Goal: Task Accomplishment & Management: Complete application form

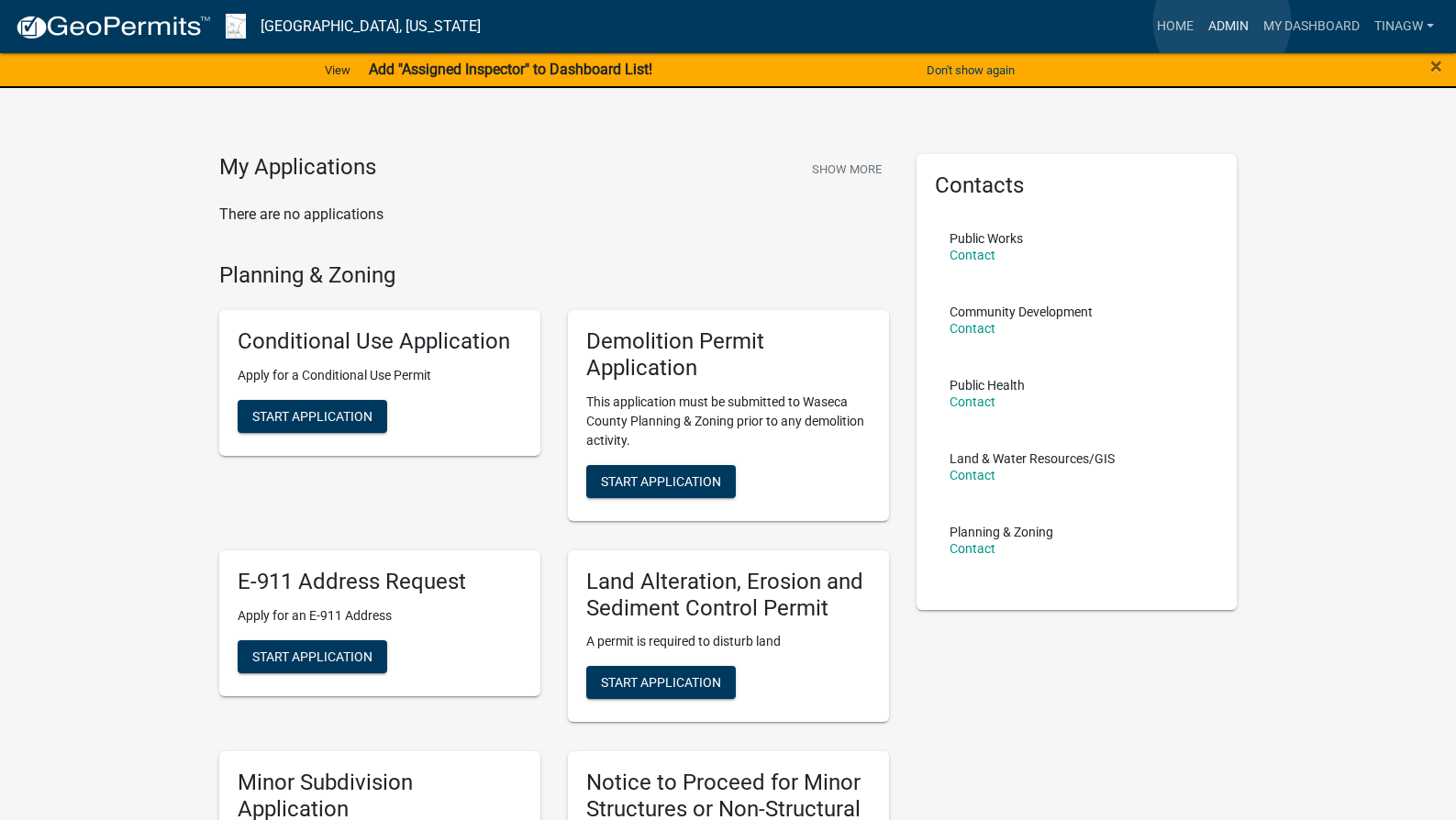
click at [1221, 22] on link "Admin" at bounding box center [1227, 27] width 55 height 34
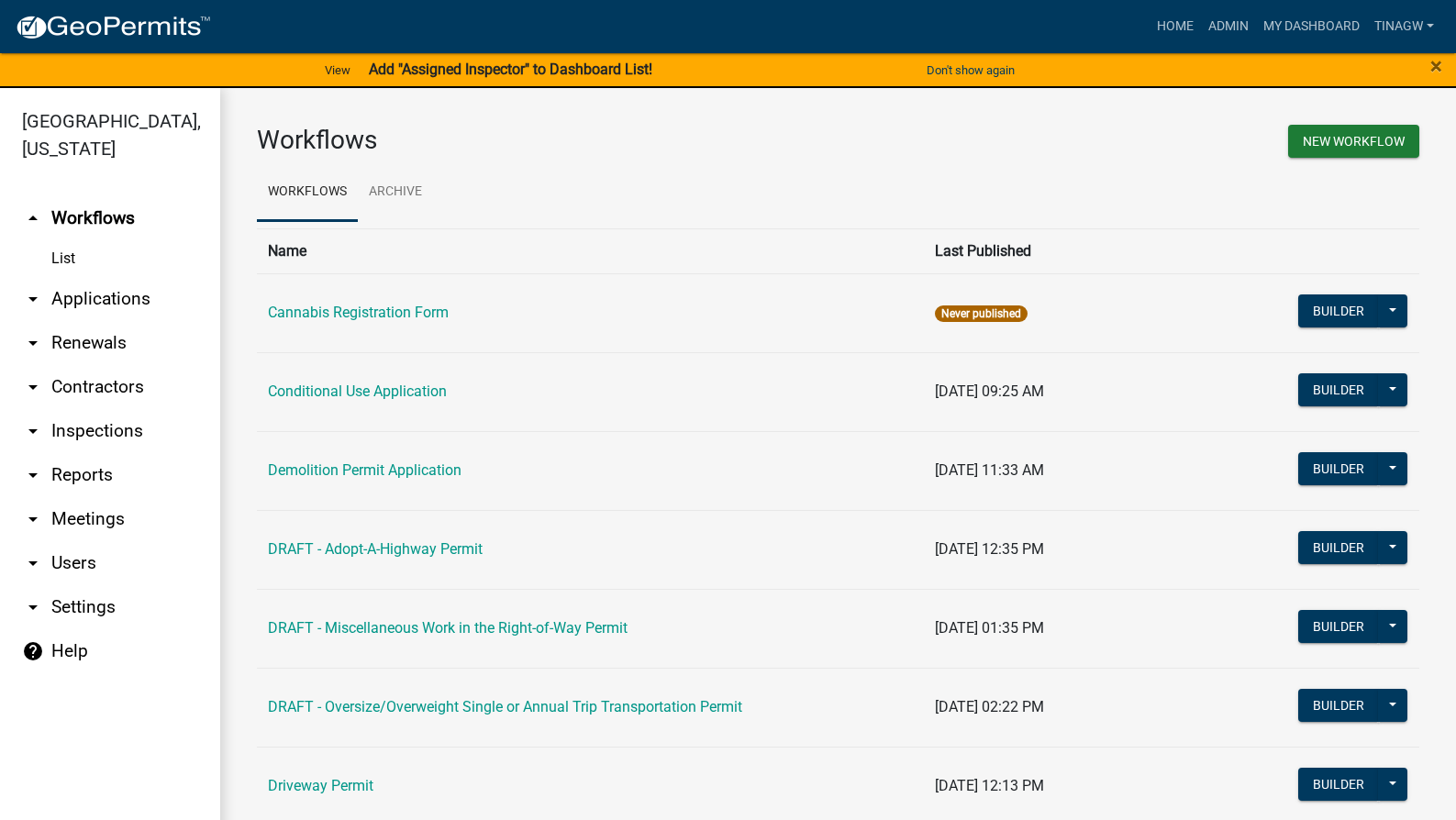
click at [80, 297] on link "arrow_drop_down Applications" at bounding box center [110, 299] width 220 height 44
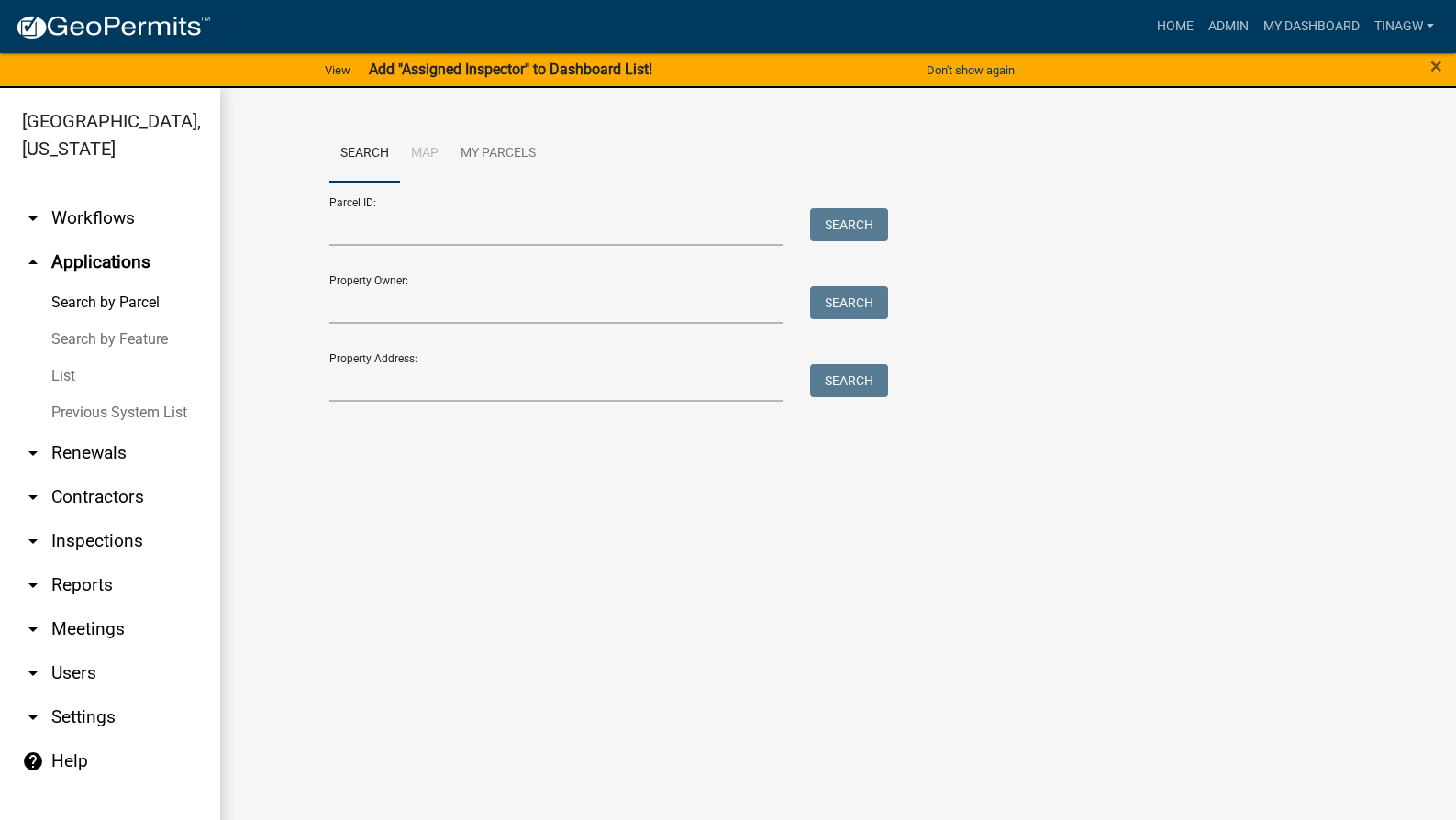
click at [58, 376] on link "List" at bounding box center [110, 376] width 220 height 36
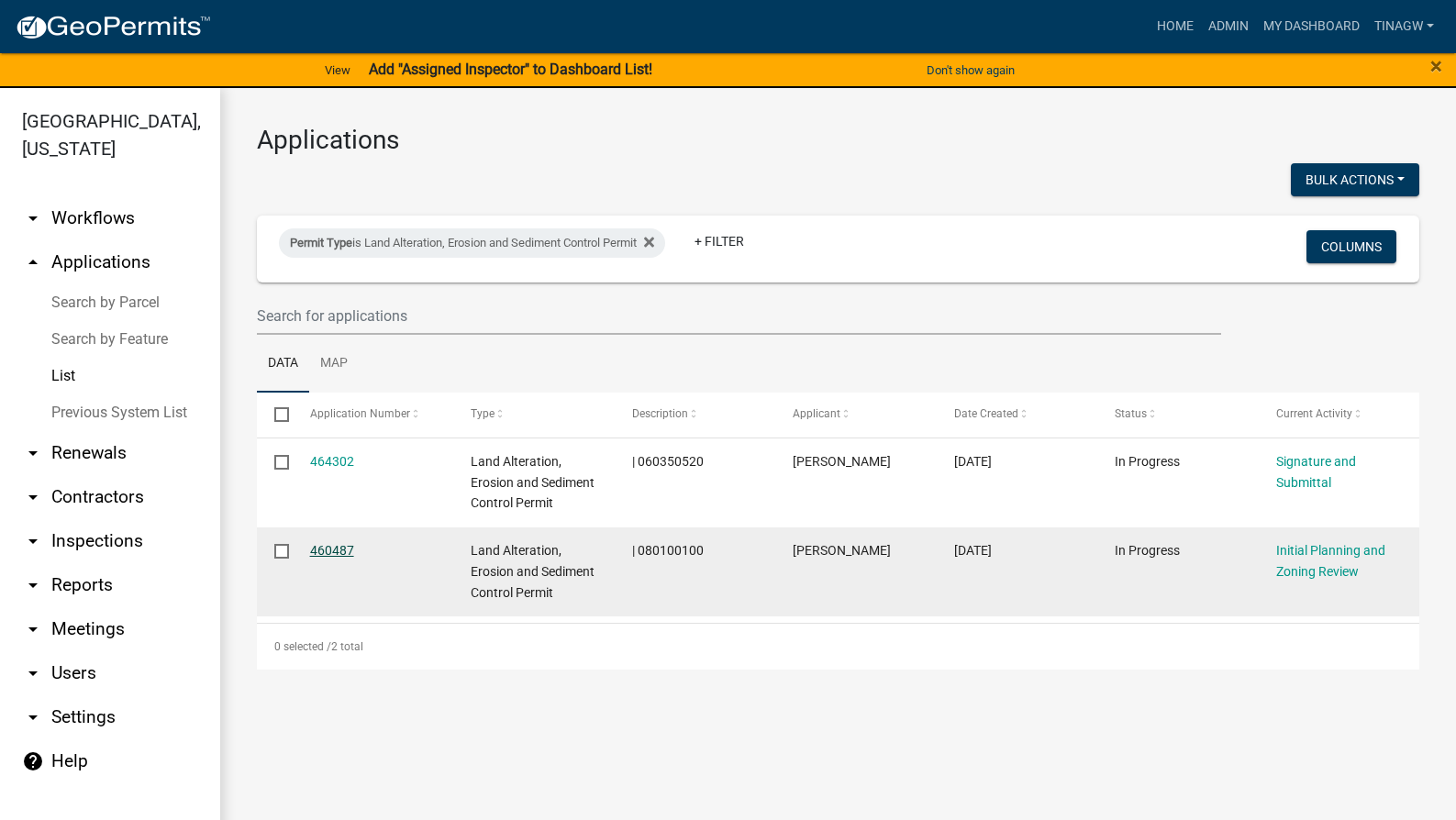
click at [322, 546] on link "460487" at bounding box center [332, 549] width 44 height 14
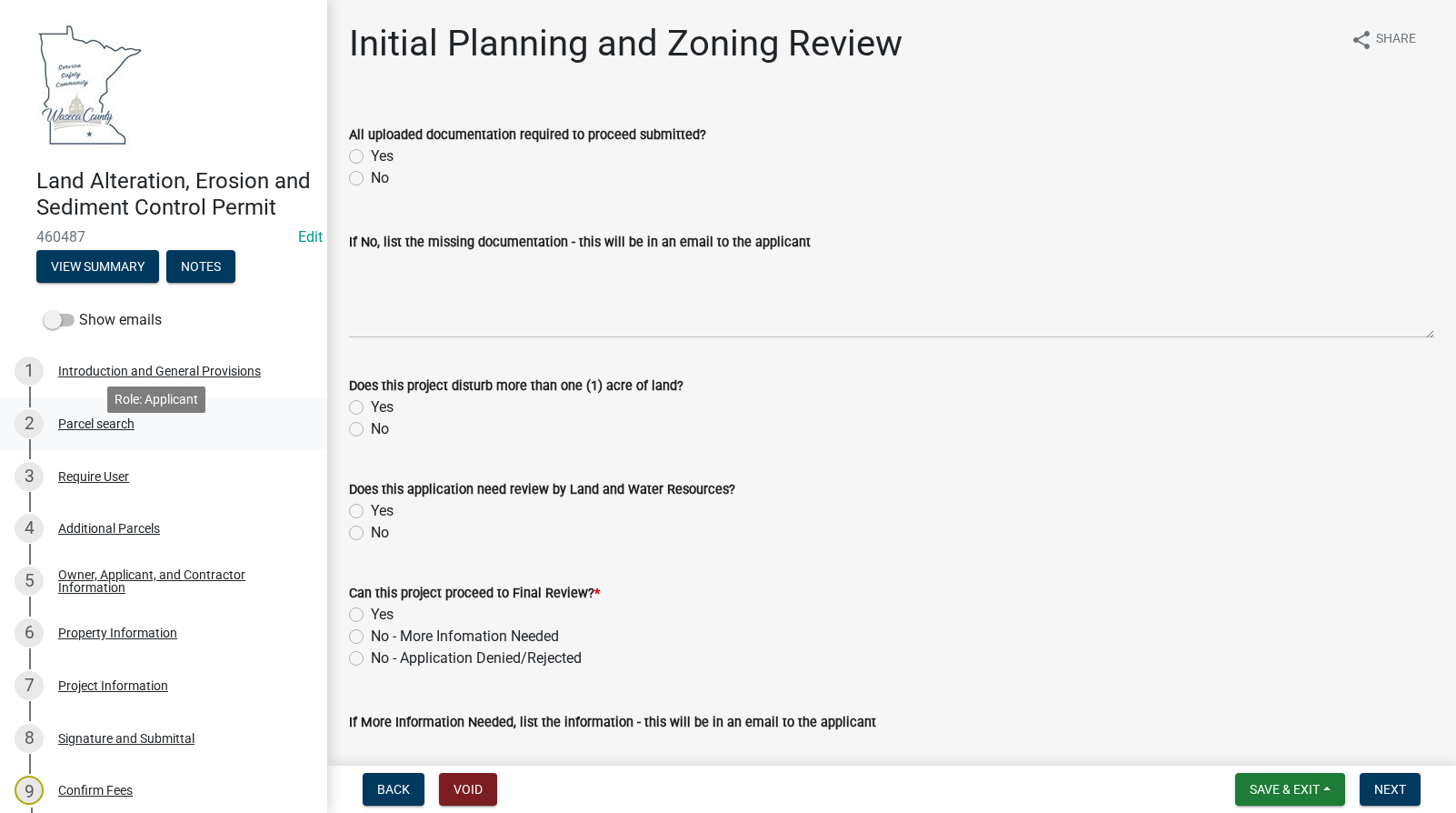
click at [71, 430] on div "Parcel search" at bounding box center [96, 423] width 76 height 12
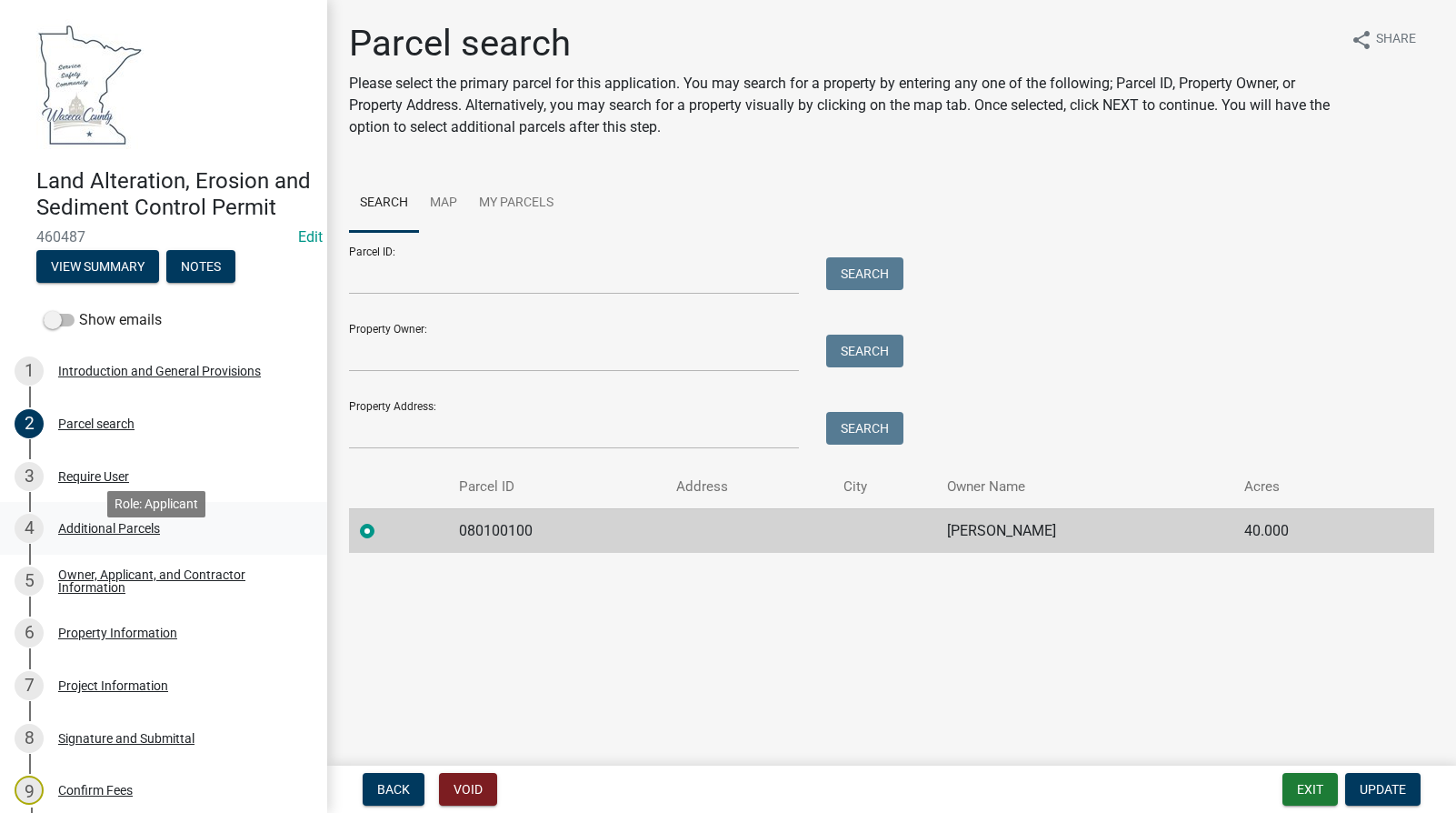
click at [119, 534] on div "Additional Parcels" at bounding box center [108, 527] width 101 height 12
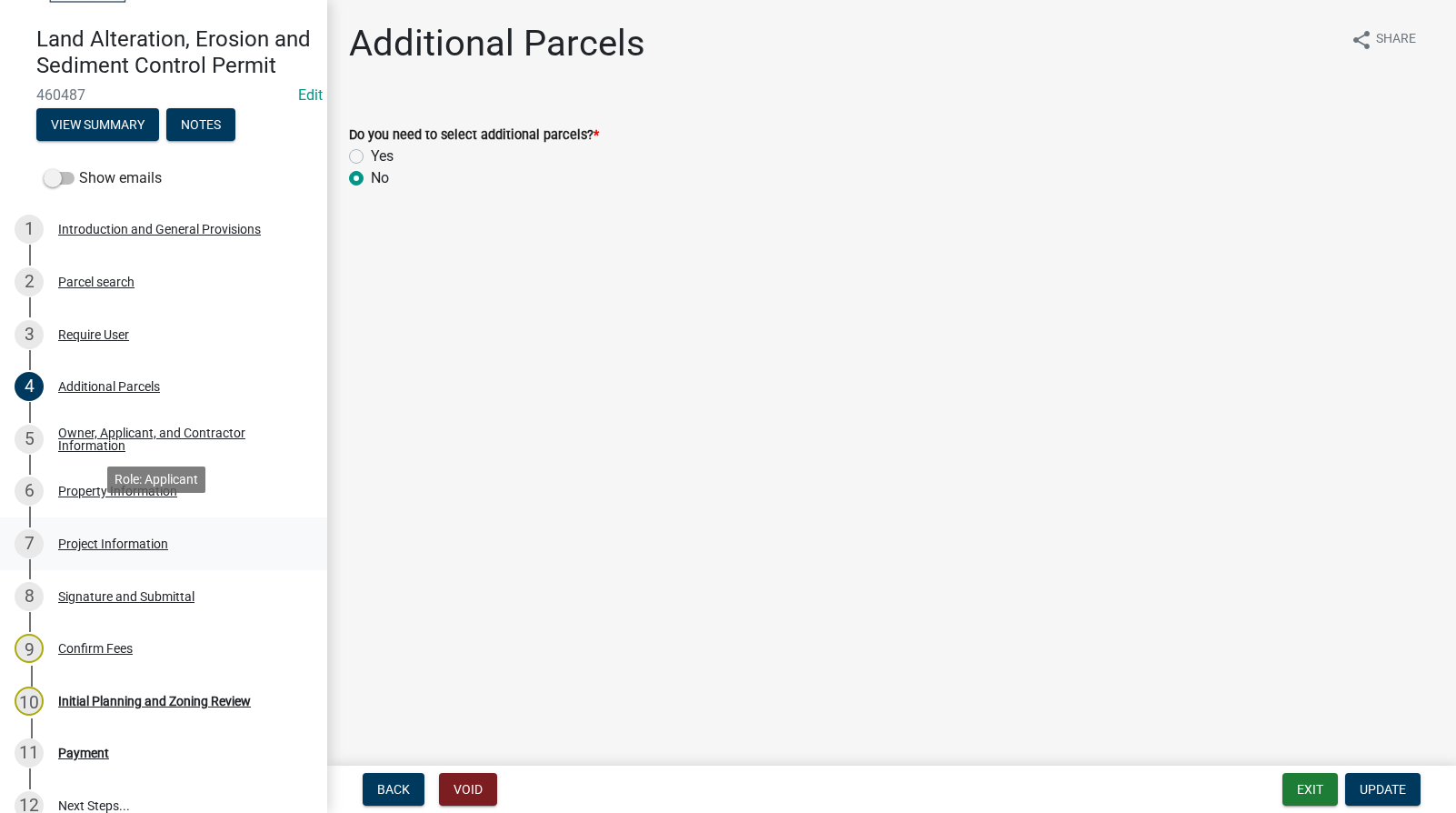
scroll to position [182, 0]
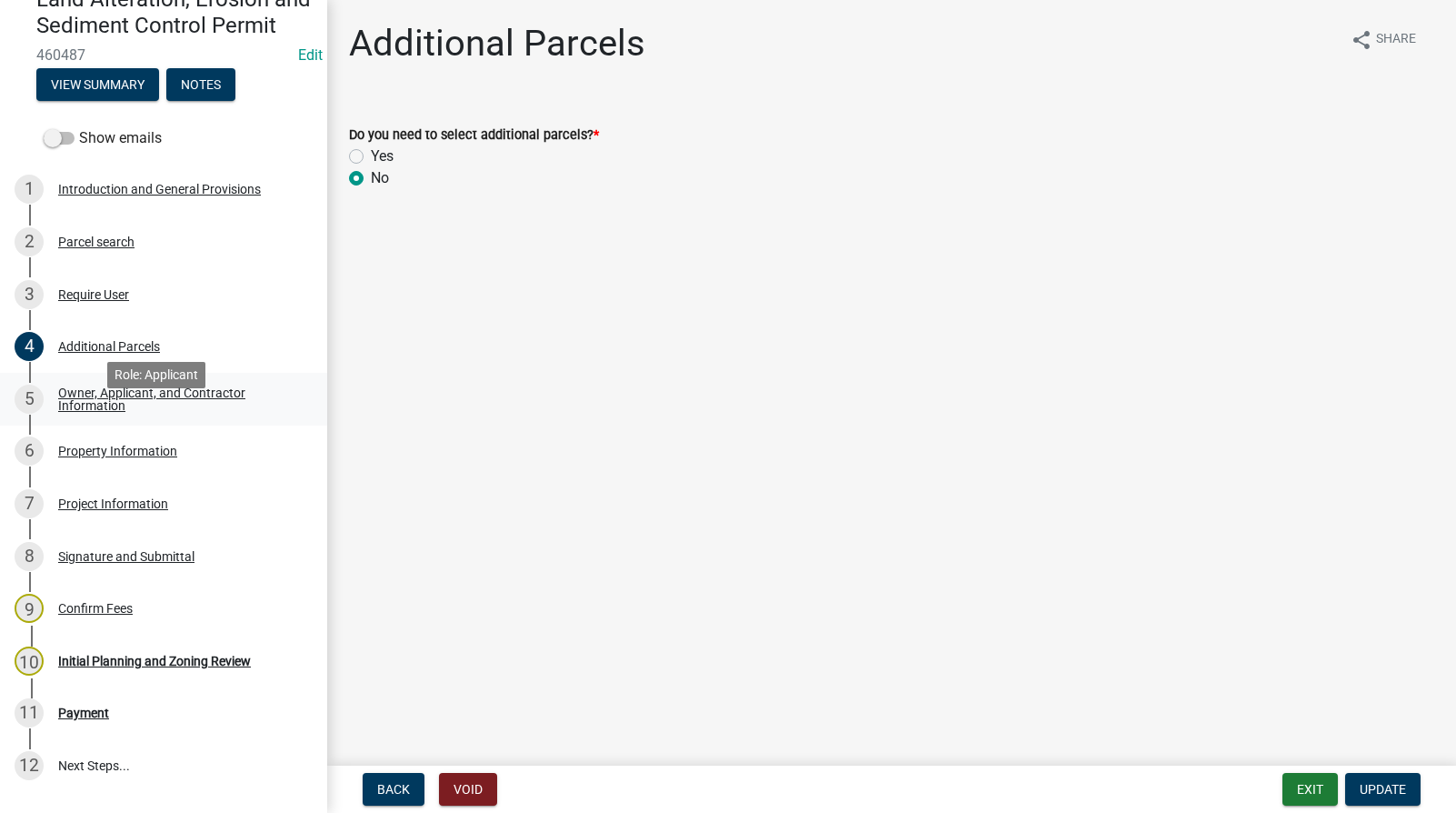
click at [87, 412] on div "Owner, Applicant, and Contractor Information" at bounding box center [177, 398] width 240 height 26
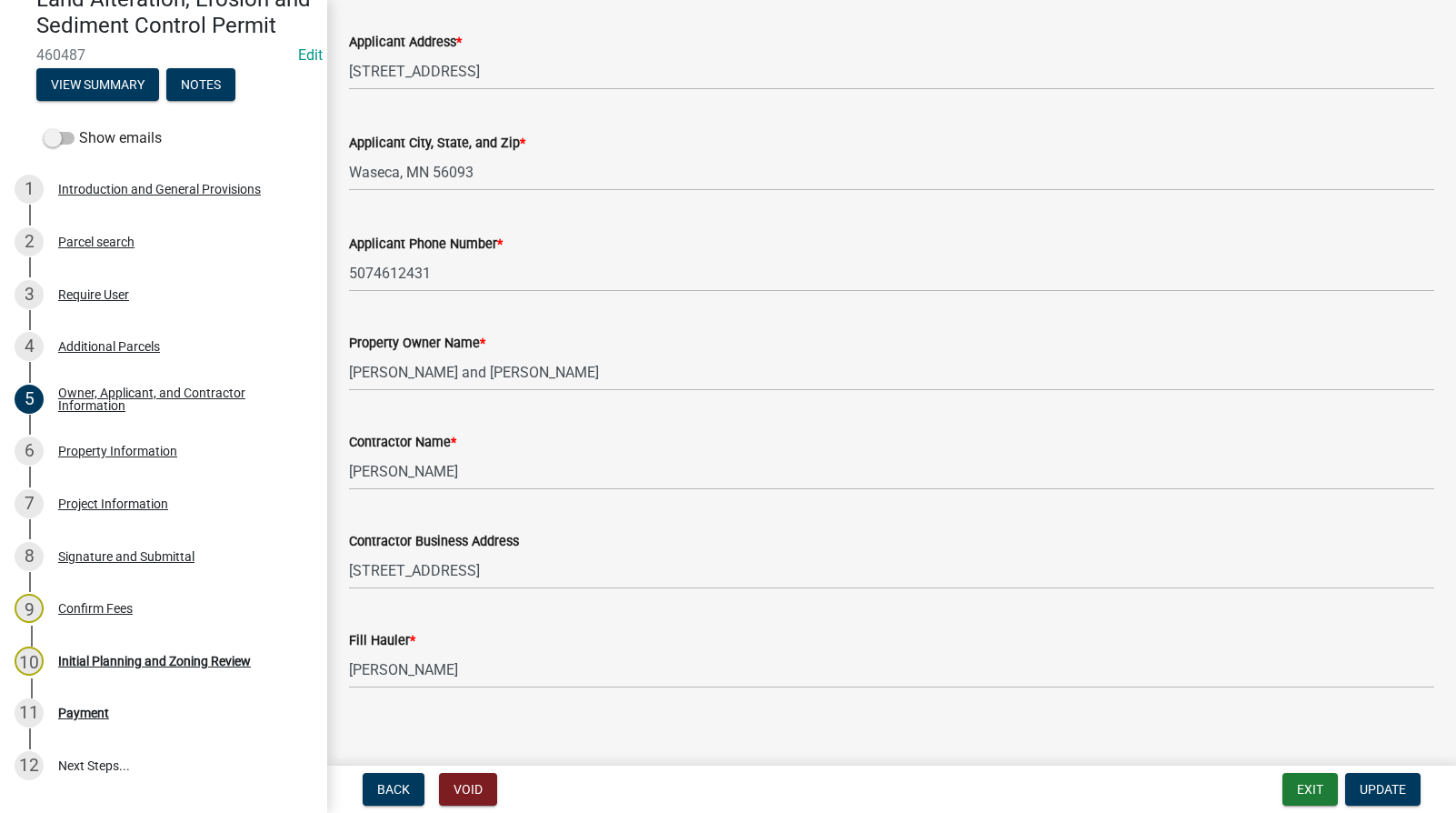
scroll to position [316, 0]
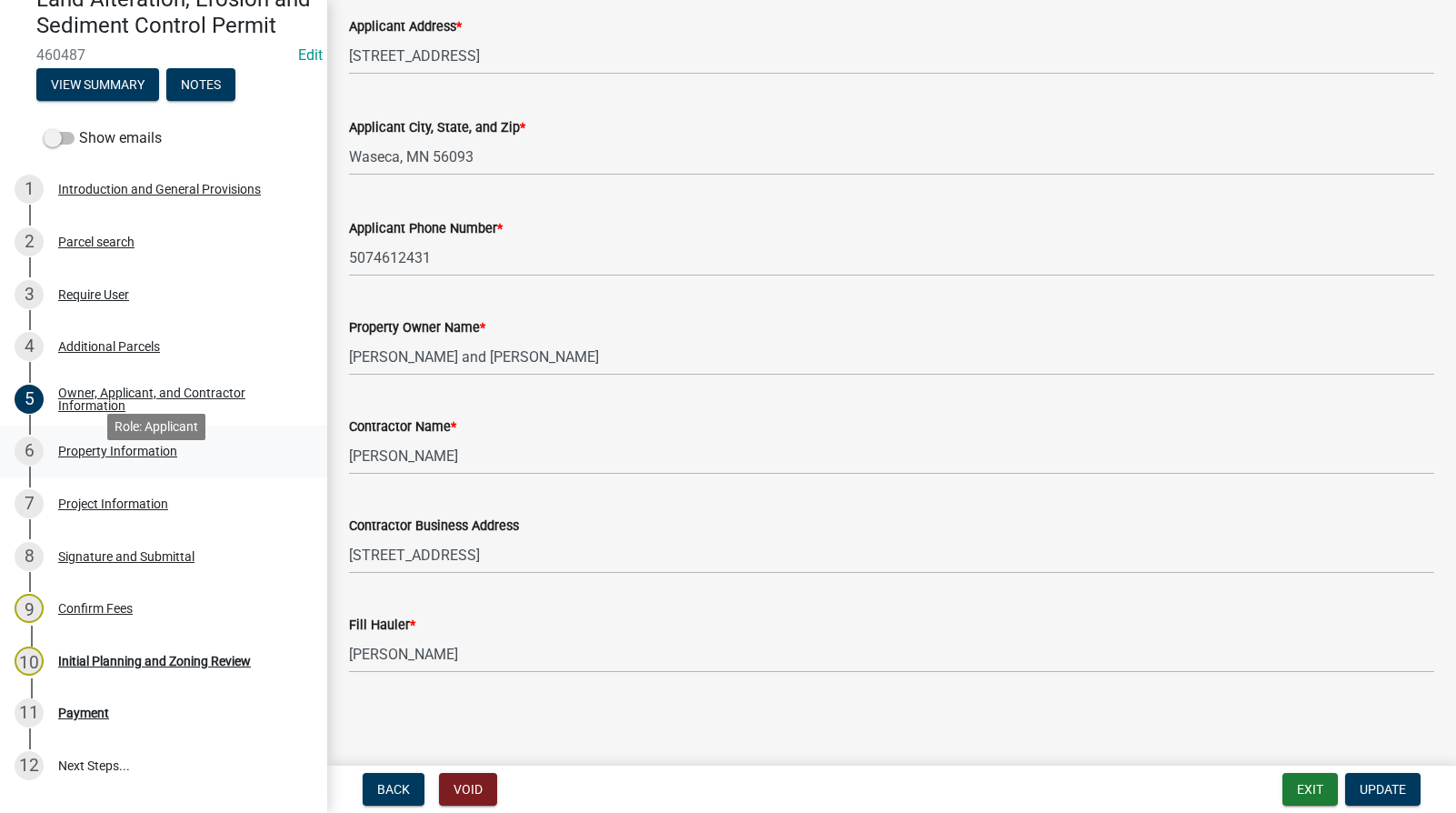
click at [120, 457] on div "Property Information" at bounding box center [118, 451] width 120 height 12
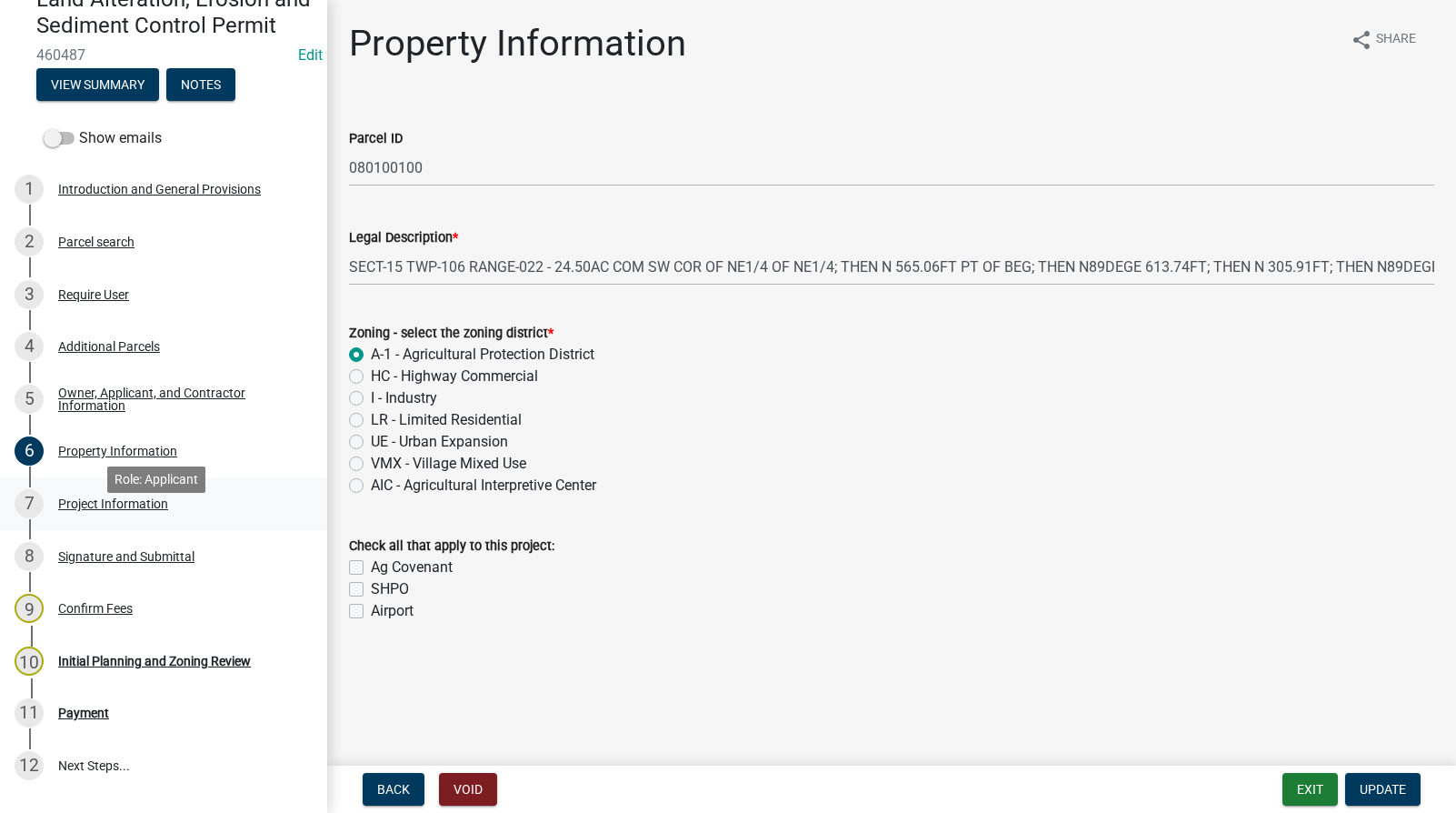
click at [106, 518] on div "7 Project Information" at bounding box center [156, 504] width 284 height 29
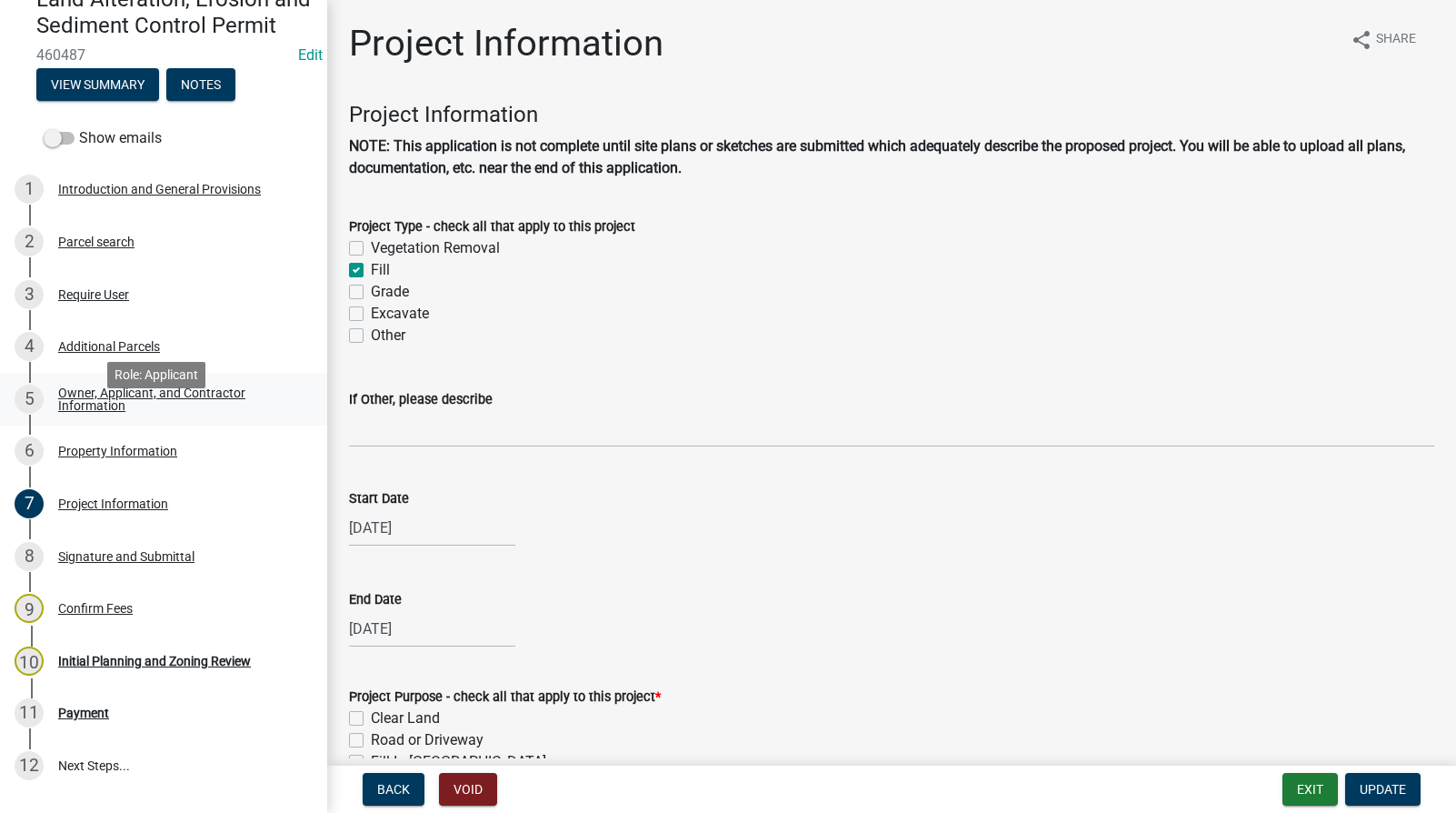
click at [79, 412] on div "Owner, Applicant, and Contractor Information" at bounding box center [177, 398] width 240 height 26
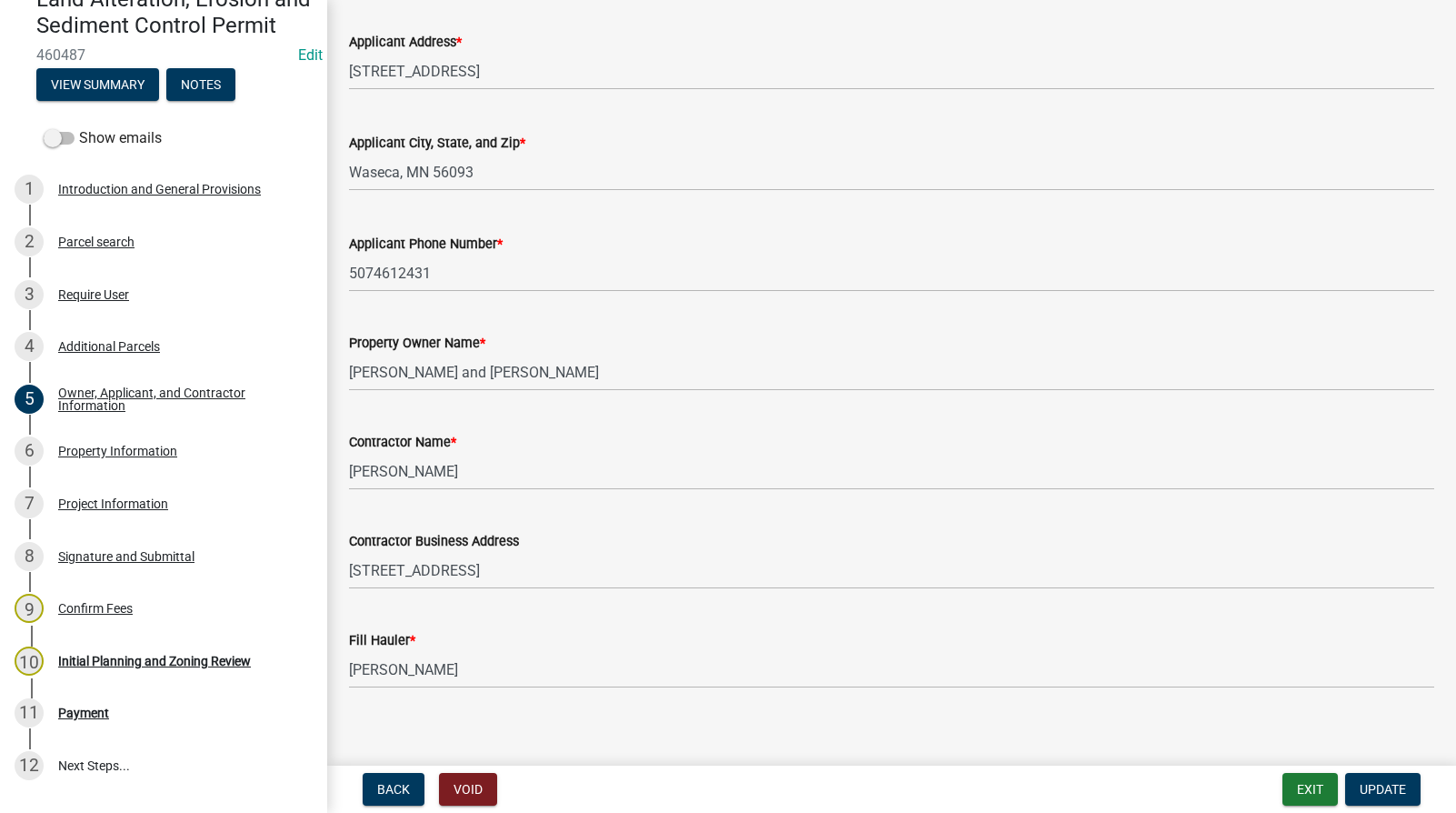
scroll to position [316, 0]
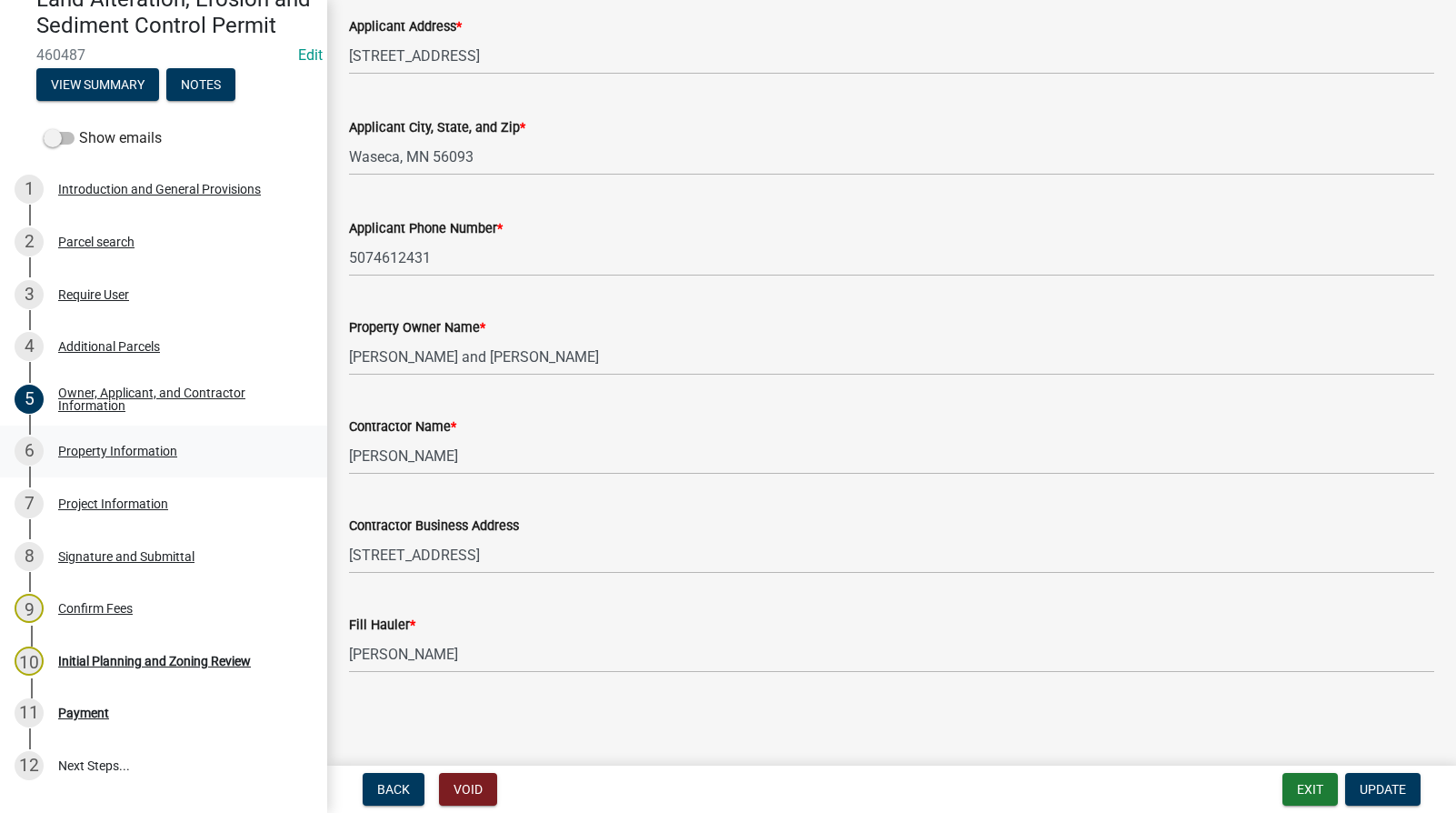
click at [105, 457] on div "Property Information" at bounding box center [118, 451] width 120 height 12
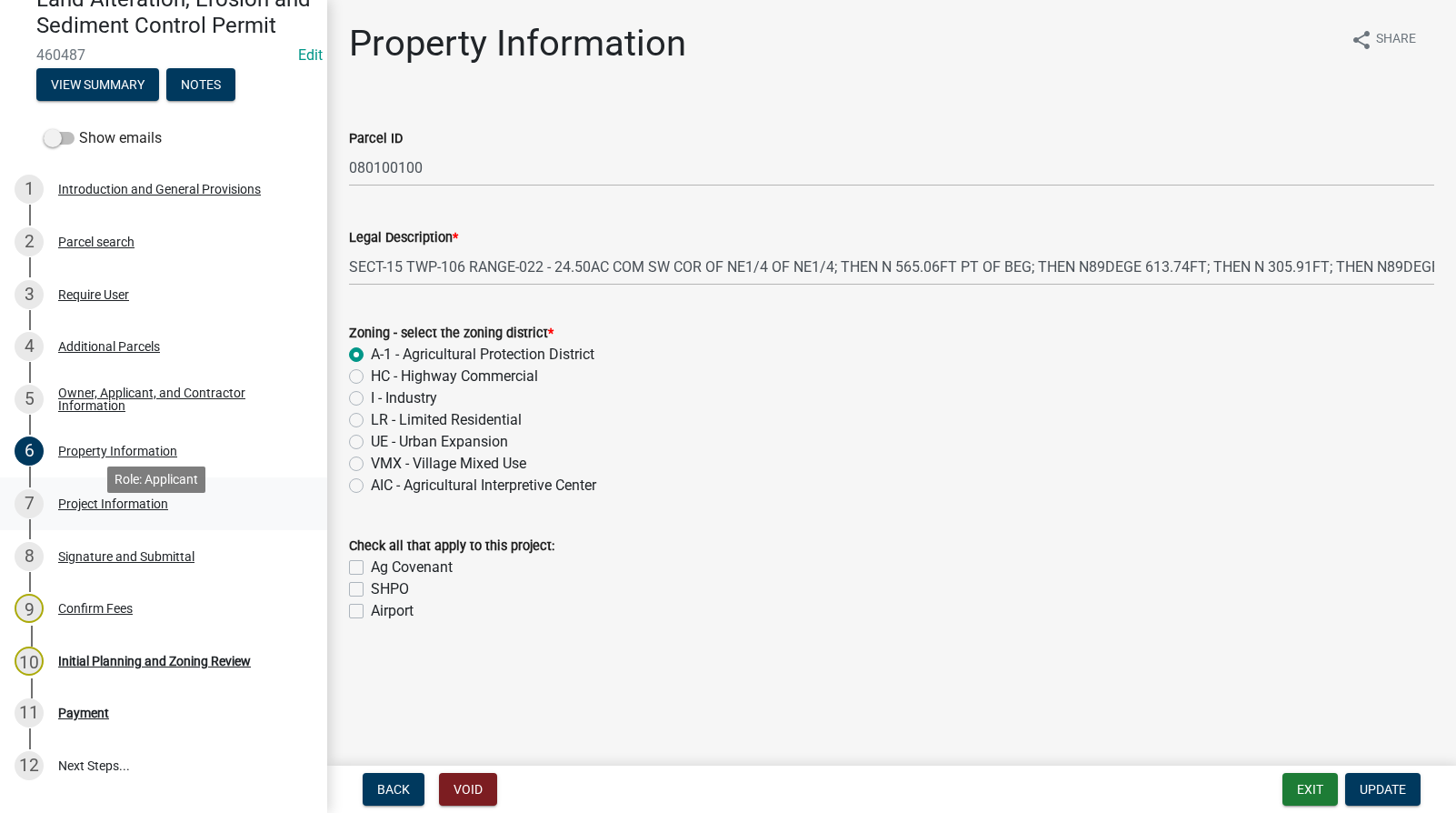
click at [130, 510] on div "Project Information" at bounding box center [113, 503] width 110 height 12
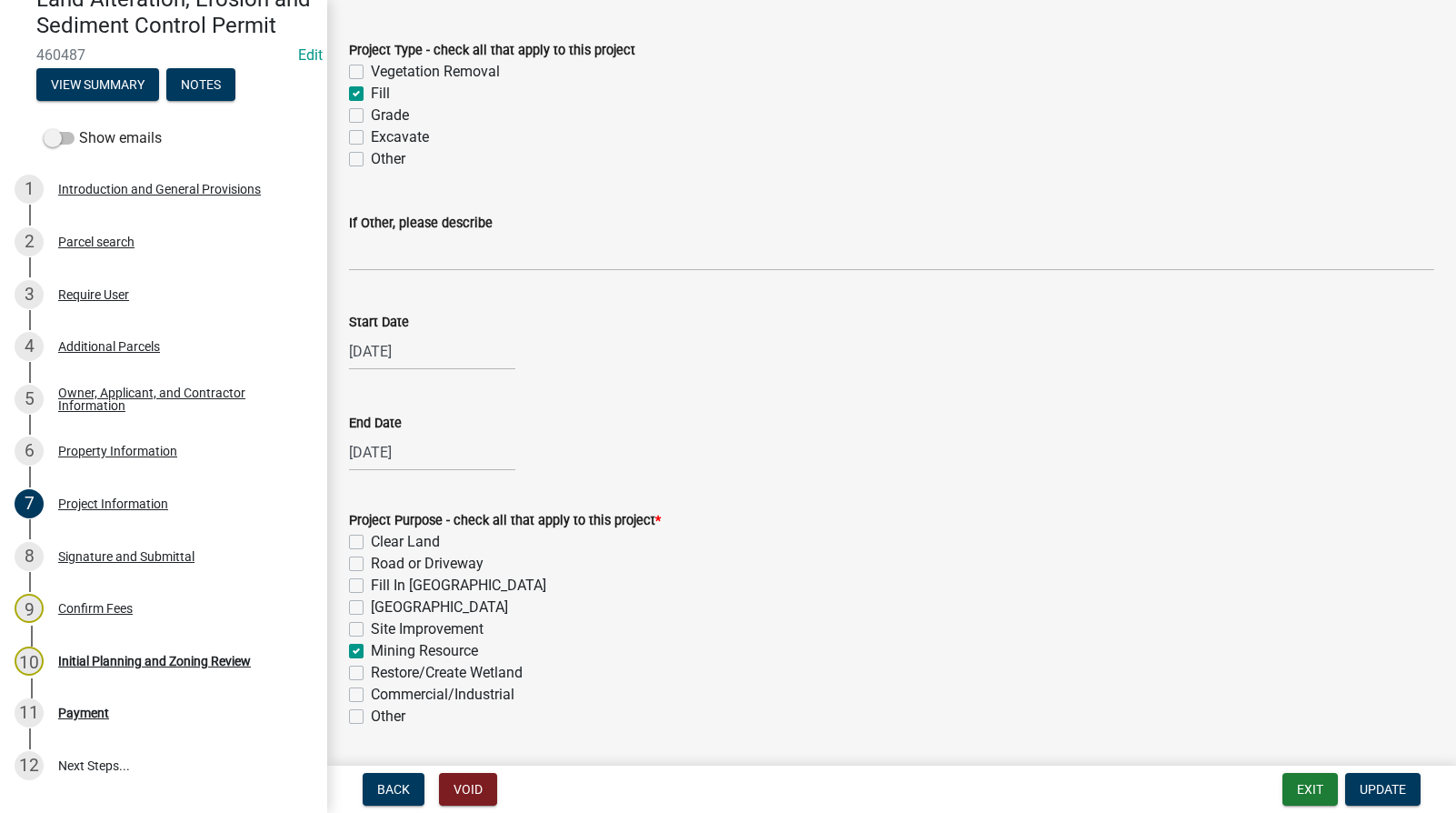
scroll to position [182, 0]
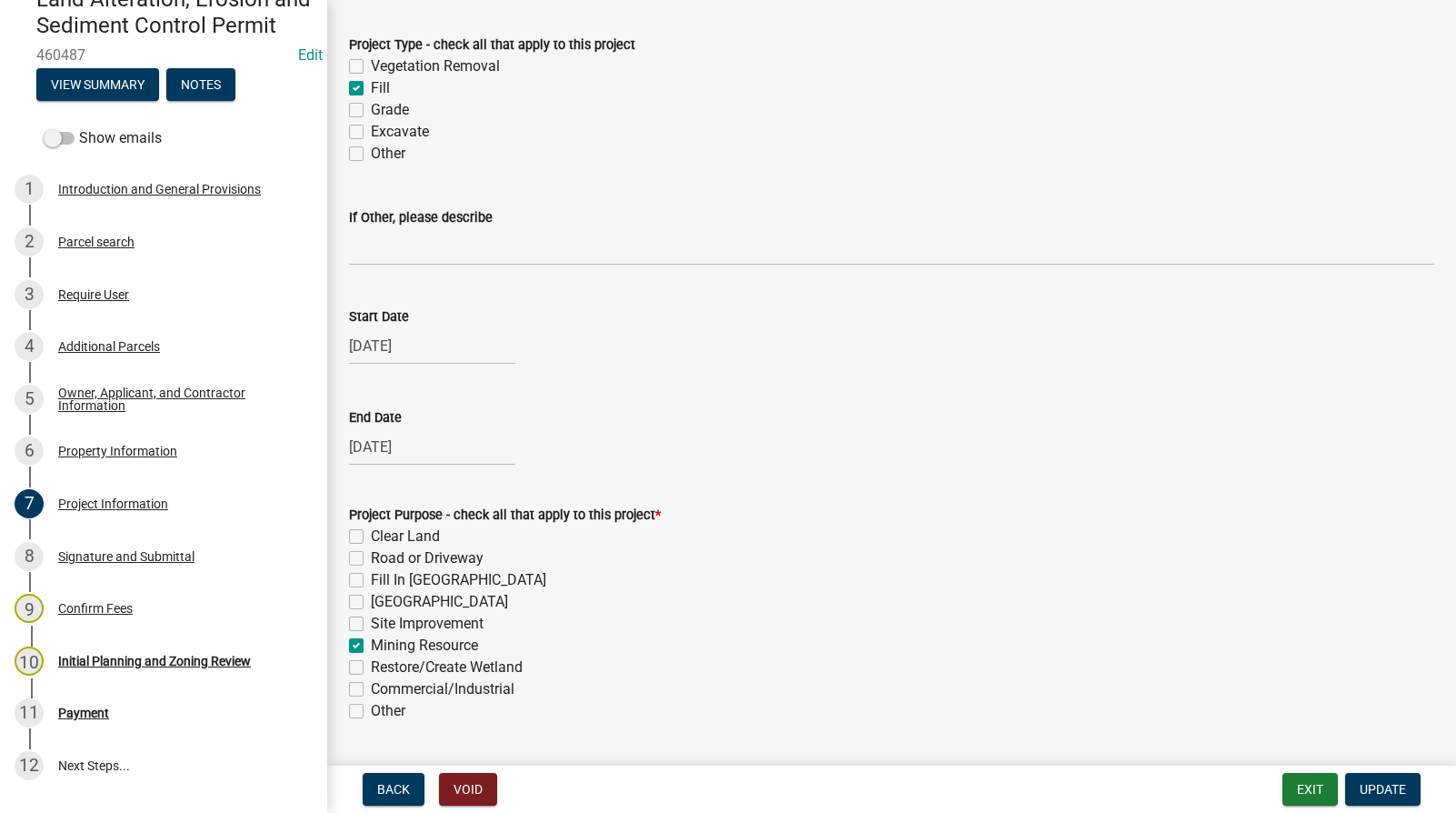
click at [371, 132] on label "Excavate" at bounding box center [399, 131] width 58 height 22
click at [371, 132] on input "Excavate" at bounding box center [377, 126] width 11 height 11
checkbox input "true"
checkbox input "false"
checkbox input "true"
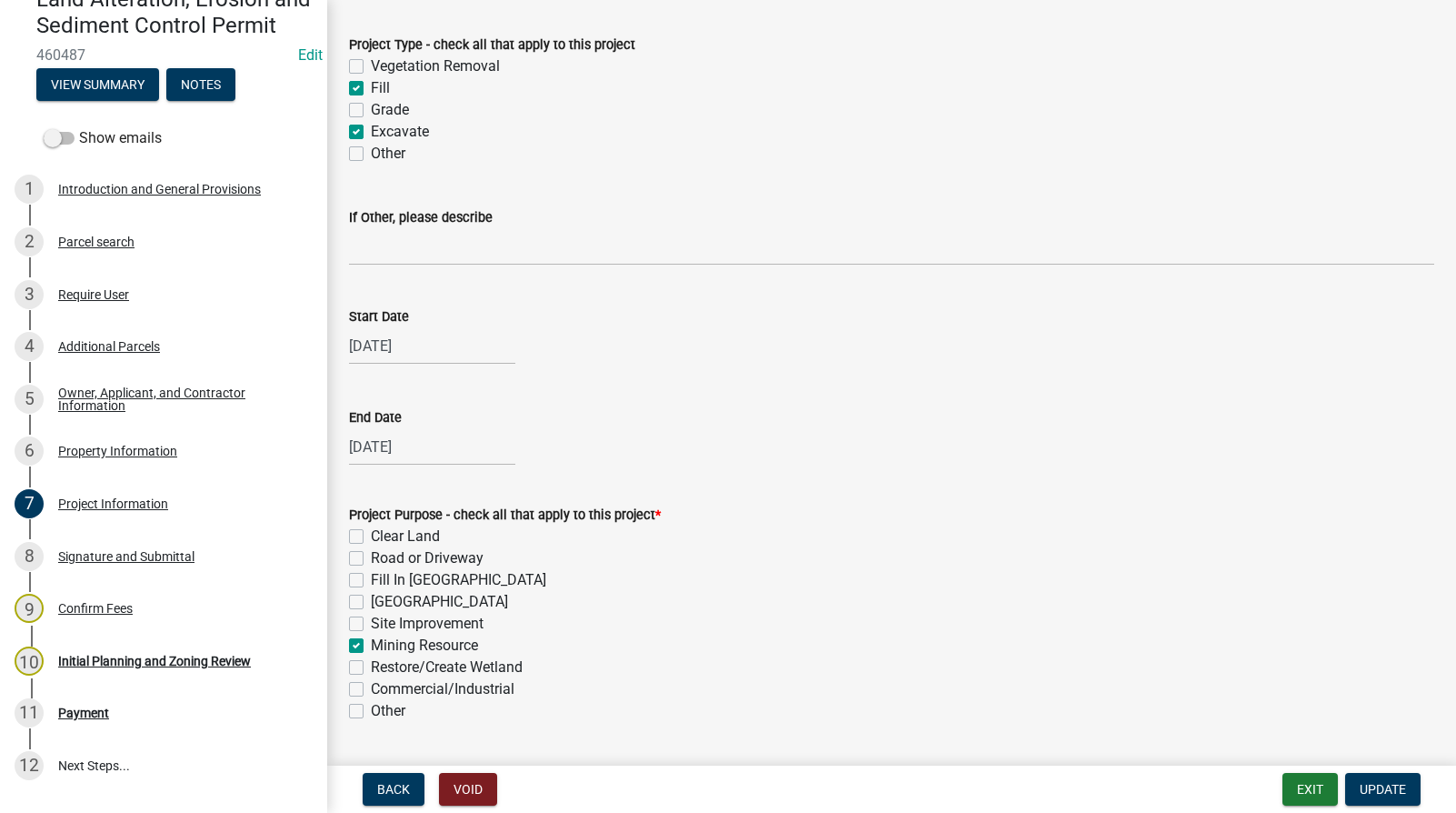
checkbox input "false"
checkbox input "true"
checkbox input "false"
click at [371, 85] on label "Fill" at bounding box center [380, 87] width 19 height 22
click at [371, 85] on input "Fill" at bounding box center [377, 83] width 11 height 11
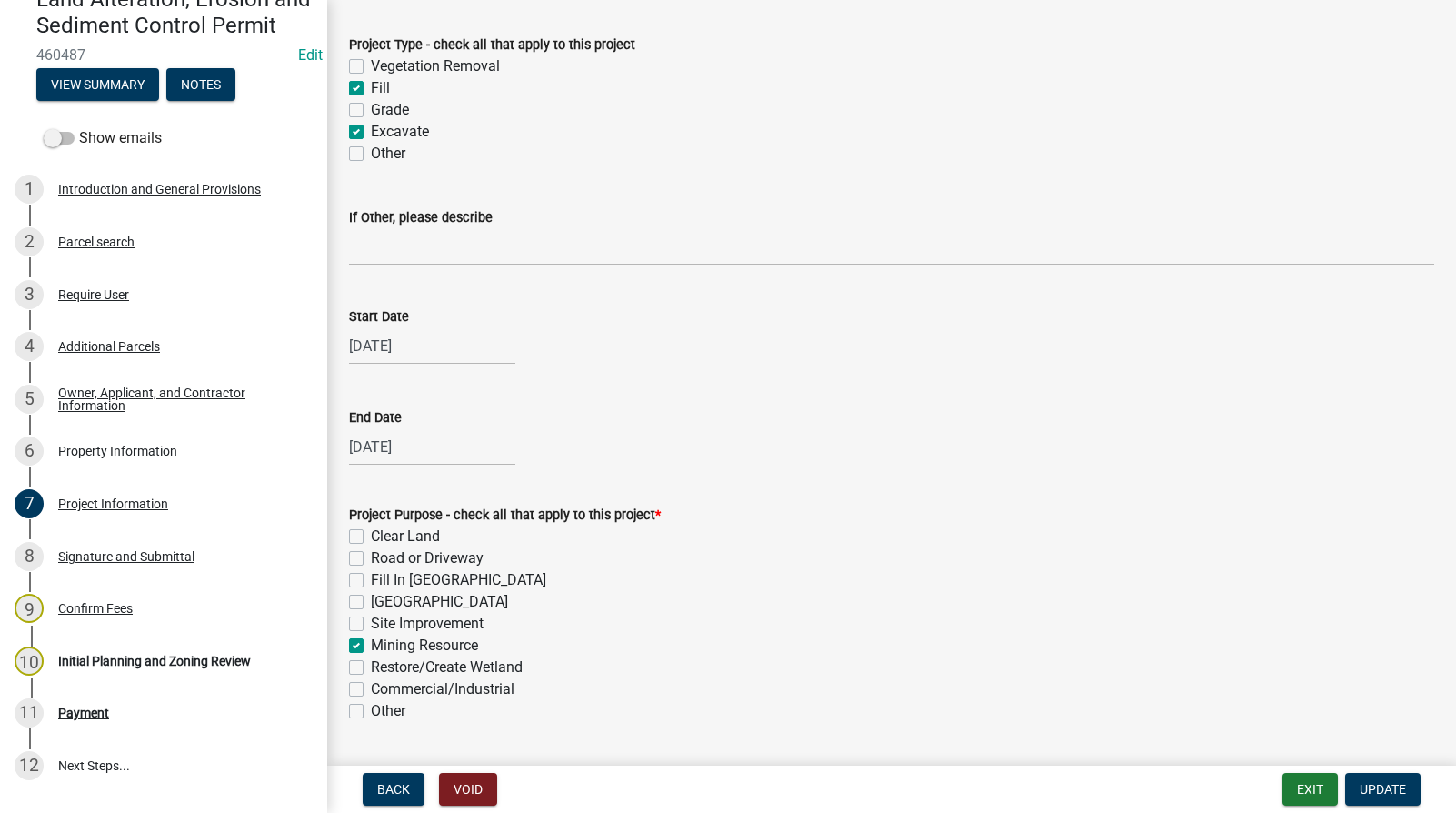
checkbox input "false"
checkbox input "true"
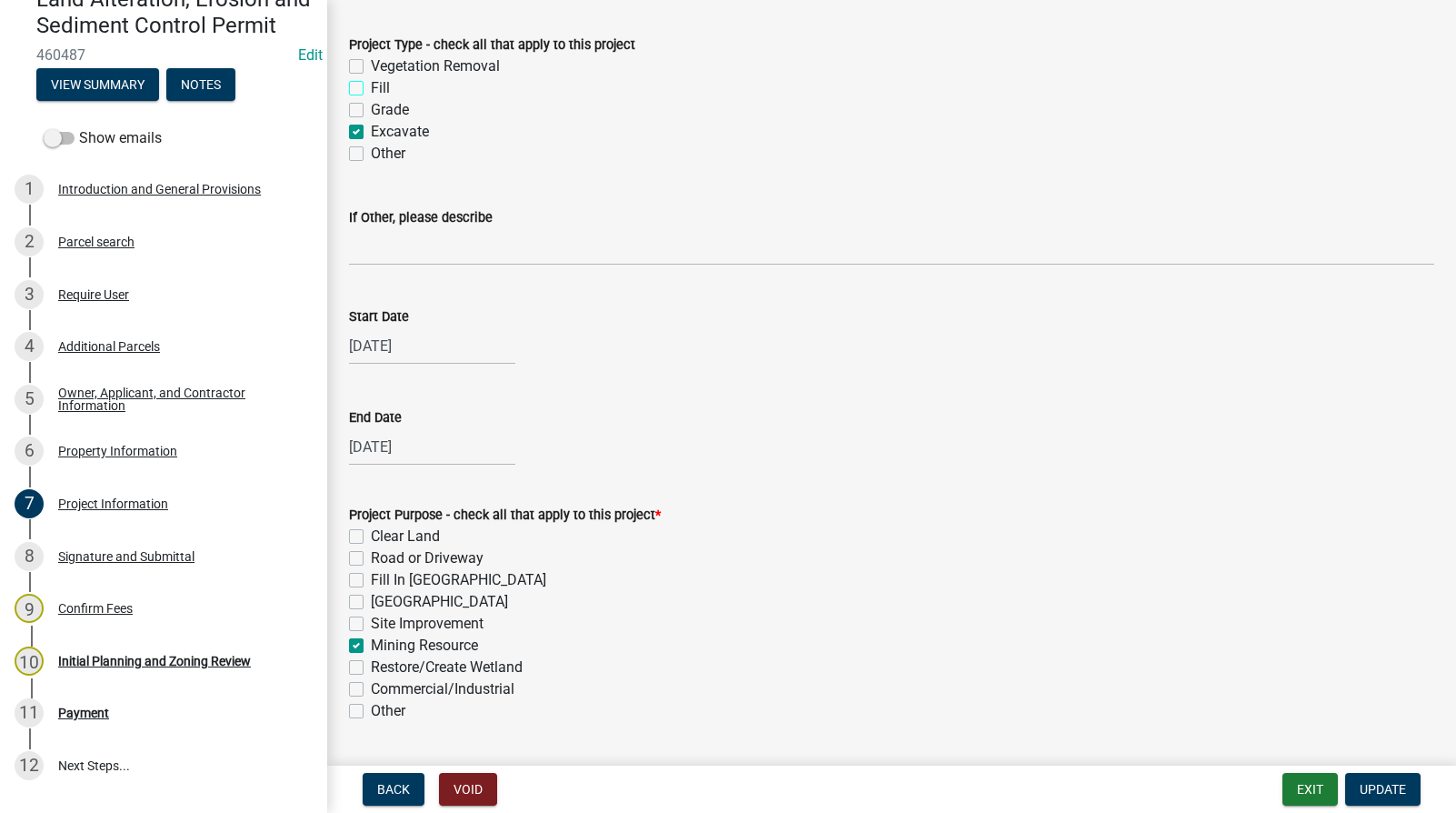
checkbox input "false"
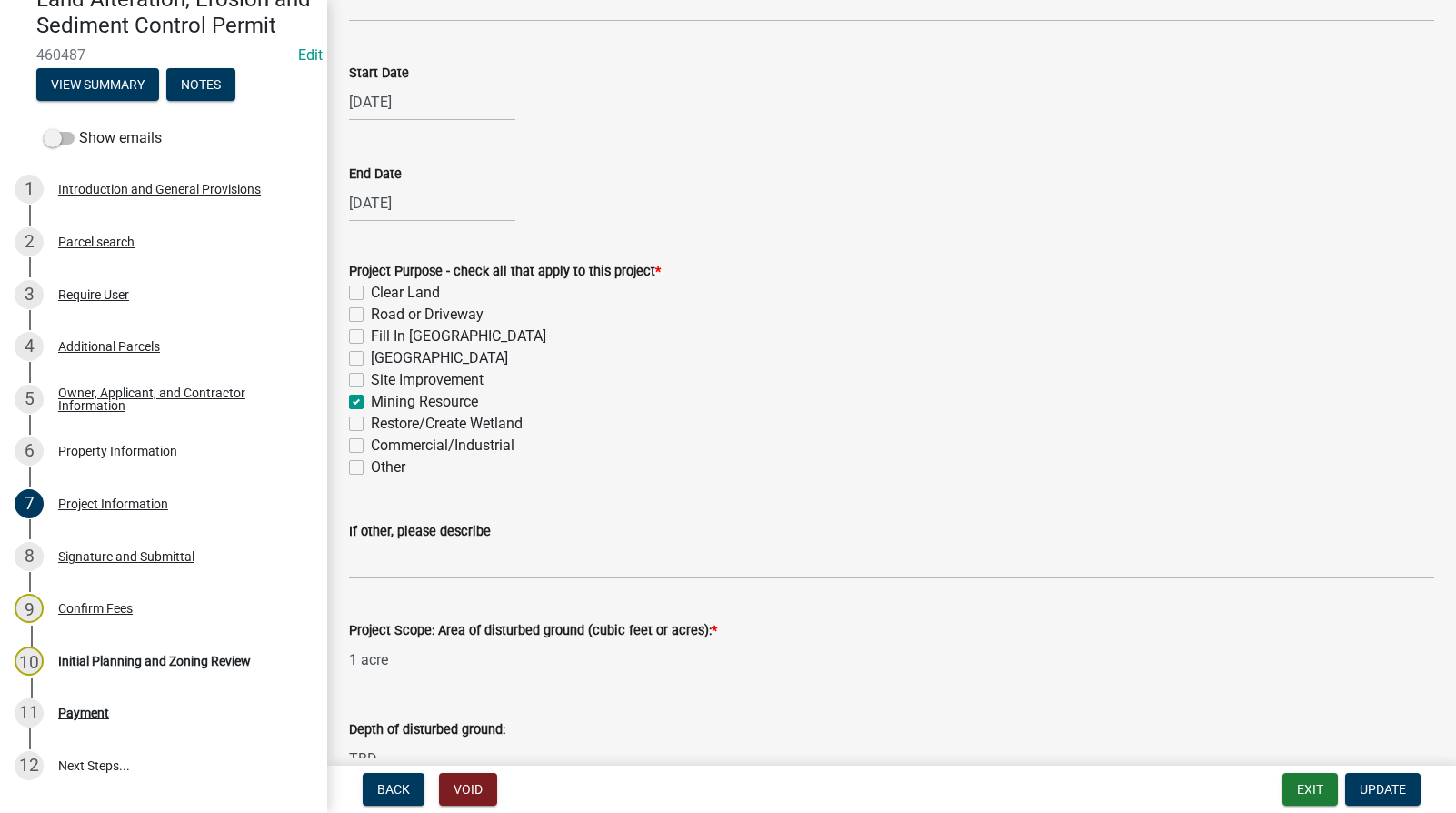
scroll to position [454, 0]
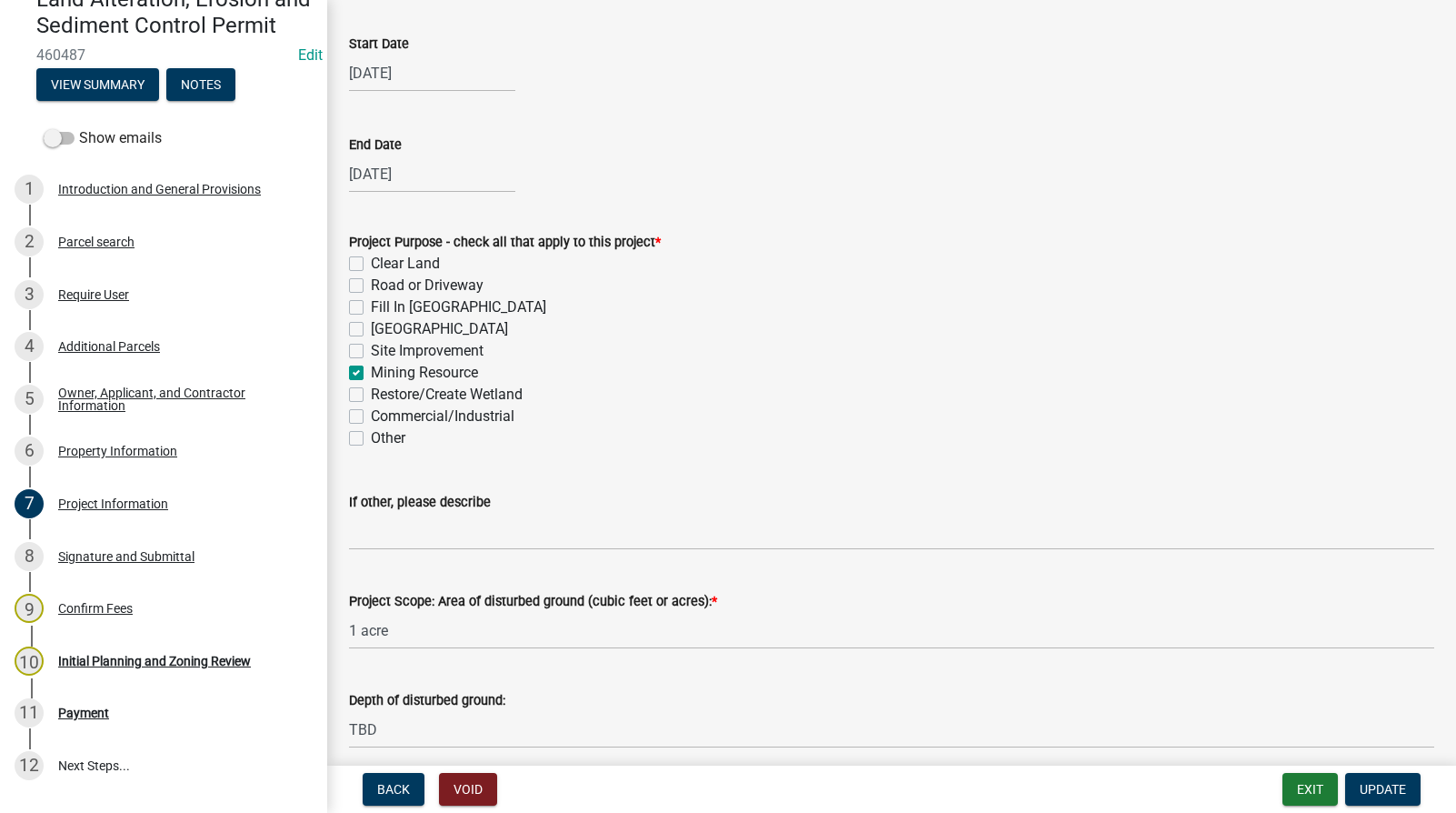
click at [371, 438] on label "Other" at bounding box center [388, 437] width 34 height 22
click at [371, 438] on input "Other" at bounding box center [377, 433] width 11 height 11
checkbox input "true"
checkbox input "false"
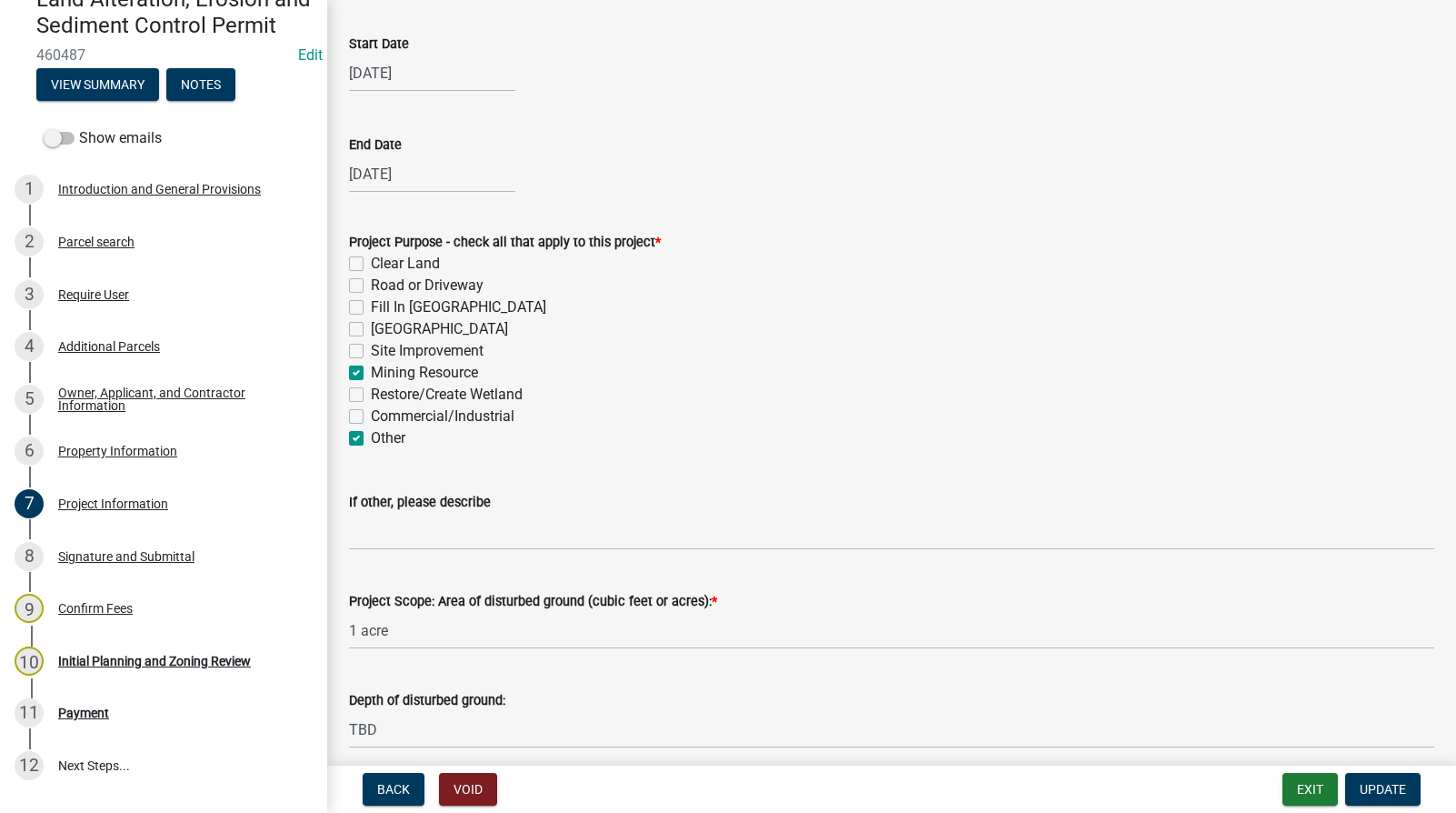
checkbox input "false"
checkbox input "true"
checkbox input "false"
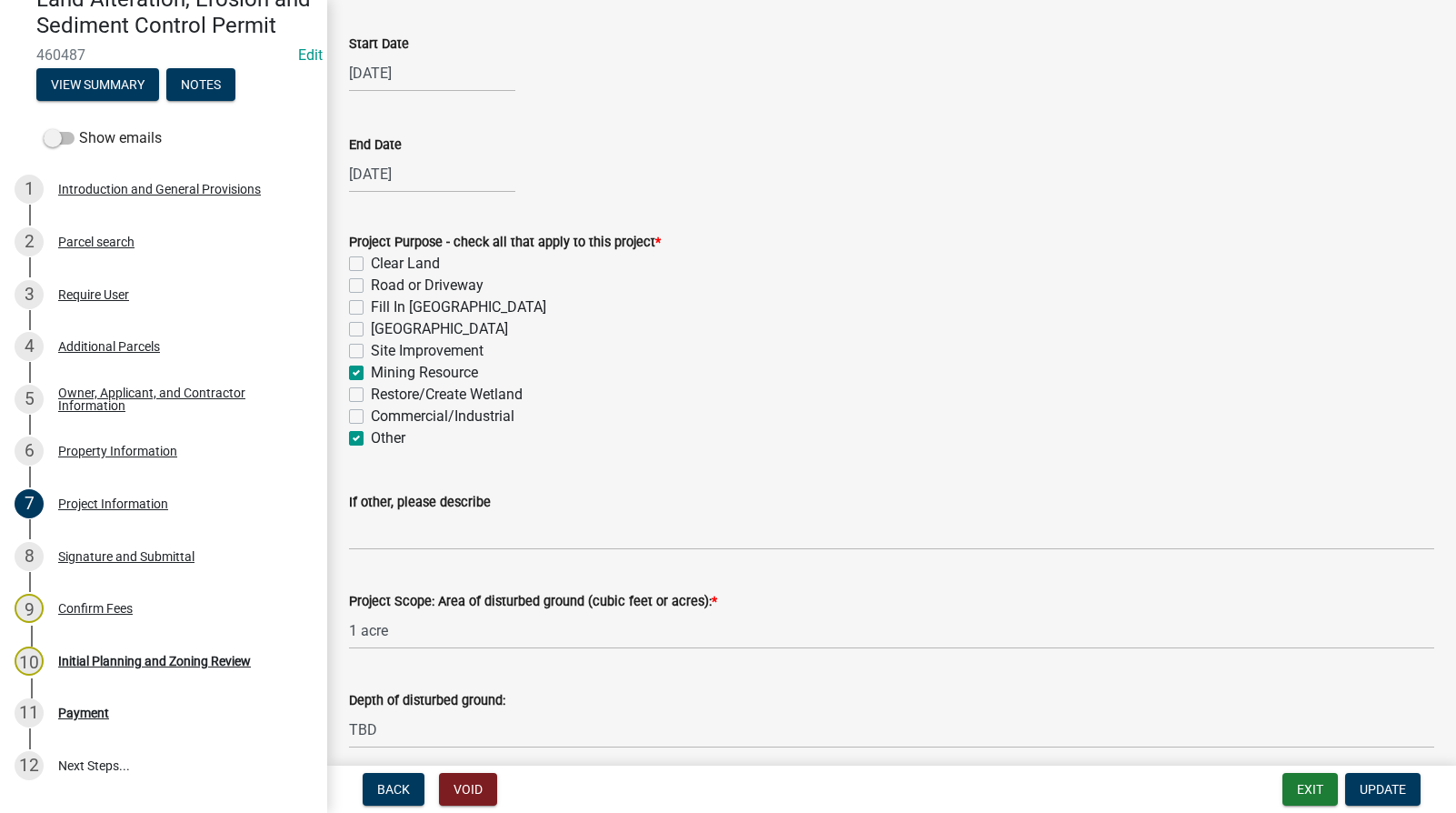
checkbox input "false"
checkbox input "true"
click at [371, 376] on label "Mining Resource" at bounding box center [424, 372] width 107 height 22
click at [371, 374] on input "Mining Resource" at bounding box center [377, 367] width 11 height 11
checkbox input "false"
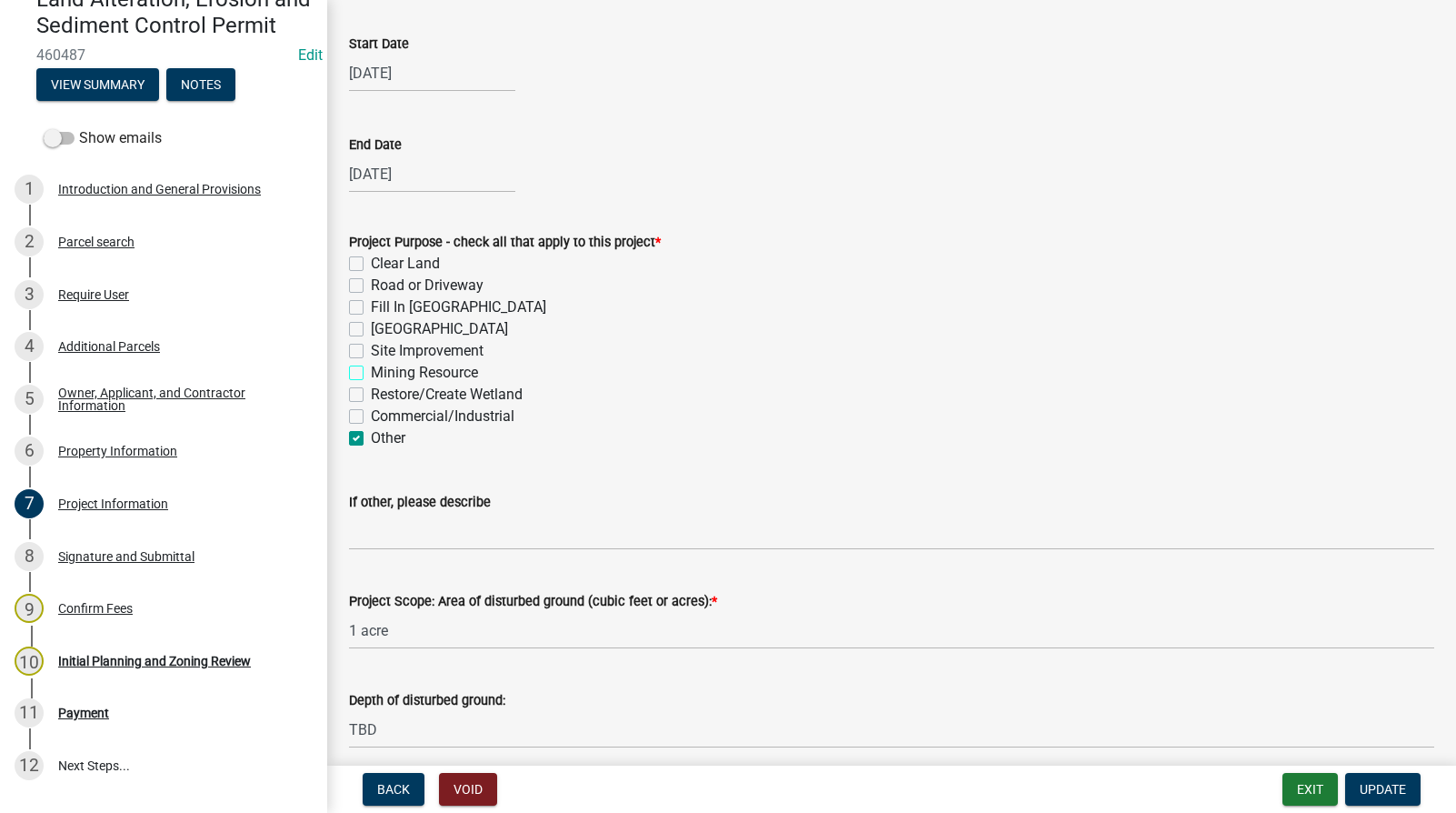
checkbox input "false"
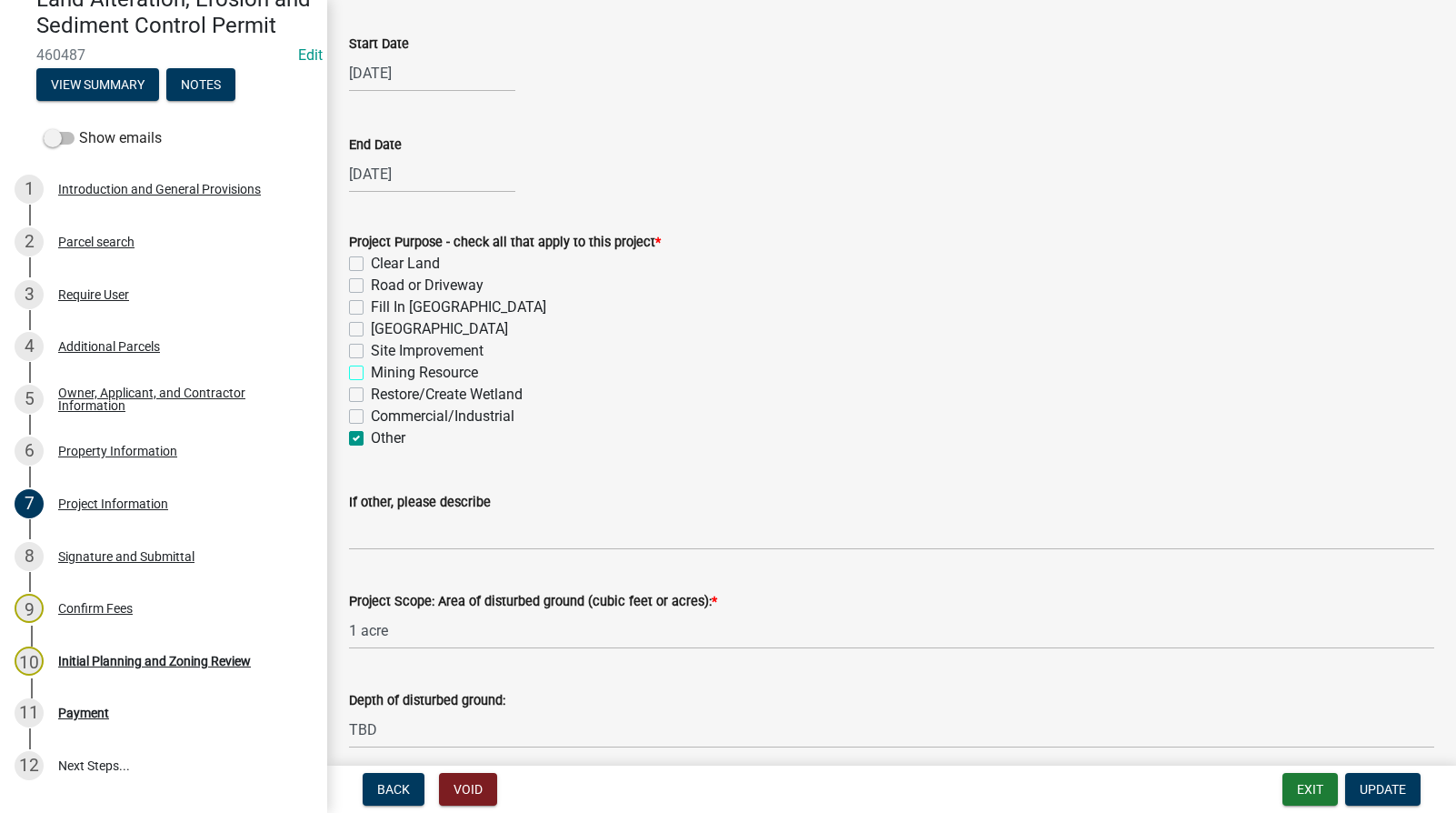
checkbox input "false"
checkbox input "true"
click at [411, 532] on input "If other, please describe" at bounding box center [892, 530] width 1085 height 37
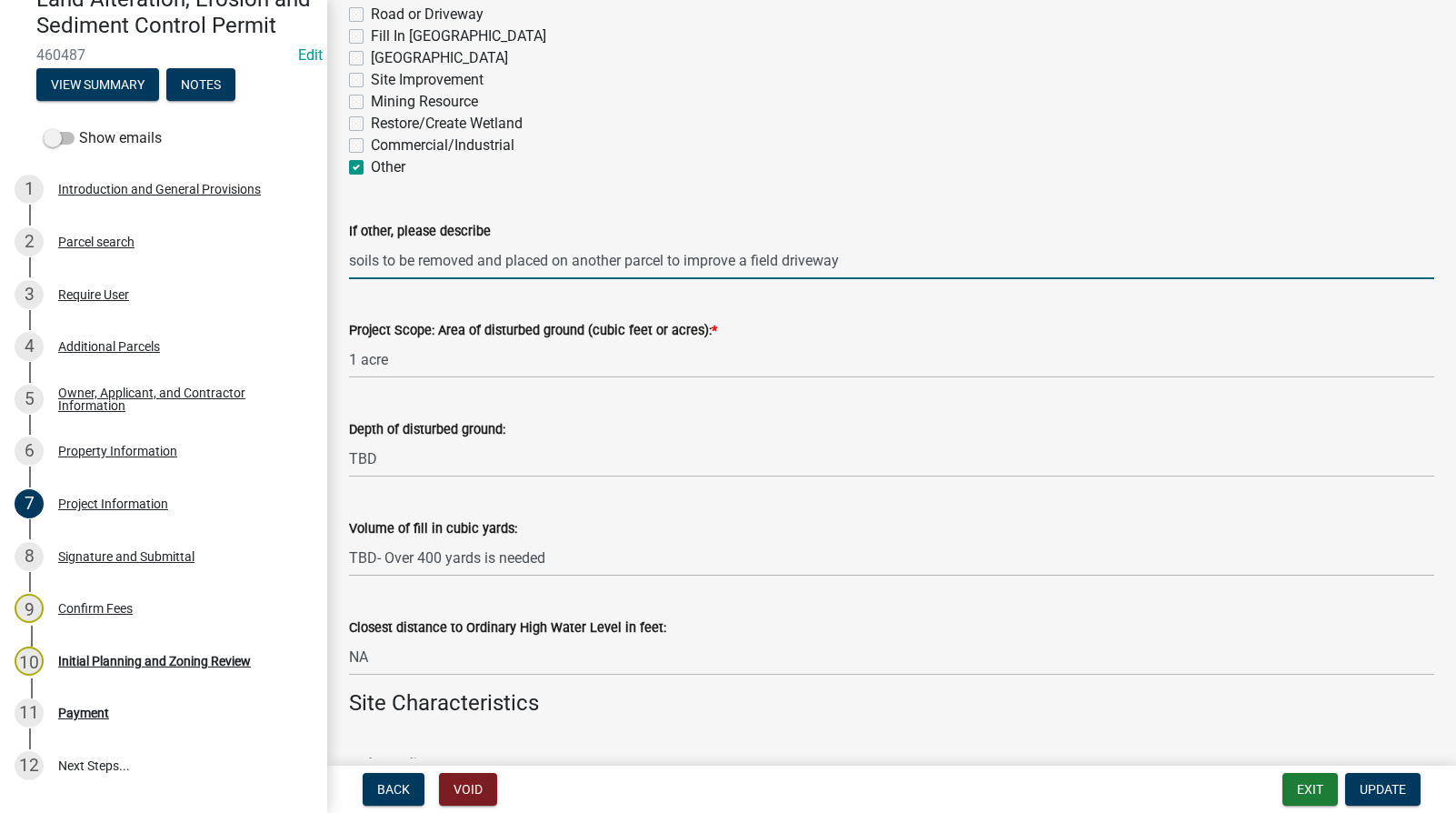
scroll to position [728, 0]
type input "soils to be removed and placed on another parcel to improve a field driveway"
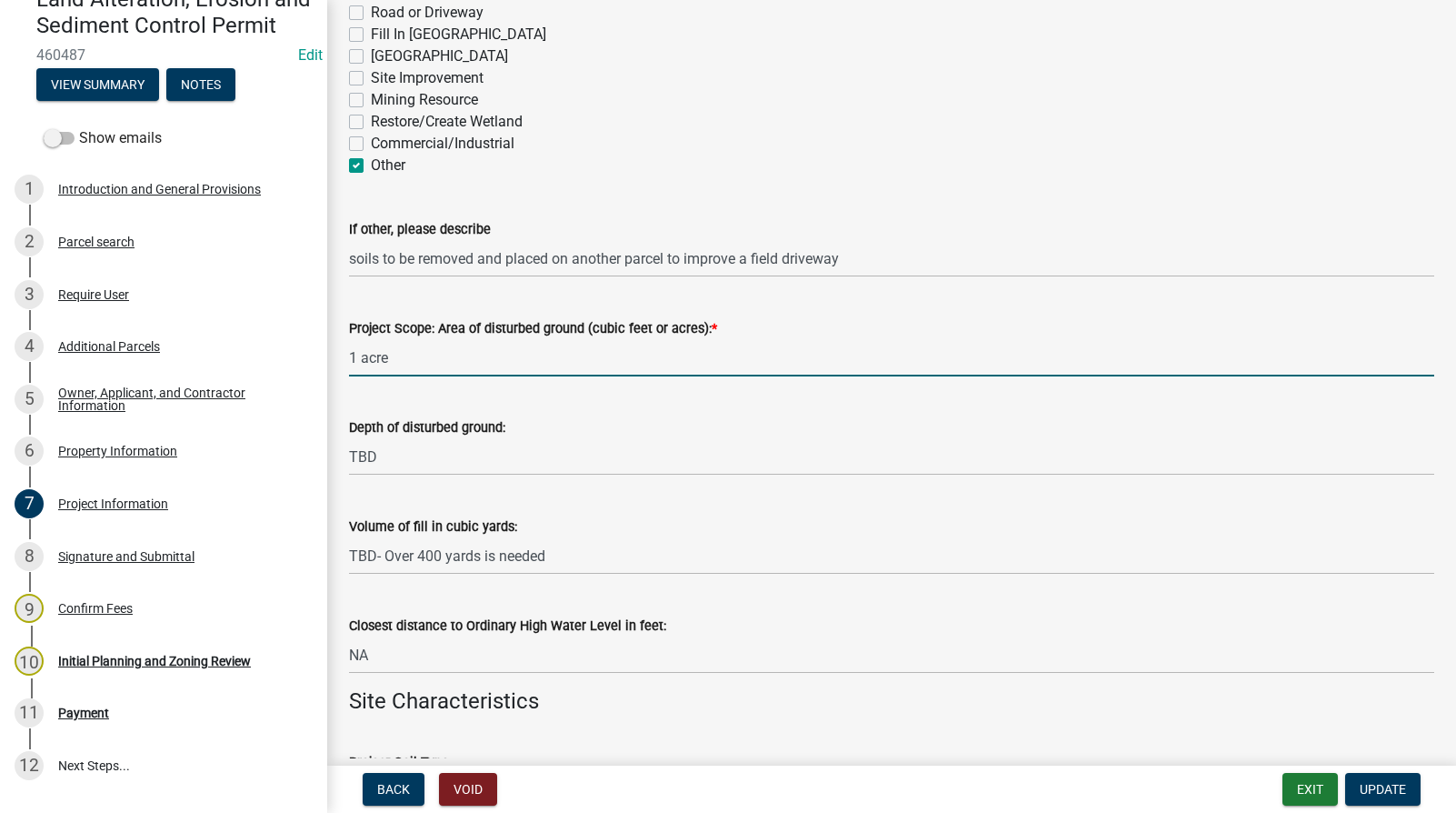
click at [420, 357] on input "1 acre" at bounding box center [892, 357] width 1085 height 37
type input "Less than 1 acre"
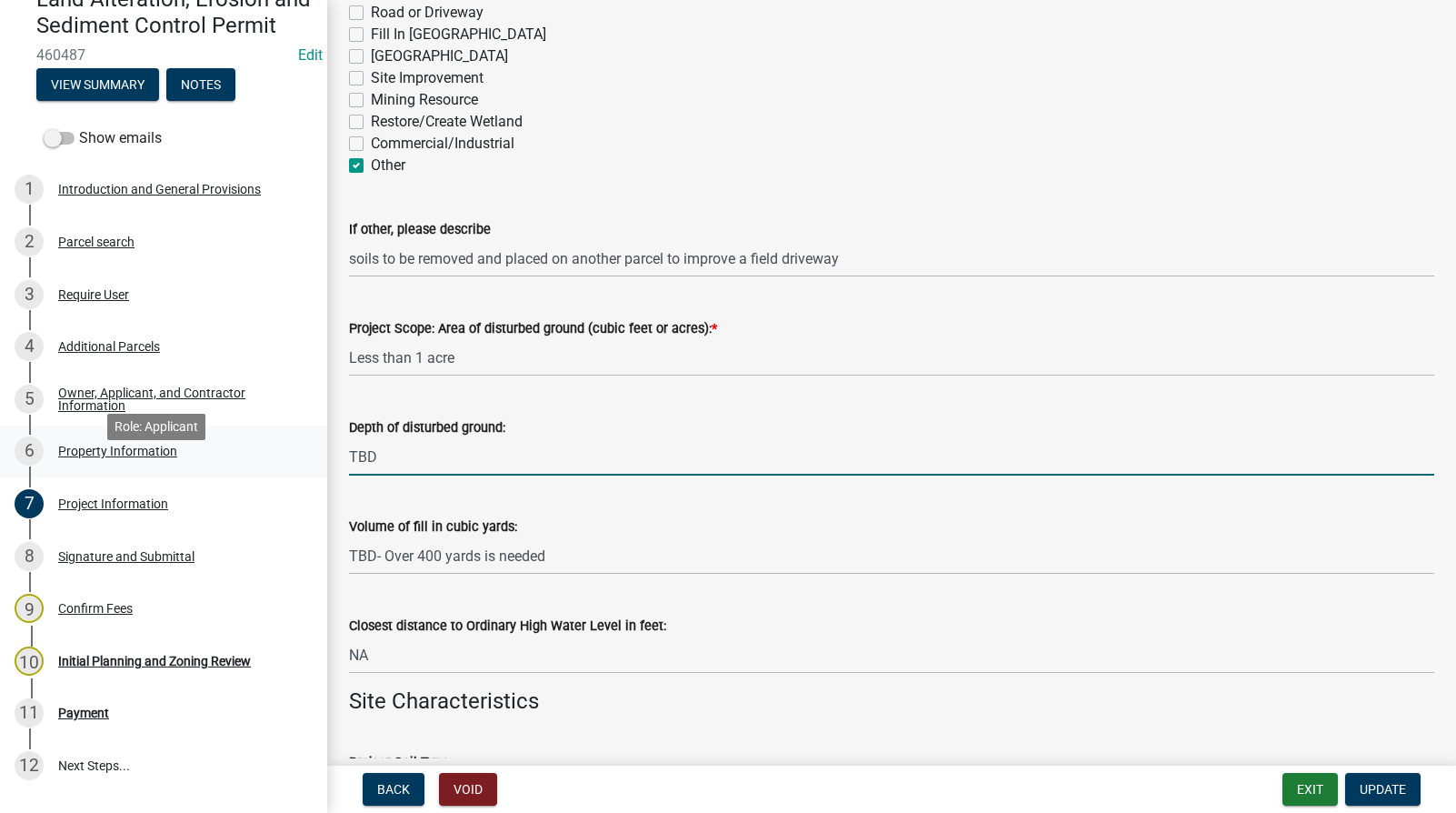
drag, startPoint x: 378, startPoint y: 458, endPoint x: 284, endPoint y: 454, distance: 94.1
click at [284, 454] on div "Land Alteration, Erosion and Sediment Control Permit 460487 Edit View Summary N…" at bounding box center [728, 406] width 1456 height 813
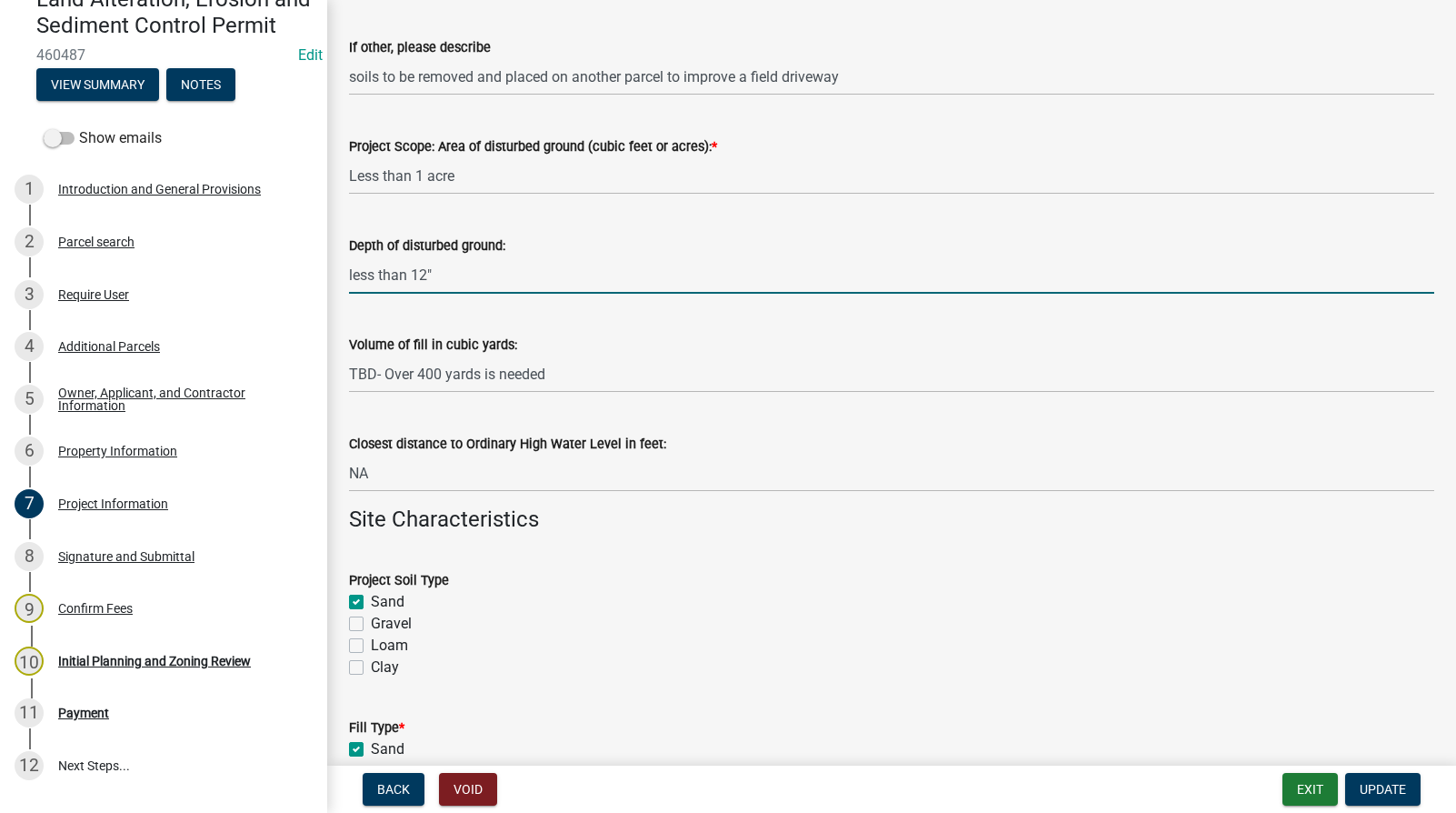
type input "less than 12""
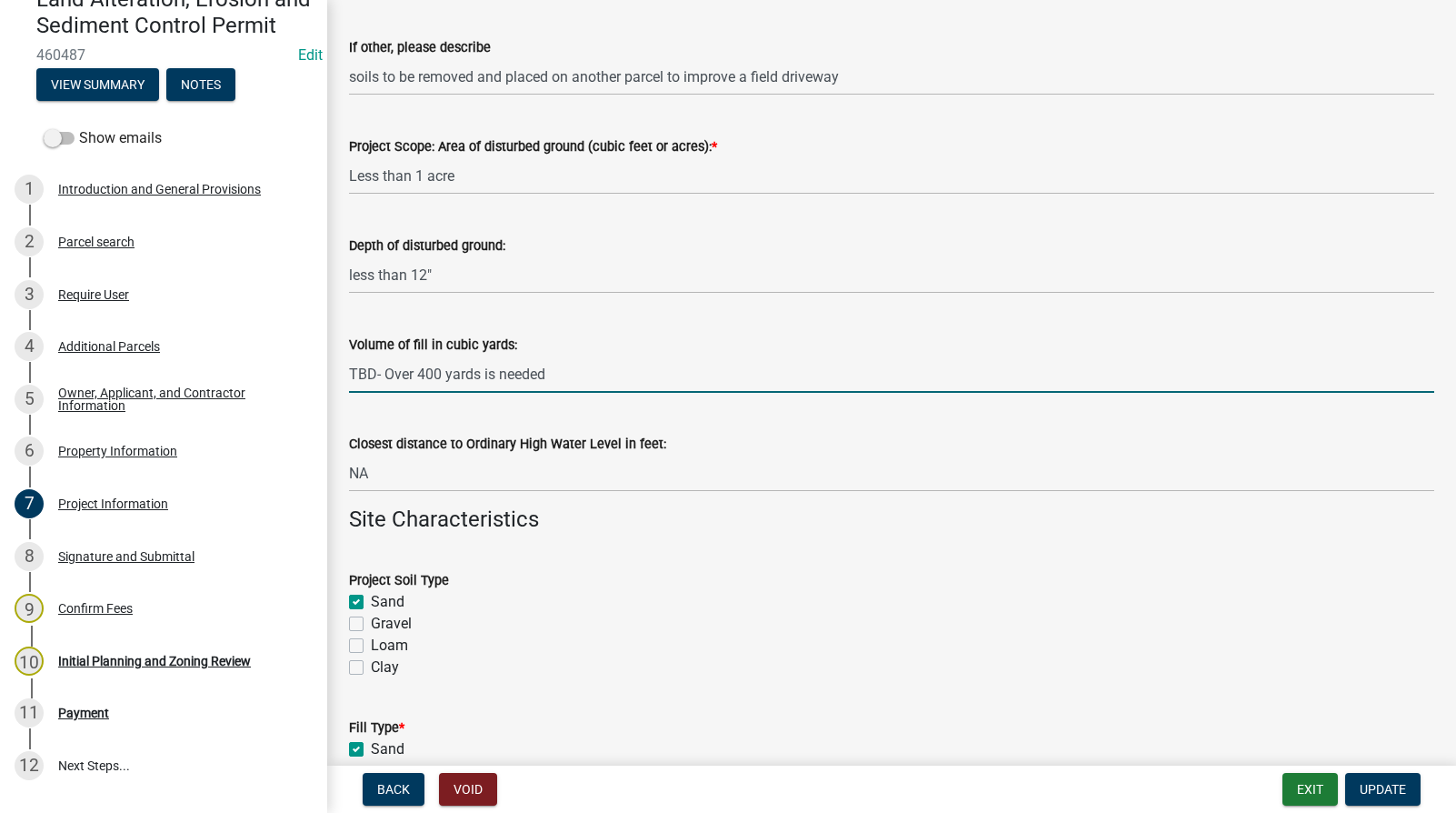
click at [414, 373] on input "TBD- Over 400 yards is needed" at bounding box center [892, 374] width 1085 height 37
type input "T 400 yards is needed"
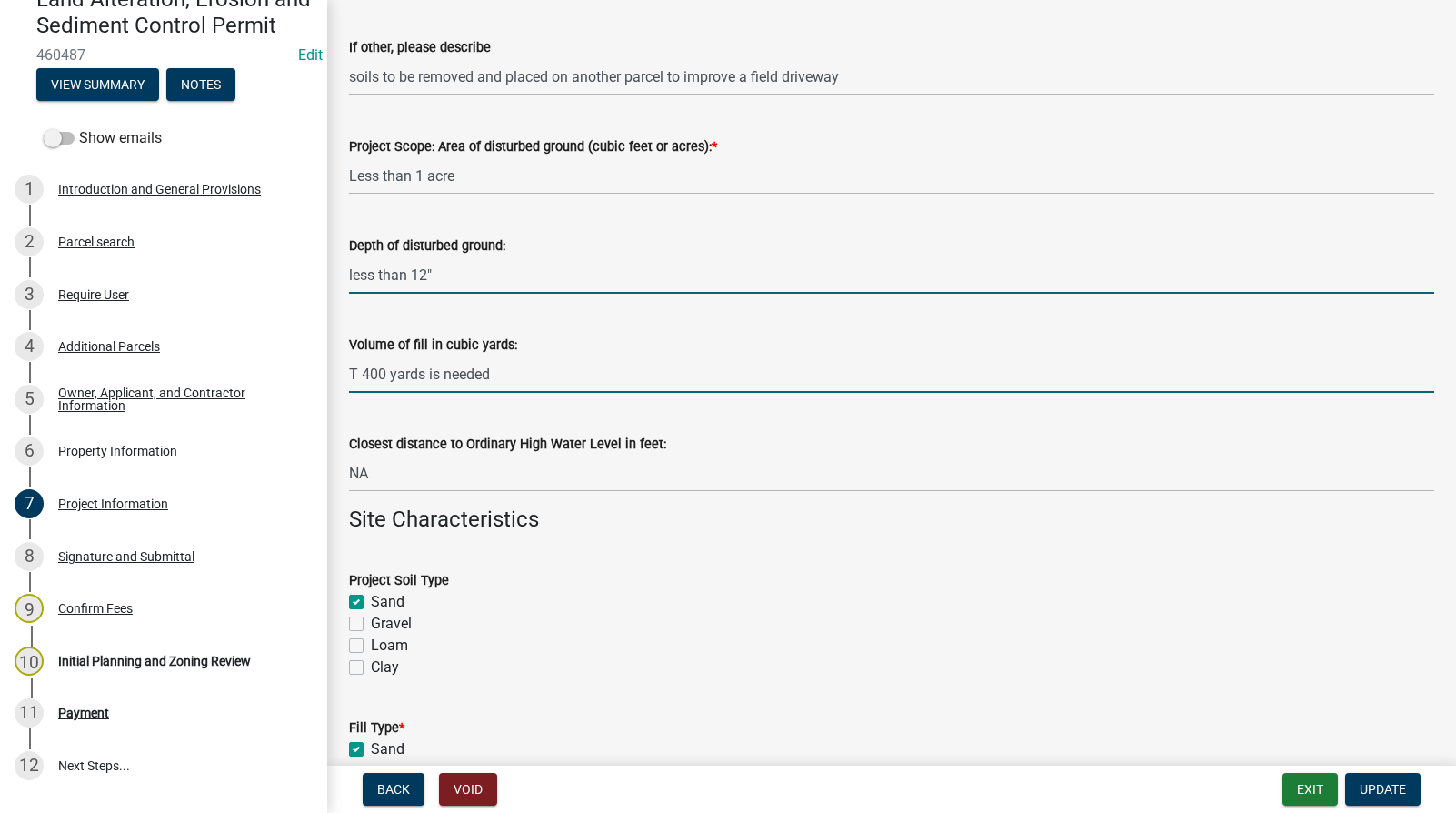
click at [524, 280] on input "less than 12"" at bounding box center [892, 274] width 1085 height 37
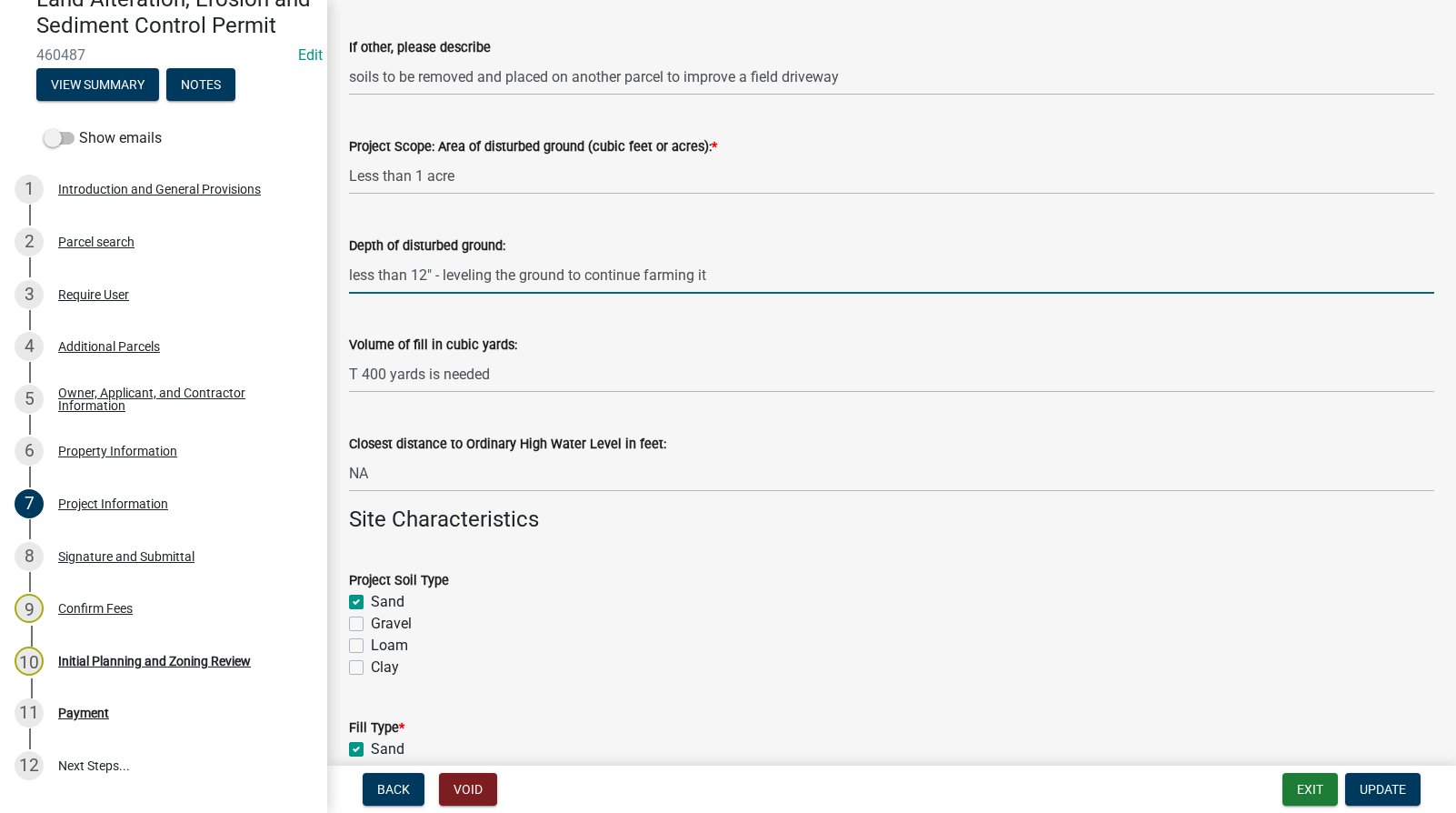
type input "less than 12" - leveling the ground to continue farming it"
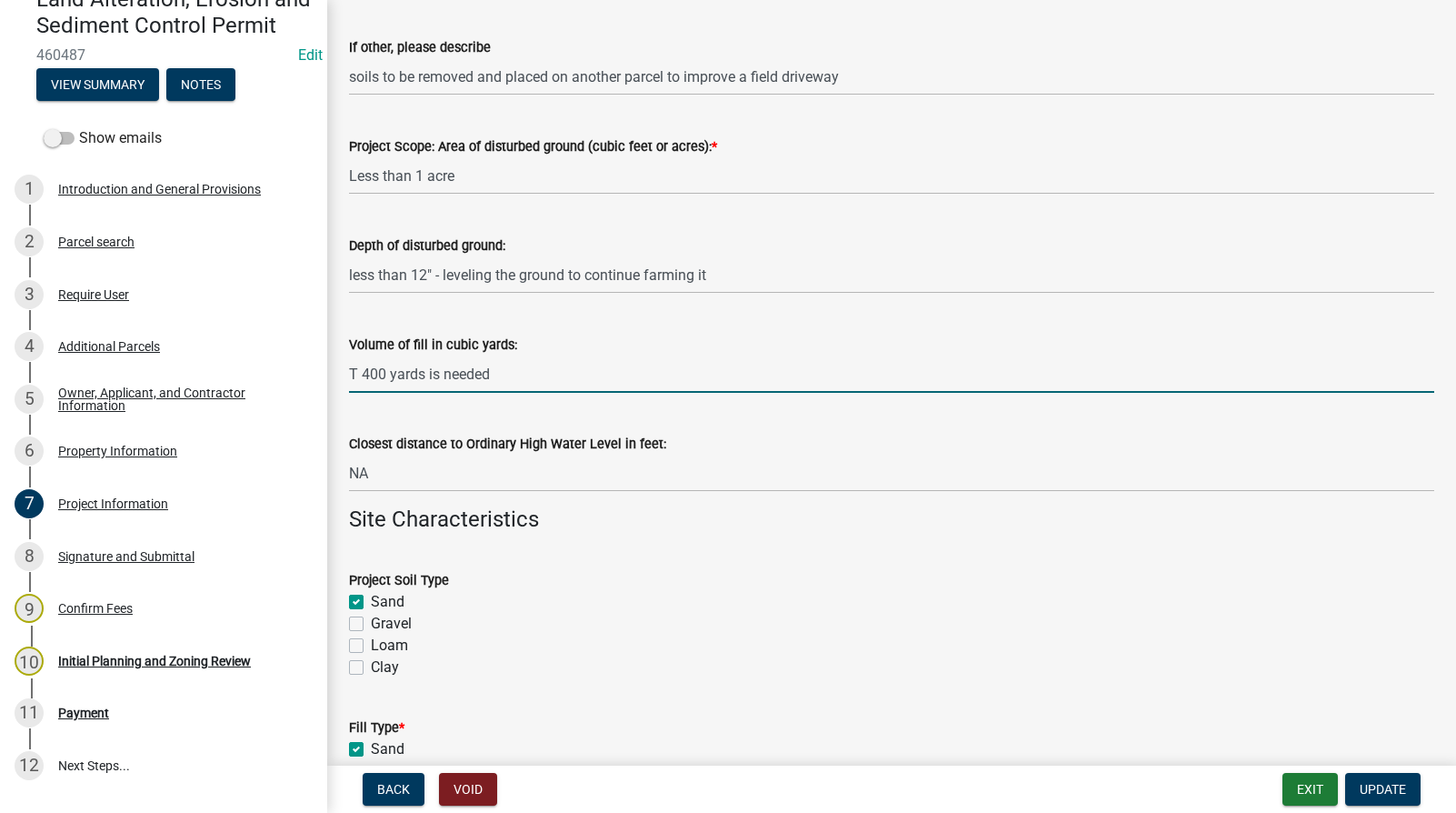
click at [359, 374] on input "T 400 yards is needed" at bounding box center [892, 374] width 1085 height 37
drag, startPoint x: 500, startPoint y: 372, endPoint x: 336, endPoint y: 373, distance: 164.0
click at [336, 373] on div "Volume of fill in cubic yards: T 400 yards is needed" at bounding box center [892, 350] width 1113 height 84
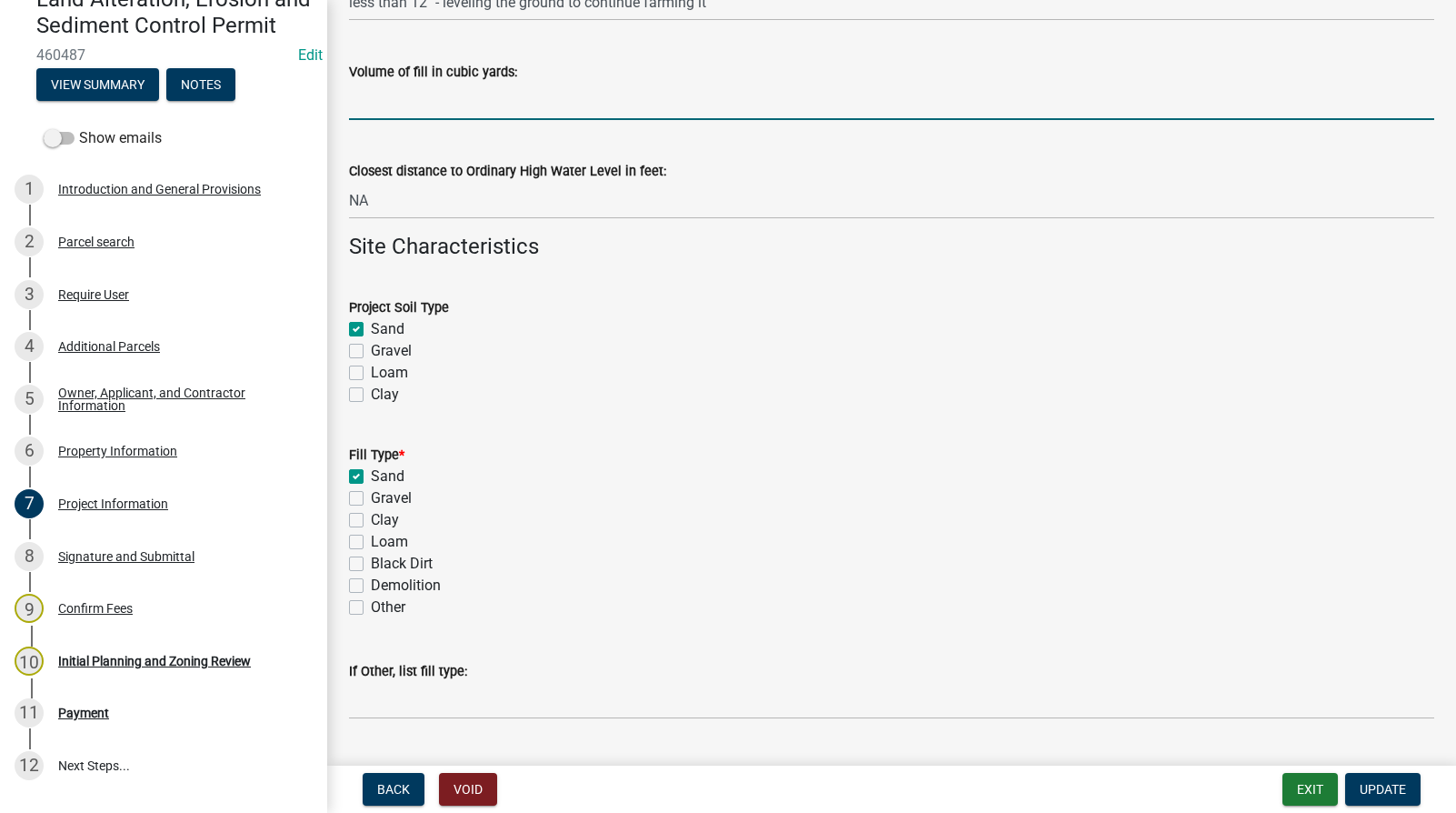
scroll to position [1273, 0]
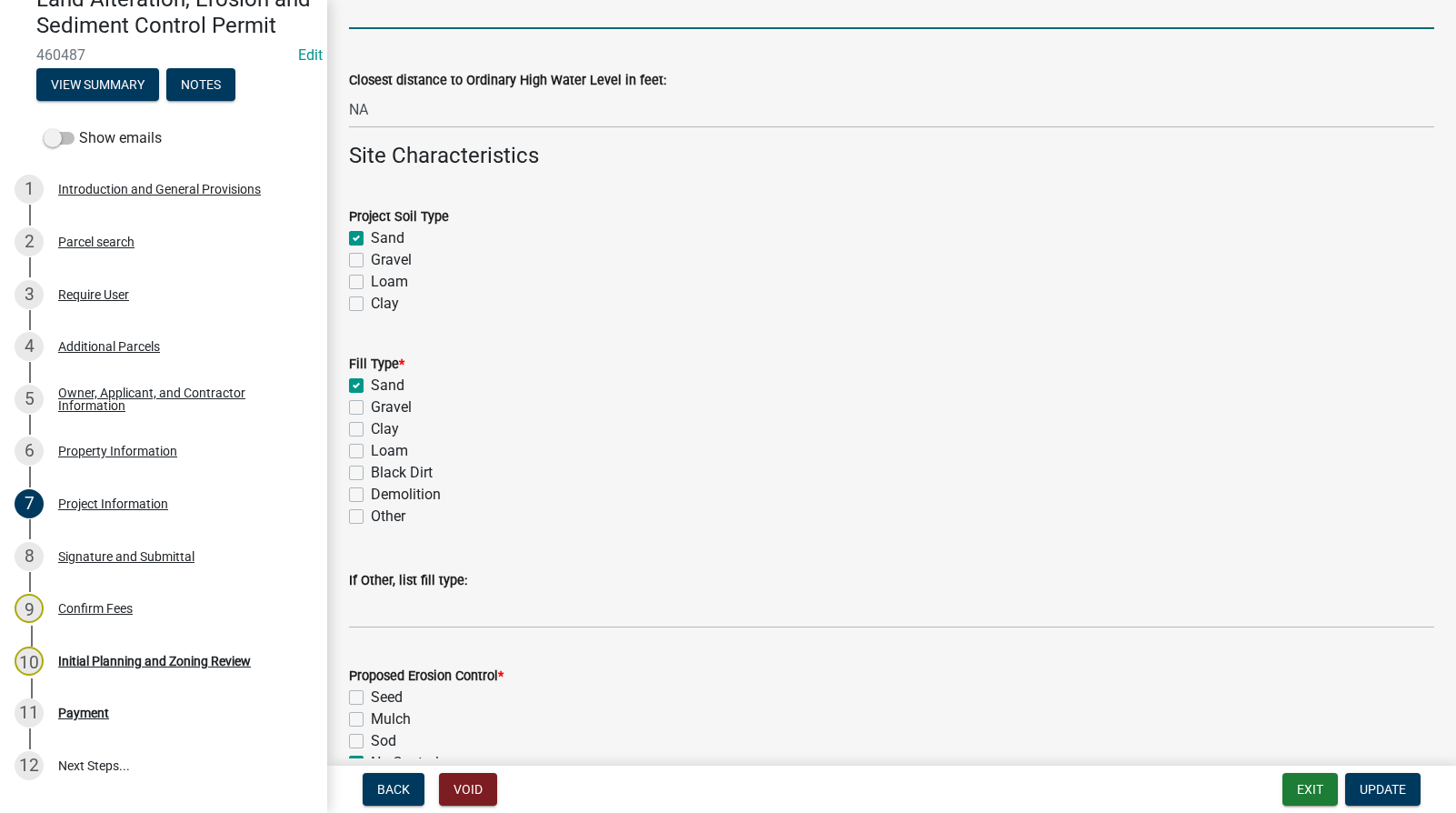
click at [371, 514] on label "Other" at bounding box center [388, 516] width 34 height 22
click at [371, 514] on input "Other" at bounding box center [377, 511] width 11 height 11
checkbox input "true"
checkbox input "false"
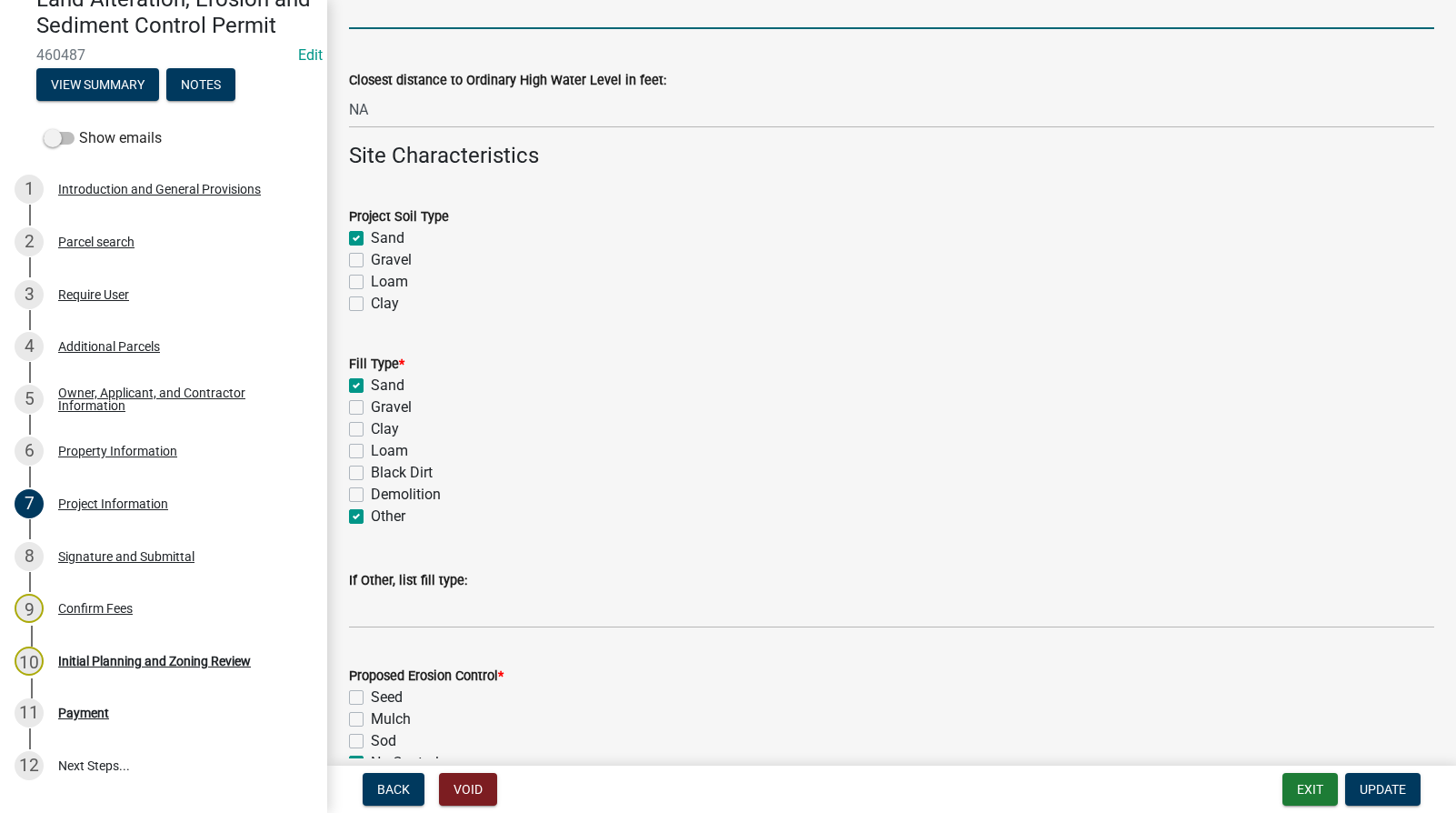
checkbox input "false"
checkbox input "true"
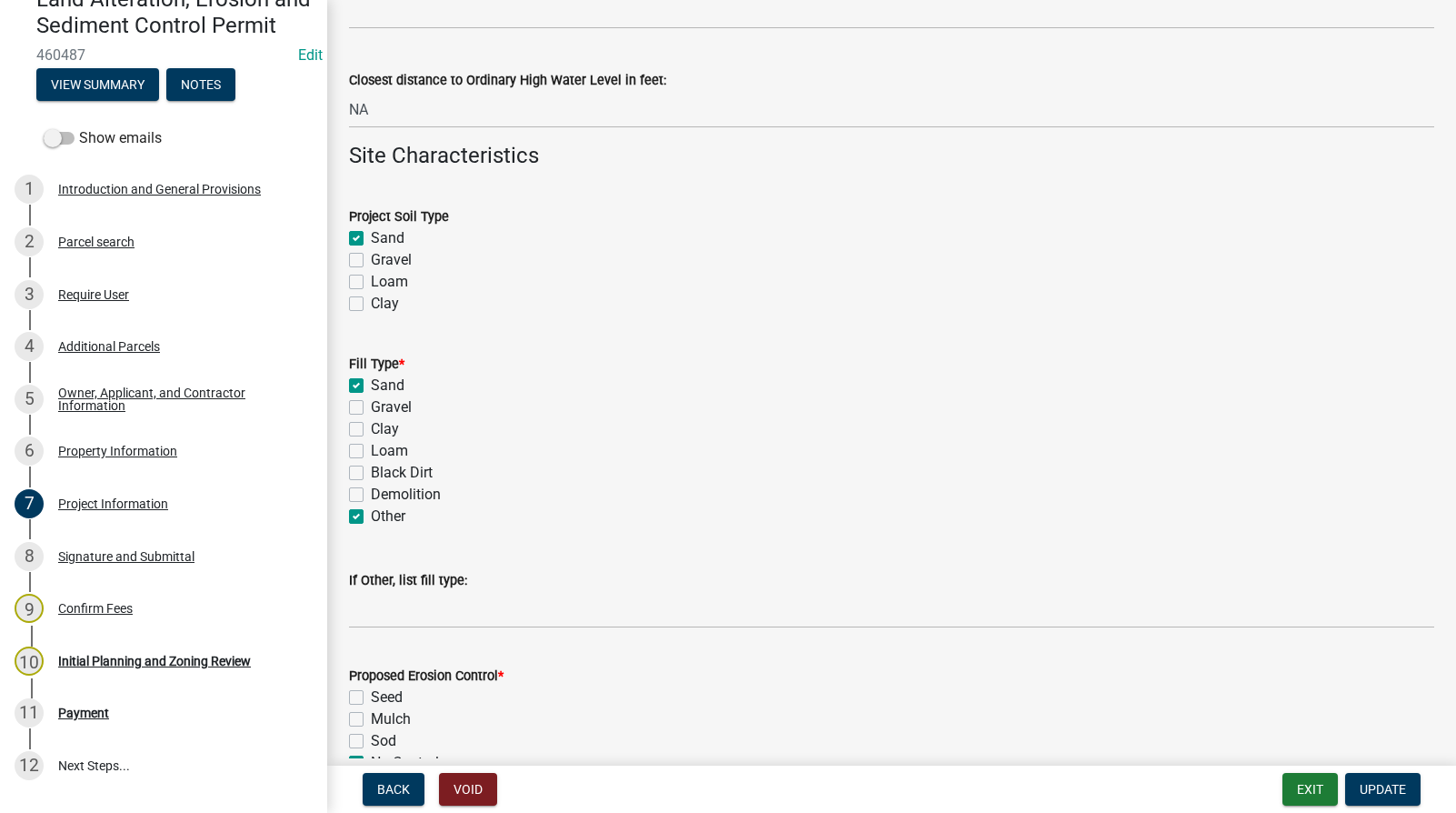
click at [371, 386] on label "Sand" at bounding box center [387, 385] width 33 height 22
click at [371, 386] on input "Sand" at bounding box center [377, 380] width 11 height 11
checkbox input "false"
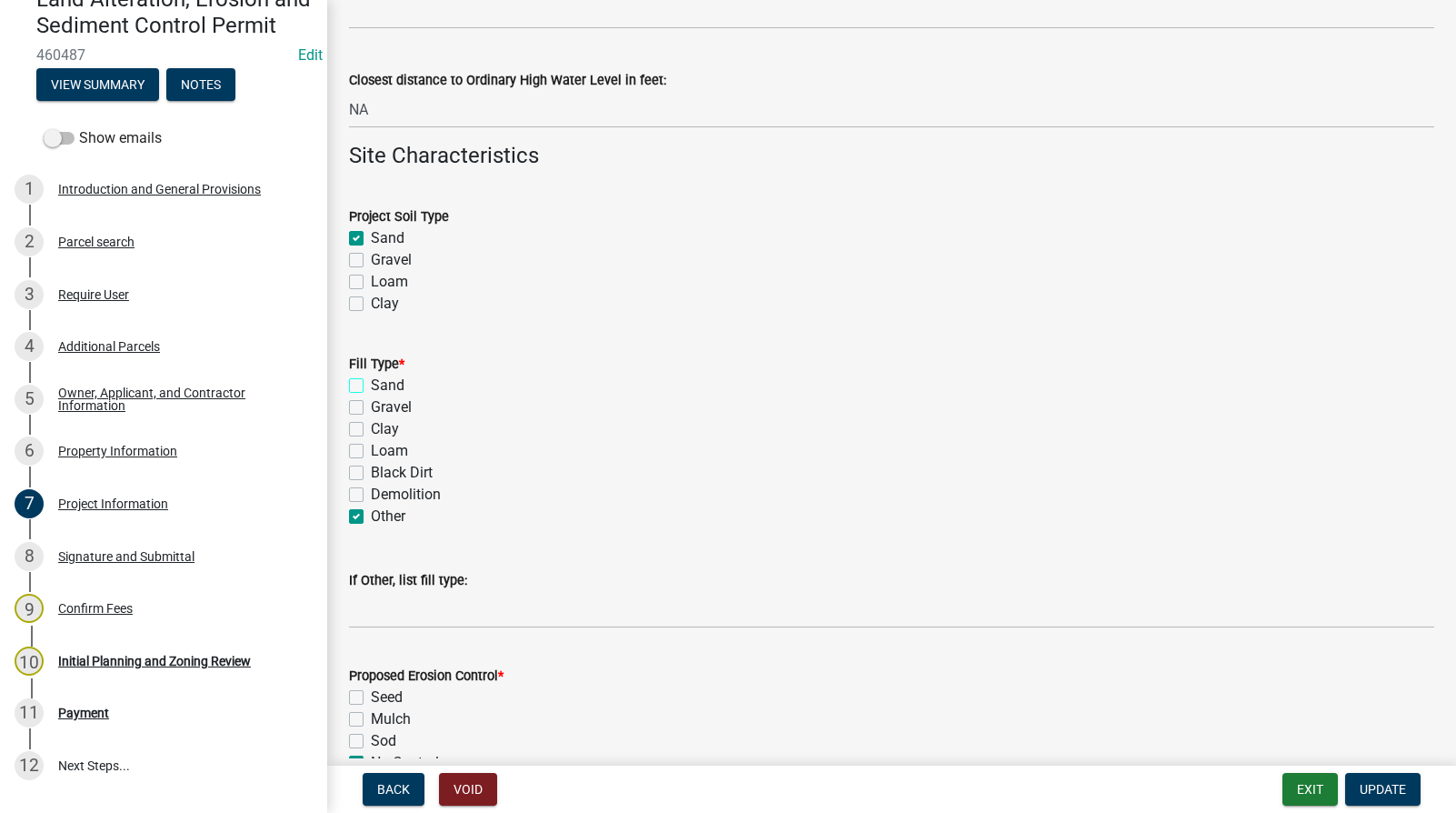
checkbox input "false"
checkbox input "true"
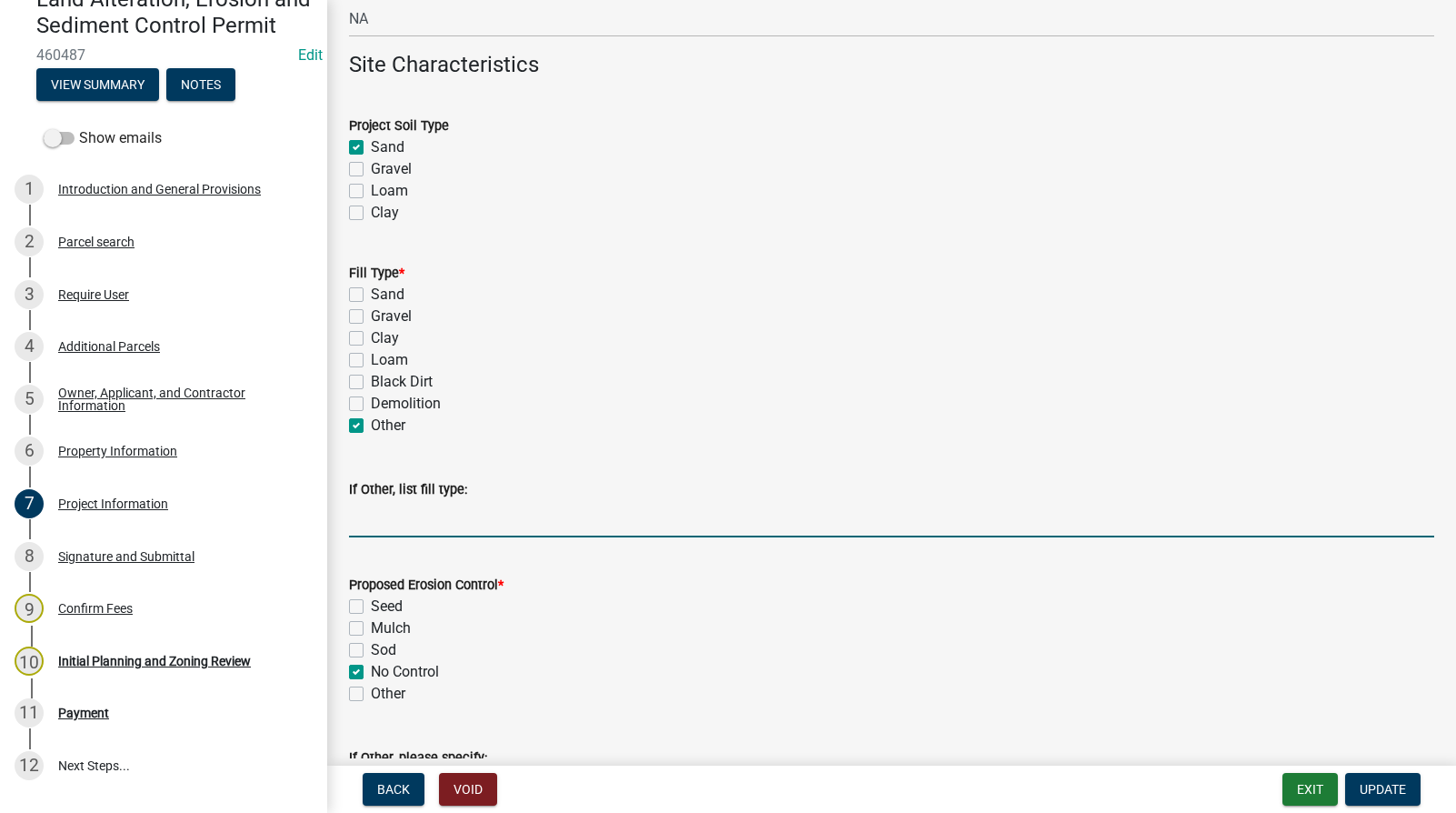
click at [423, 517] on input "If Other, list fill type:" at bounding box center [892, 518] width 1085 height 37
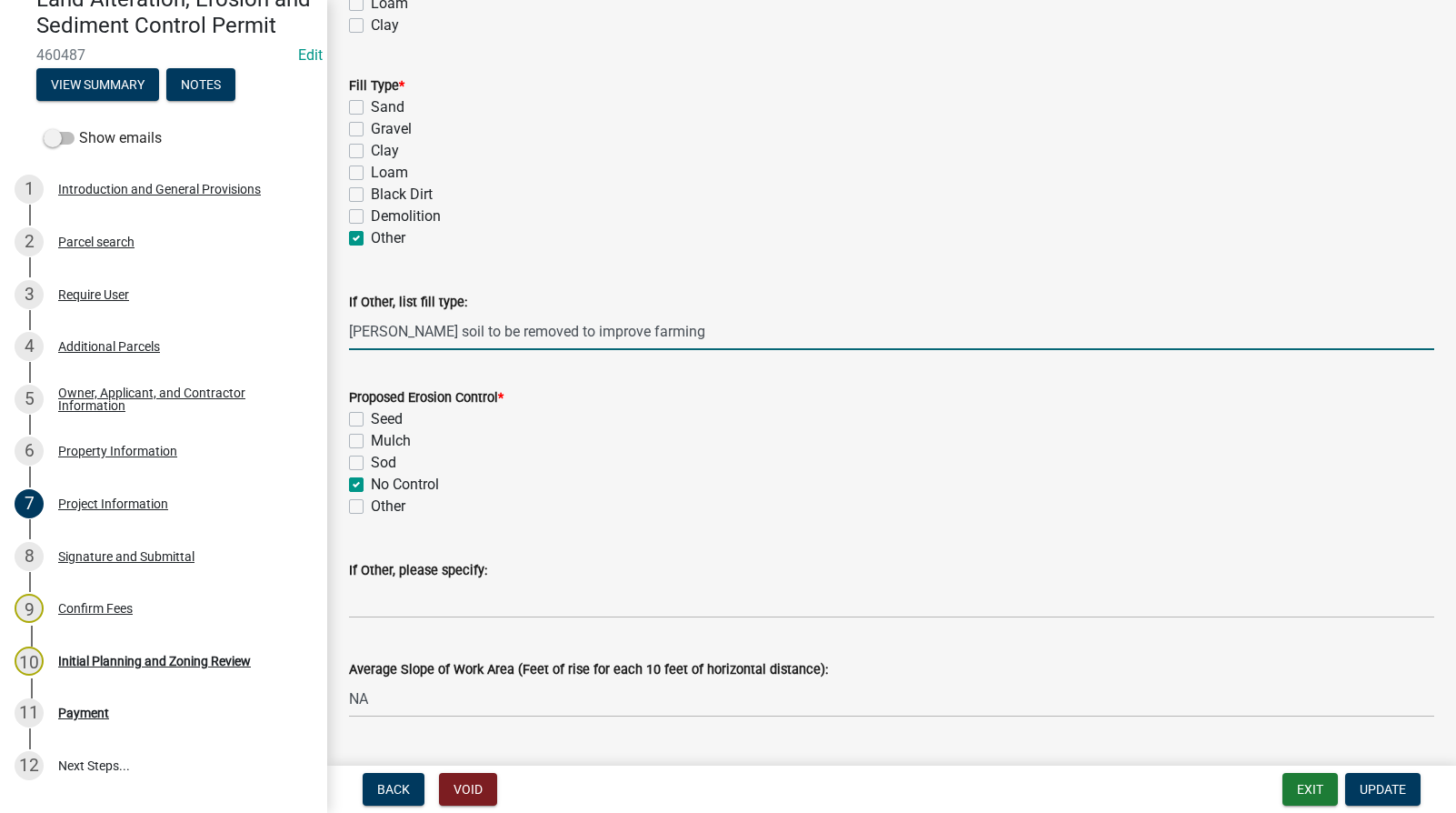
scroll to position [1636, 0]
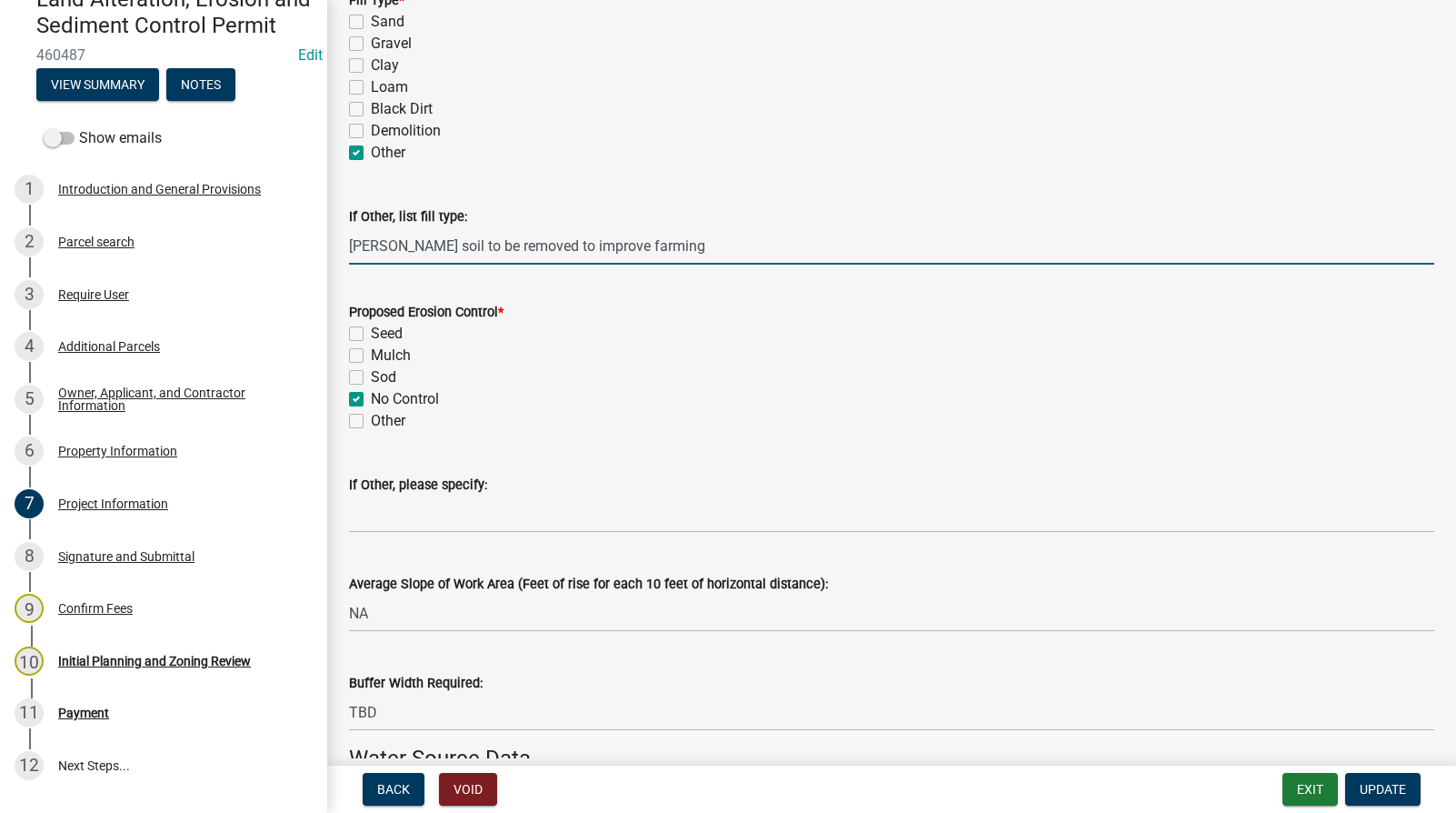
type input "[PERSON_NAME] soil to be removed to improve farming"
click at [371, 401] on label "No Control" at bounding box center [405, 398] width 68 height 22
click at [371, 400] on input "No Control" at bounding box center [377, 394] width 11 height 11
checkbox input "false"
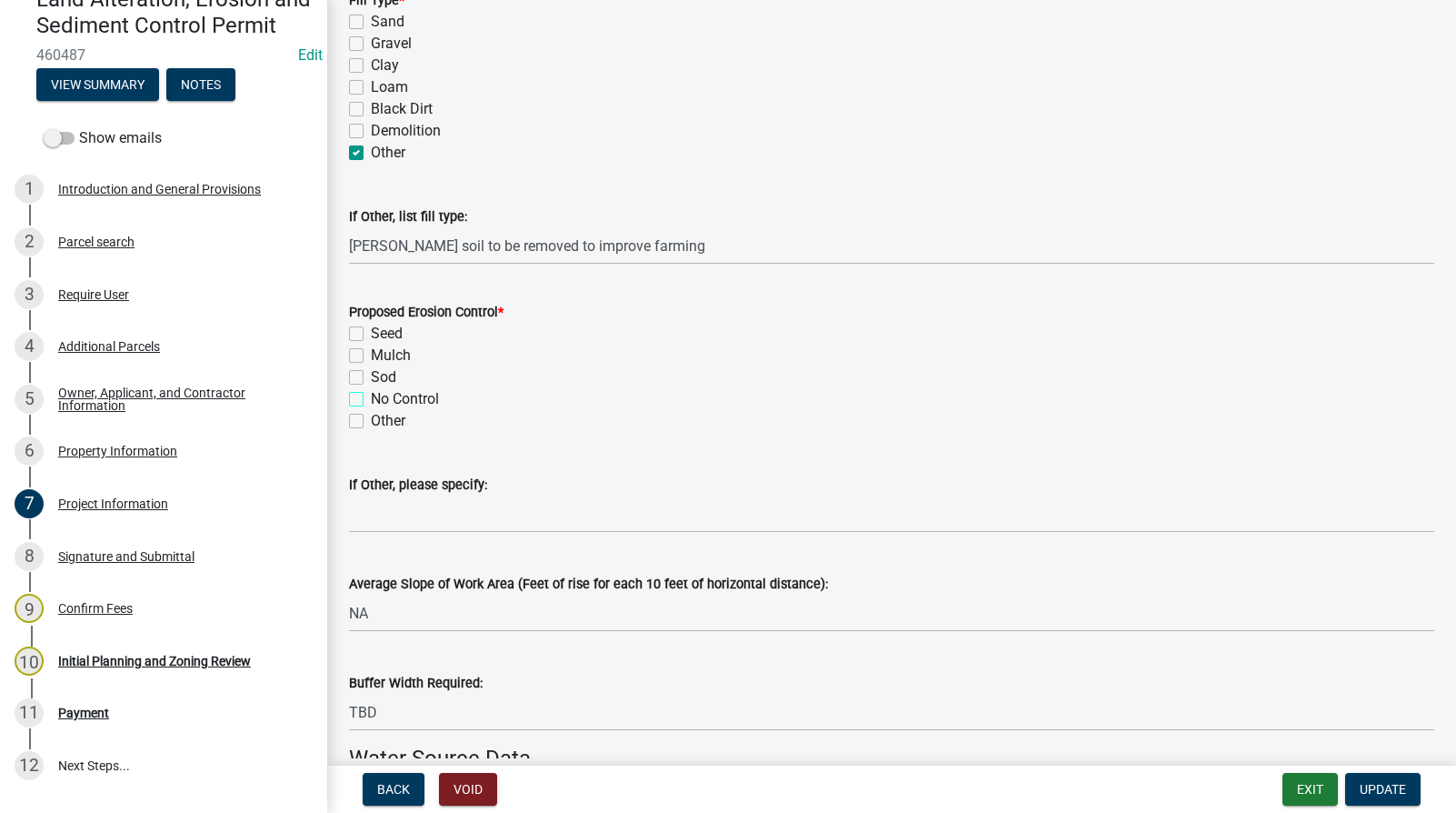
checkbox input "false"
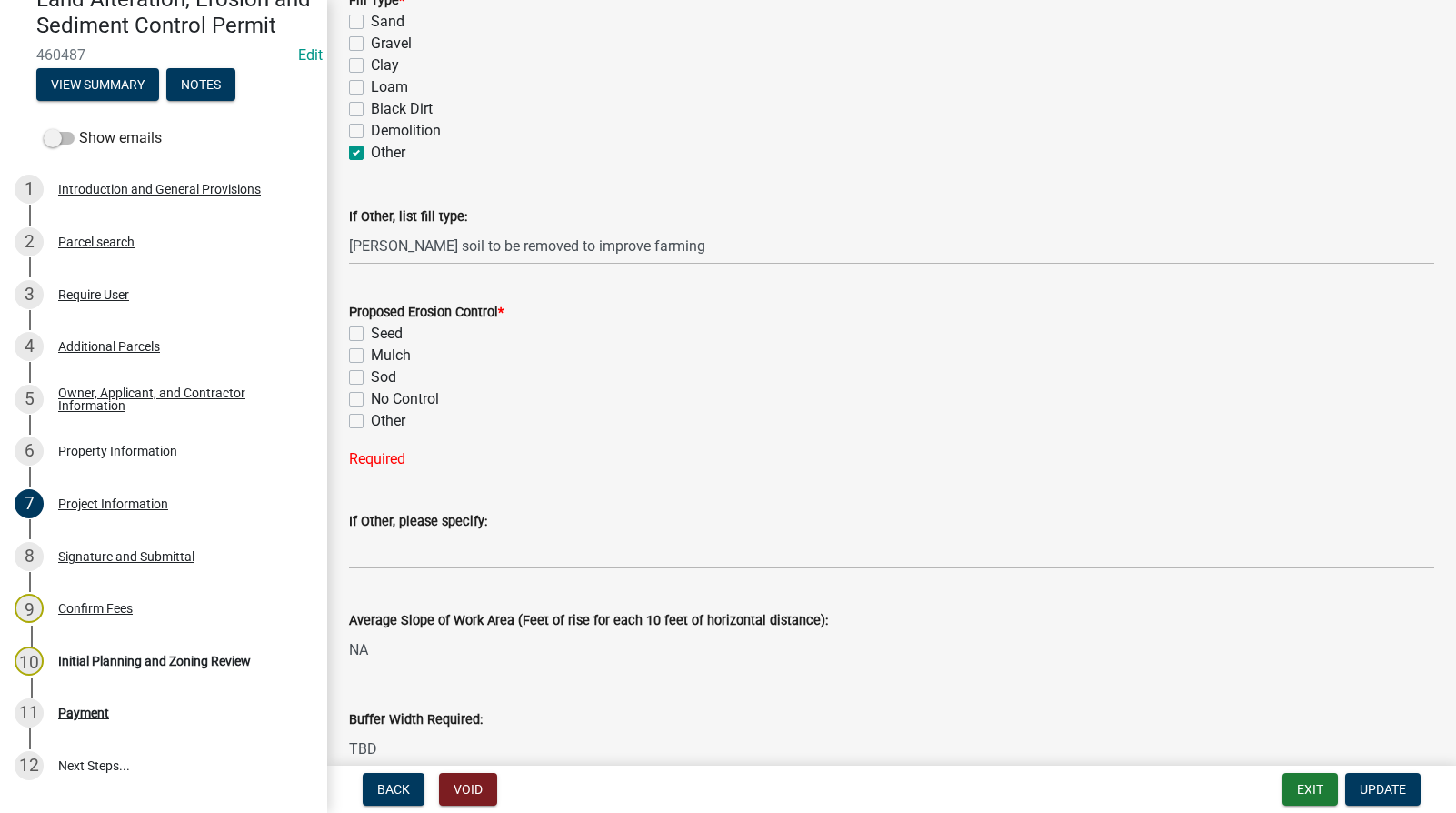
click at [371, 418] on label "Other" at bounding box center [388, 420] width 34 height 22
click at [371, 418] on input "Other" at bounding box center [377, 416] width 11 height 11
checkbox input "true"
checkbox input "false"
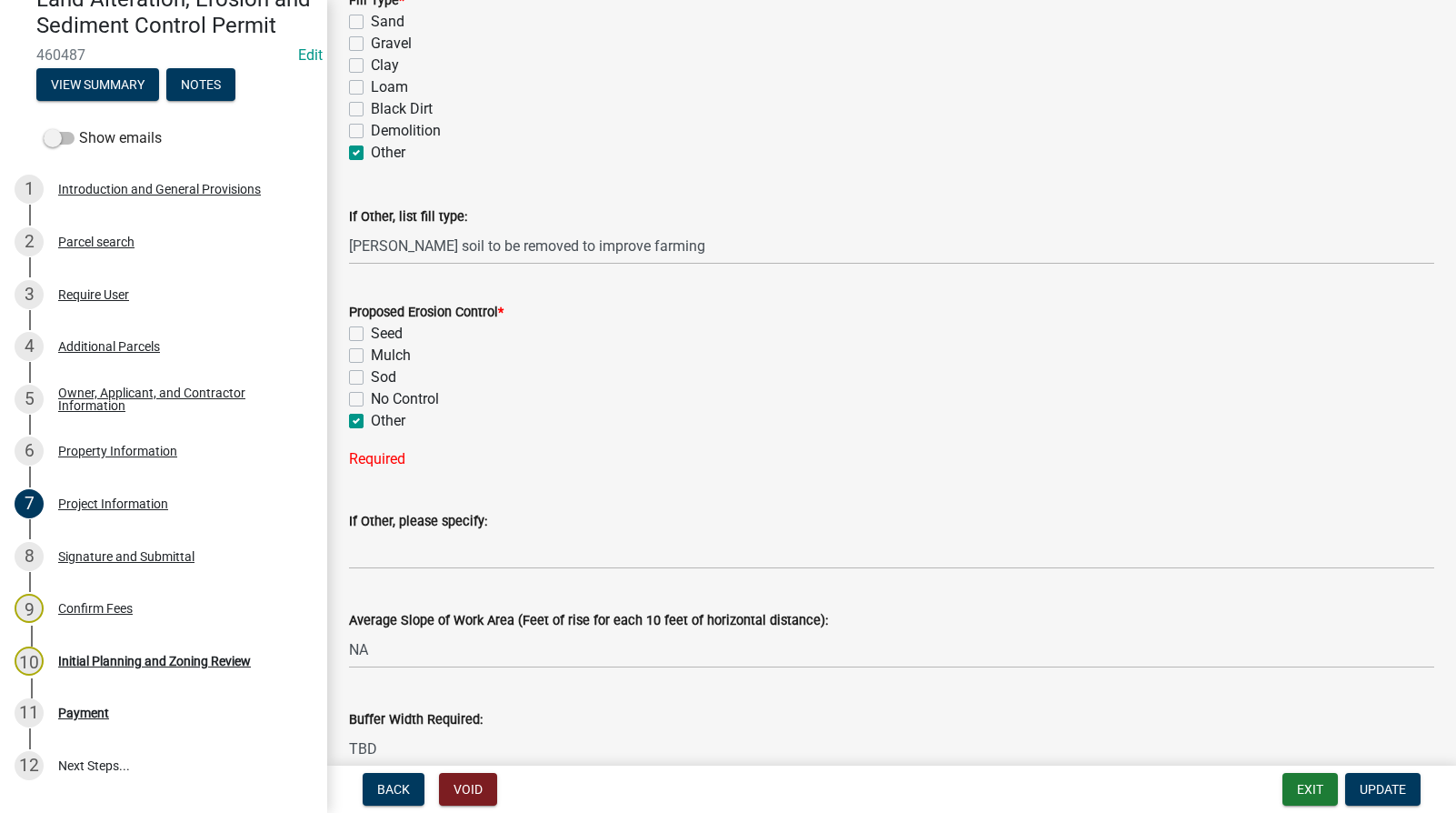
checkbox input "false"
checkbox input "true"
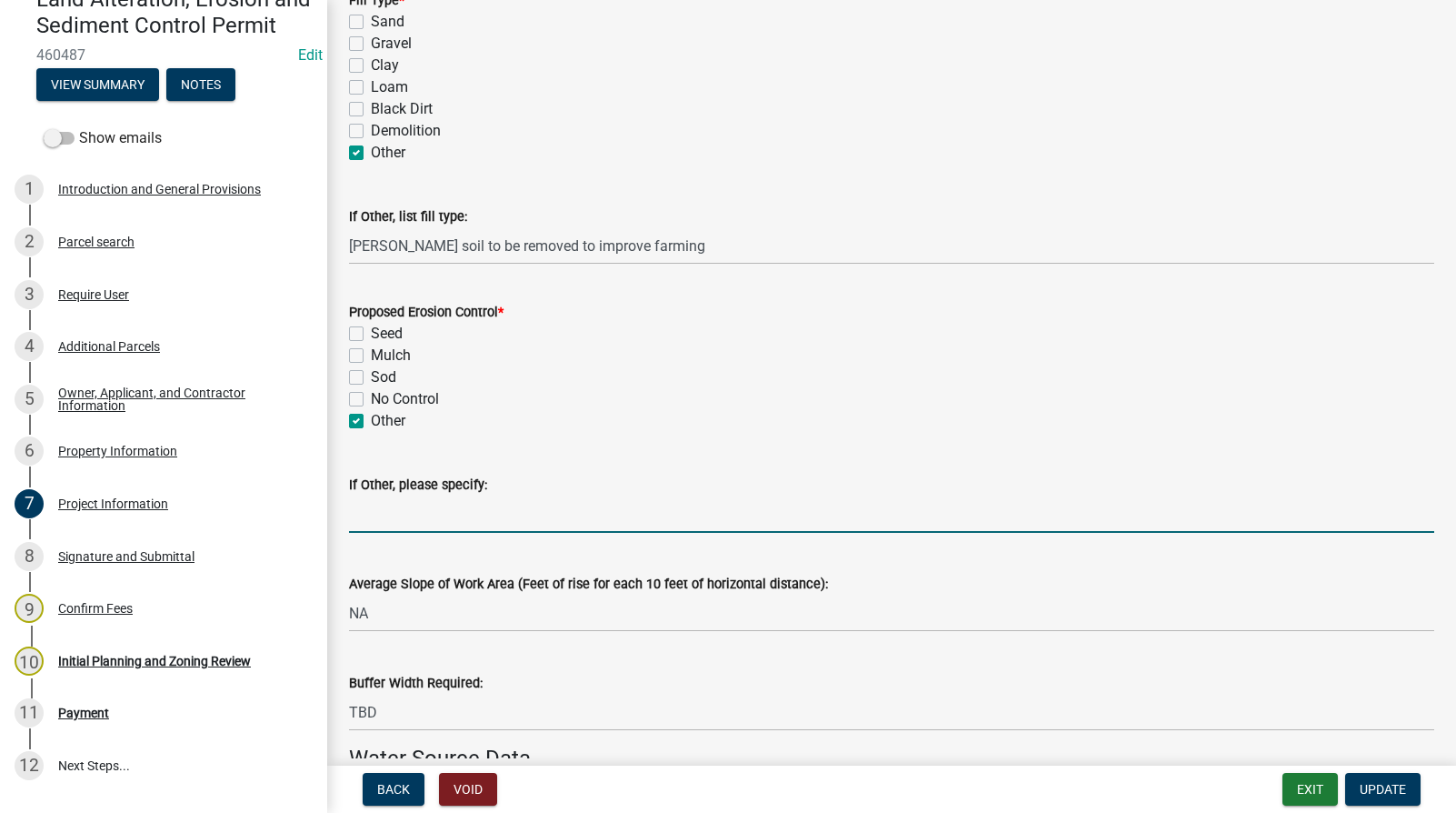
click at [392, 514] on input "If Other, please specify:" at bounding box center [892, 513] width 1085 height 37
type input "t"
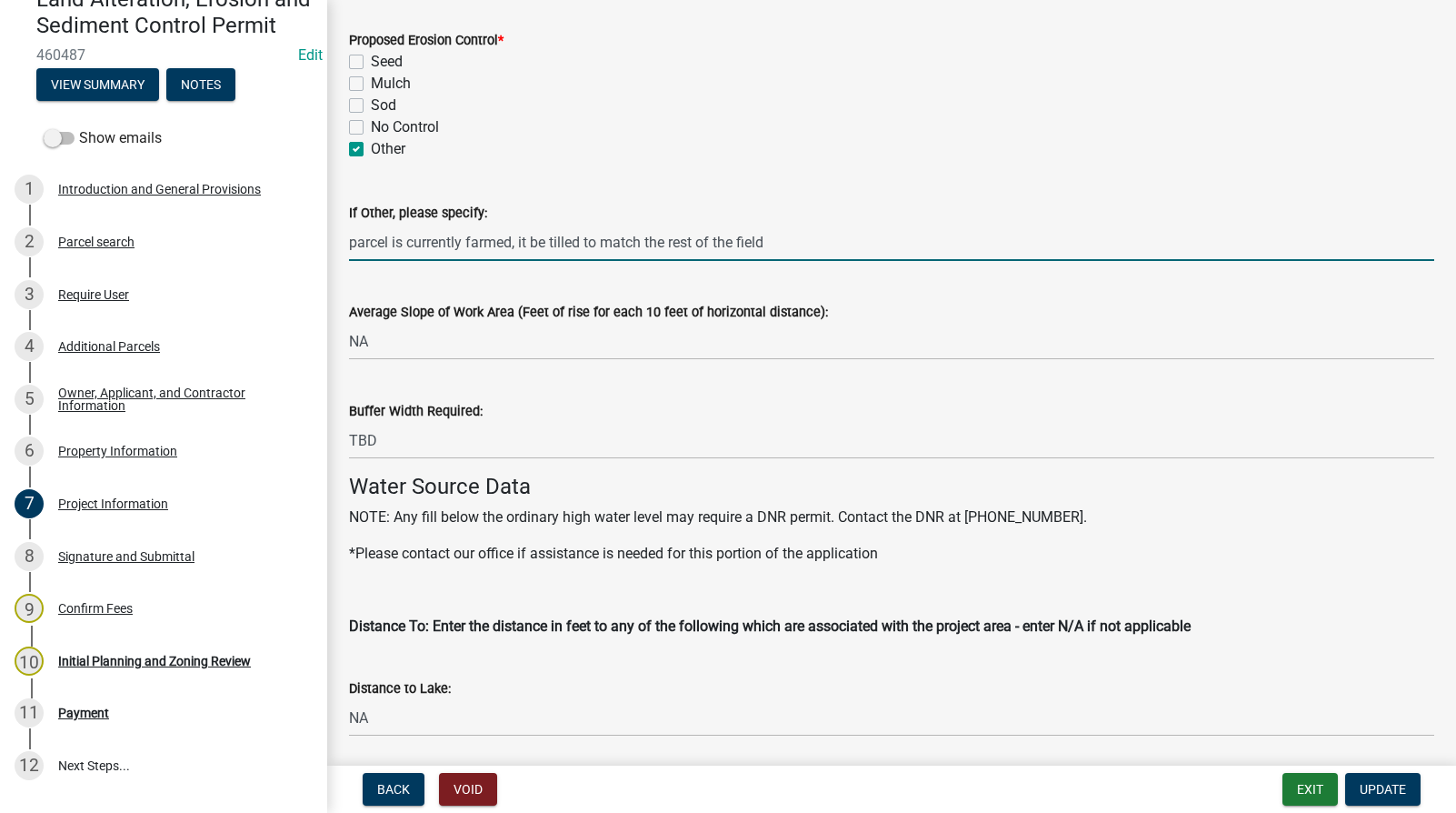
scroll to position [1909, 0]
type input "parcel is currently farmed, it be tilled to match the rest of the field"
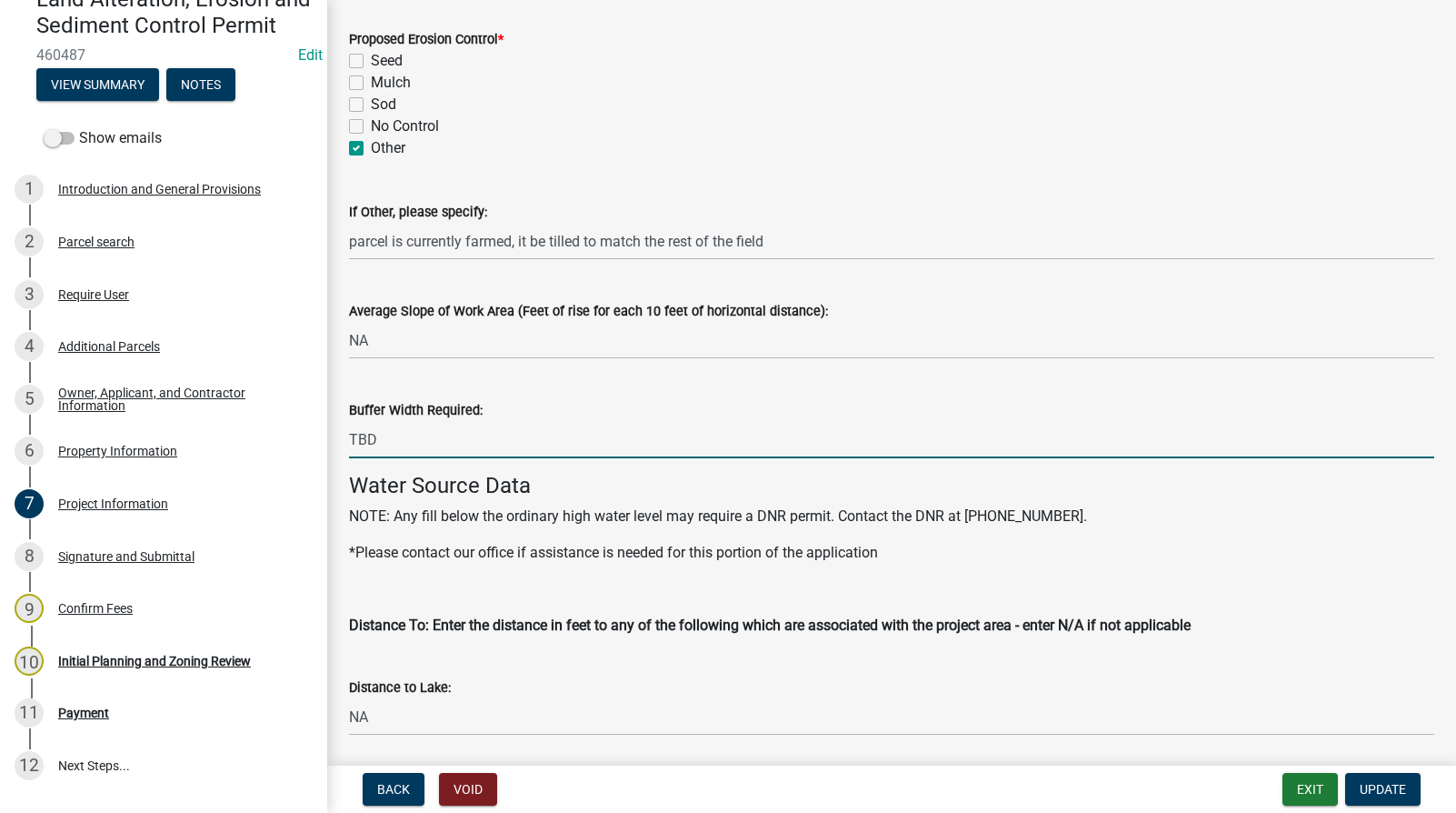
drag, startPoint x: 395, startPoint y: 434, endPoint x: 323, endPoint y: 443, distance: 72.6
click at [323, 443] on div "Land Alteration, Erosion and Sediment Control Permit 460487 Edit View Summary N…" at bounding box center [728, 406] width 1456 height 813
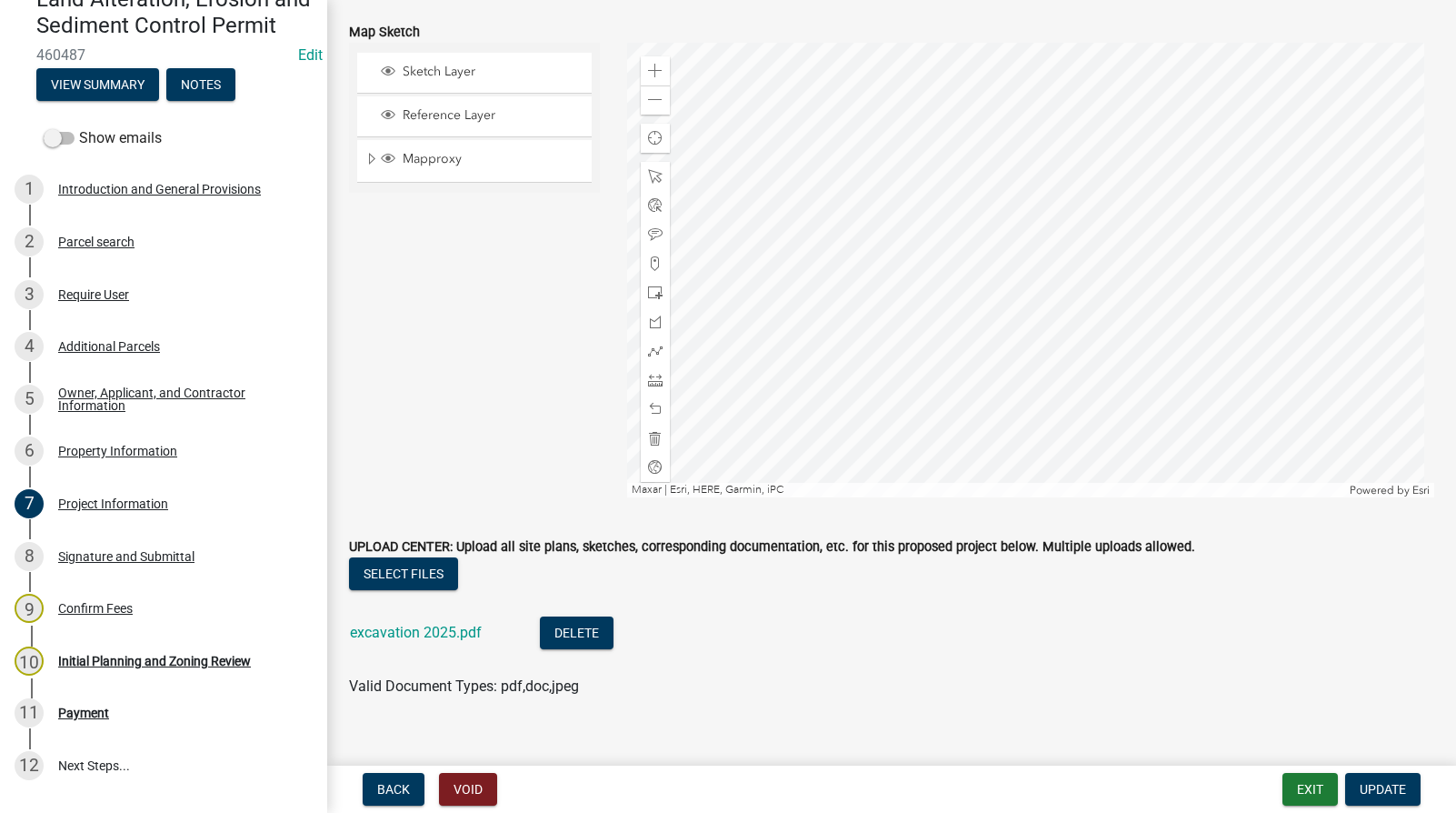
scroll to position [4592, 0]
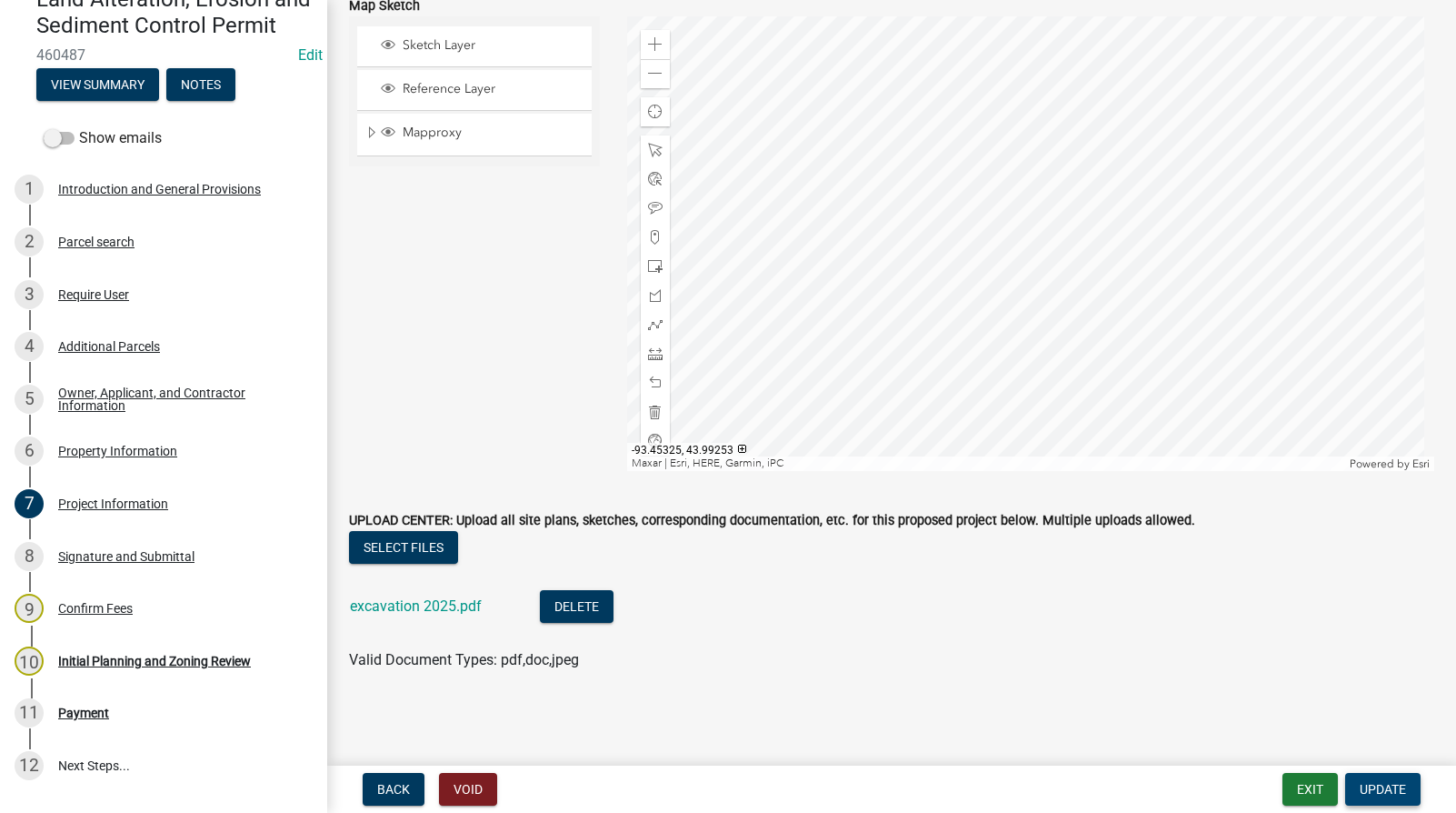
type input "na"
click at [1400, 790] on span "Update" at bounding box center [1382, 788] width 46 height 14
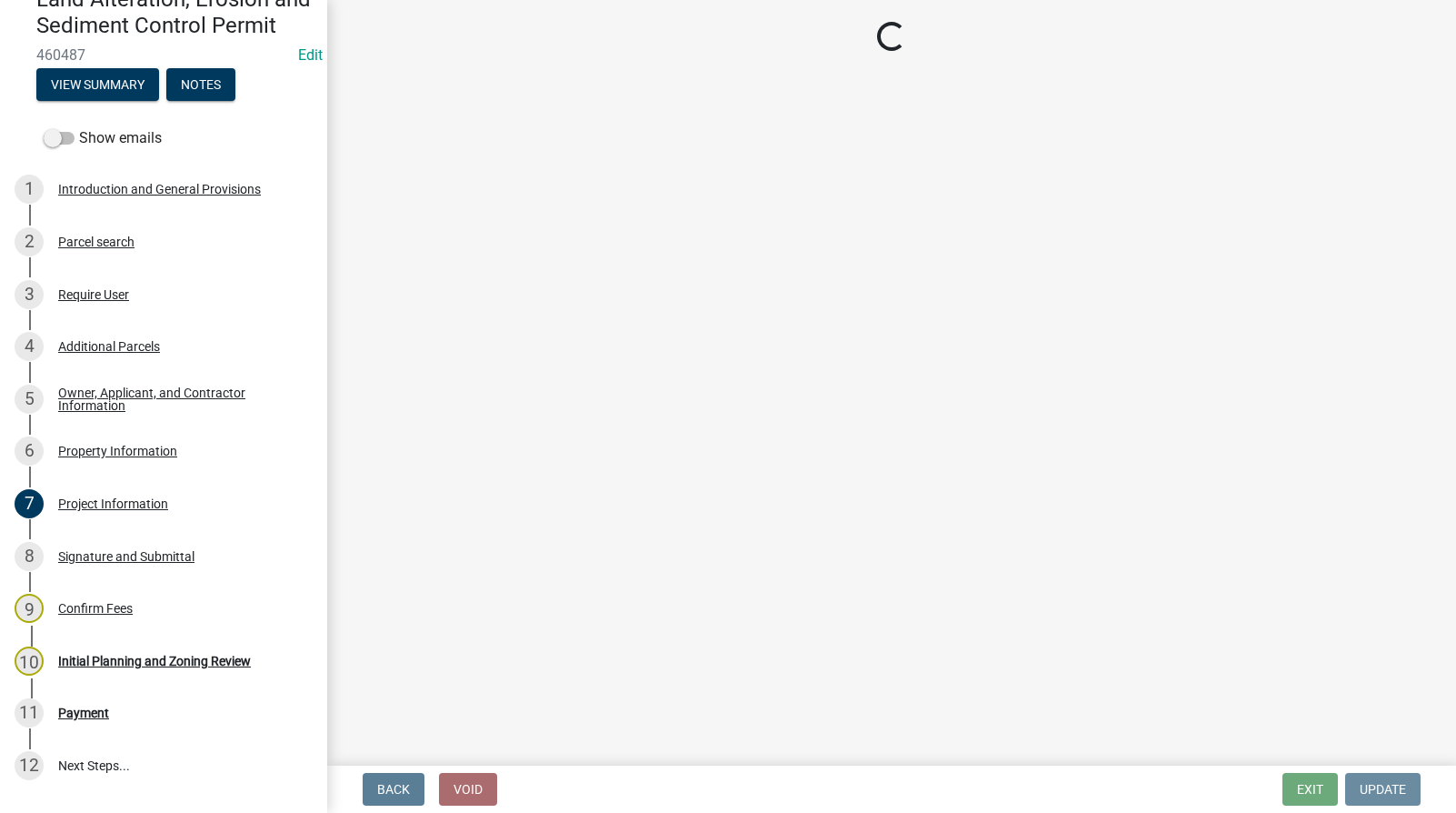
scroll to position [0, 0]
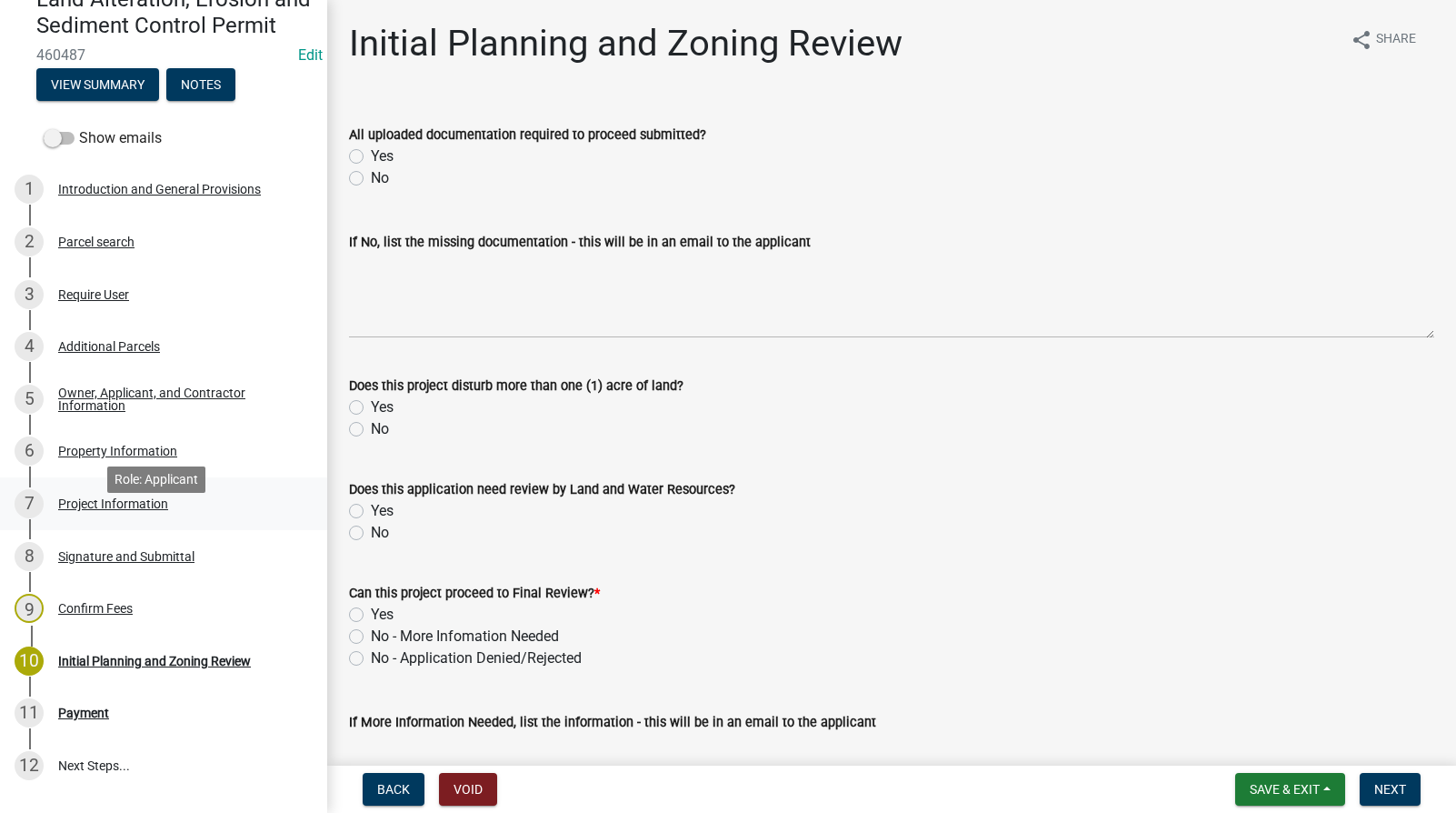
click at [77, 510] on div "Project Information" at bounding box center [113, 503] width 110 height 12
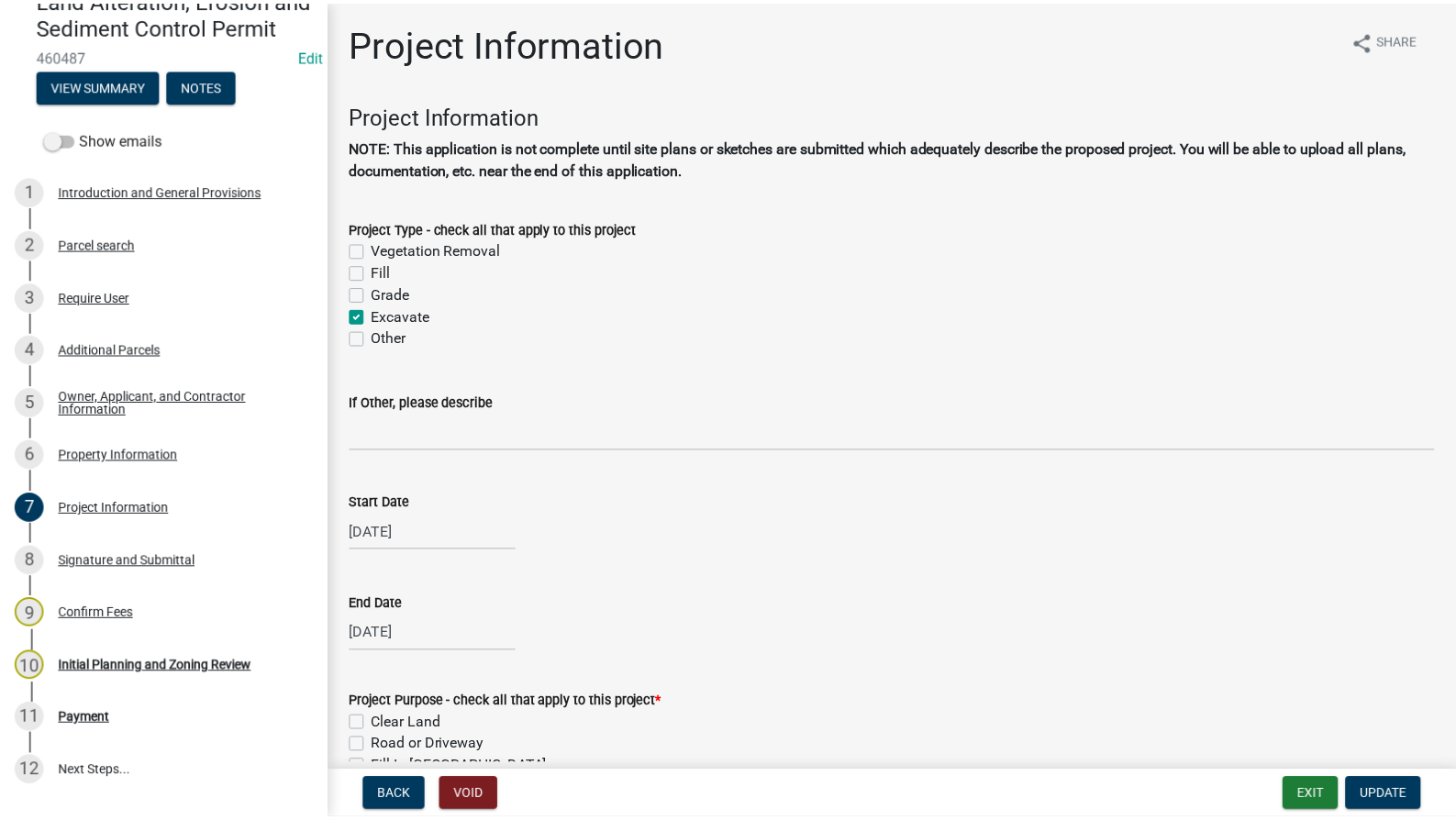
scroll to position [92, 0]
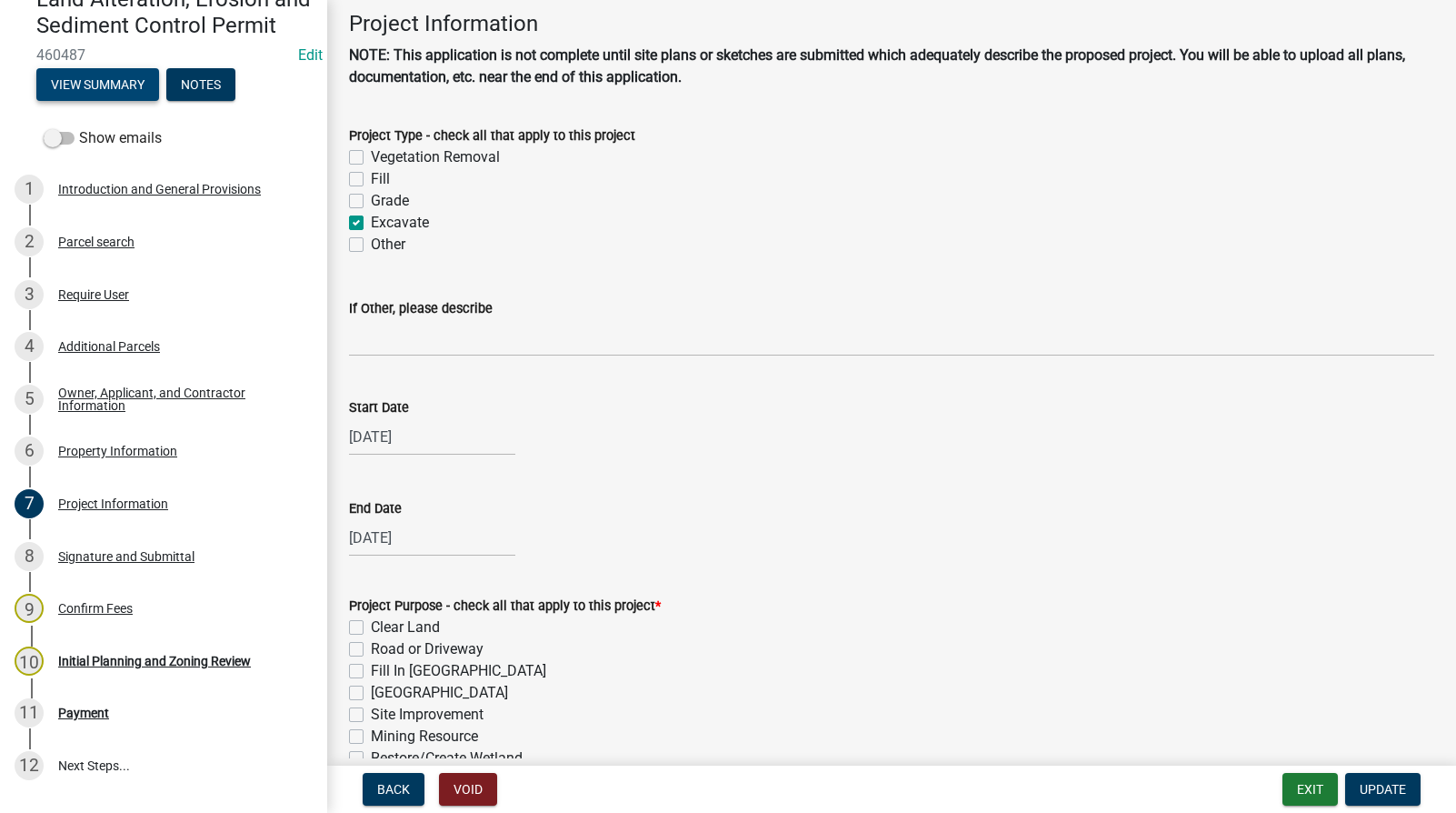
click at [76, 101] on button "View Summary" at bounding box center [97, 84] width 122 height 32
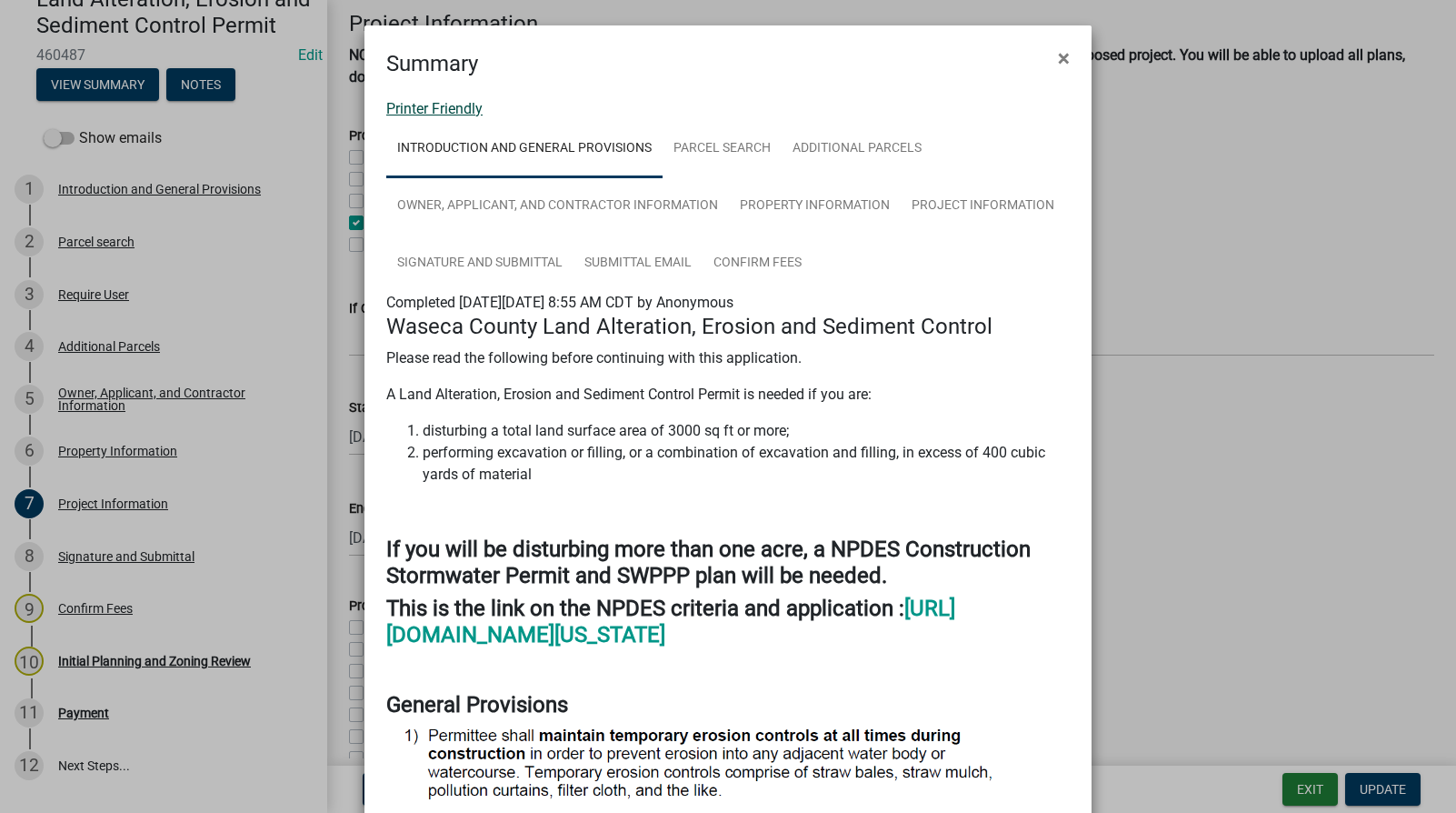
click at [461, 104] on link "Printer Friendly" at bounding box center [434, 108] width 97 height 17
click at [1058, 48] on span "×" at bounding box center [1063, 58] width 11 height 26
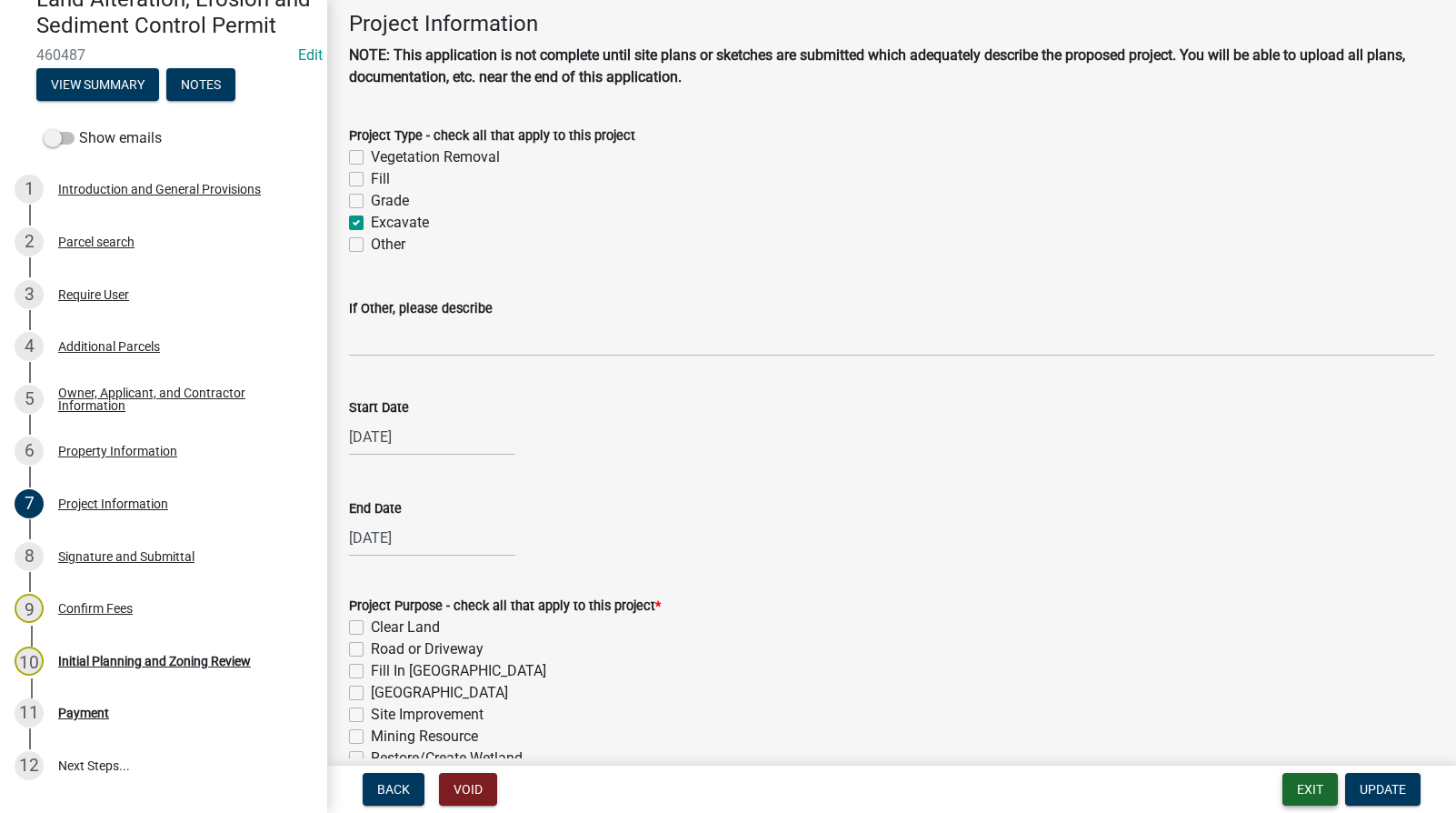
click at [1311, 789] on button "Exit" at bounding box center [1310, 788] width 55 height 32
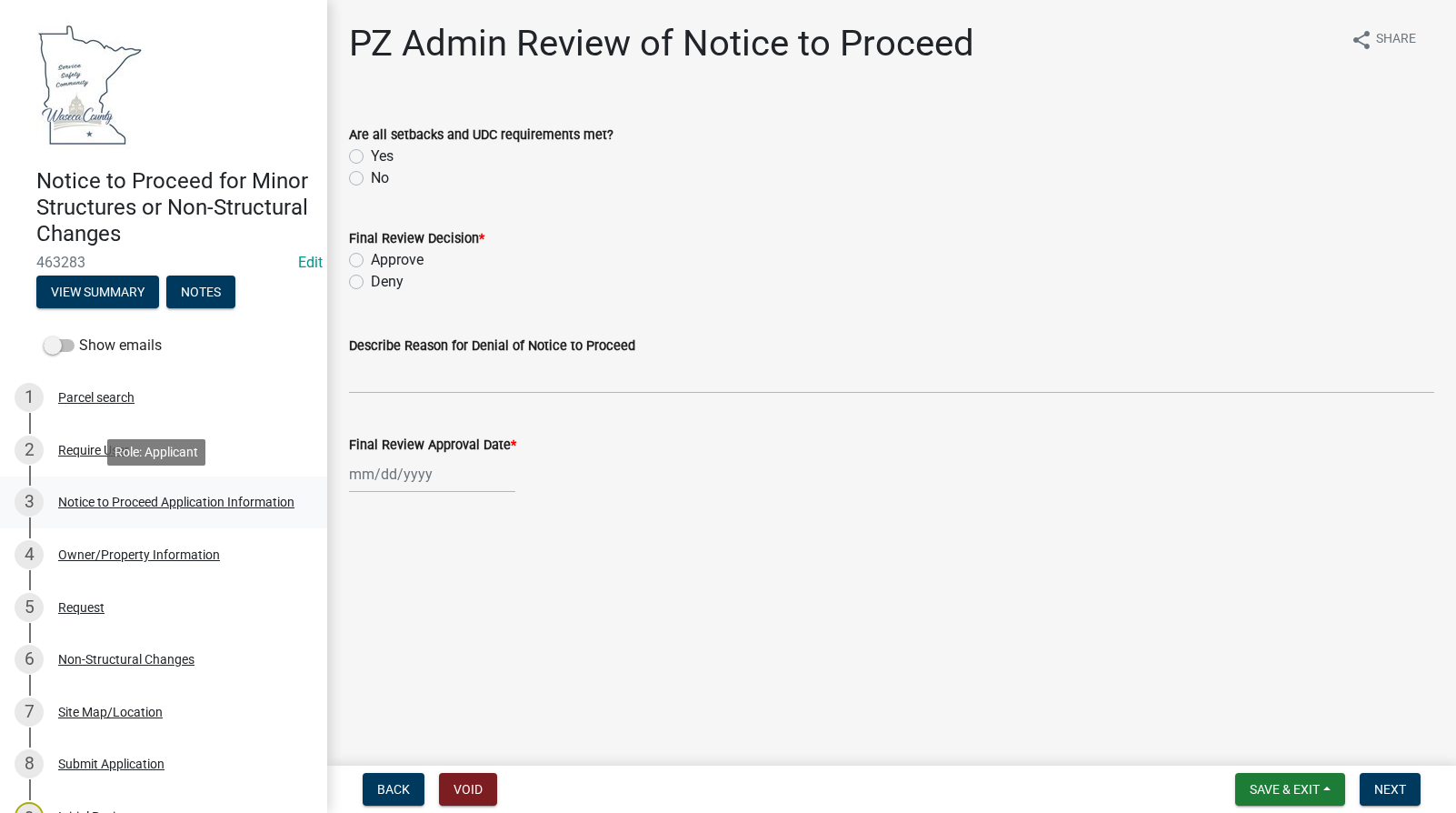
click at [79, 495] on div "Notice to Proceed Application Information" at bounding box center [175, 501] width 236 height 12
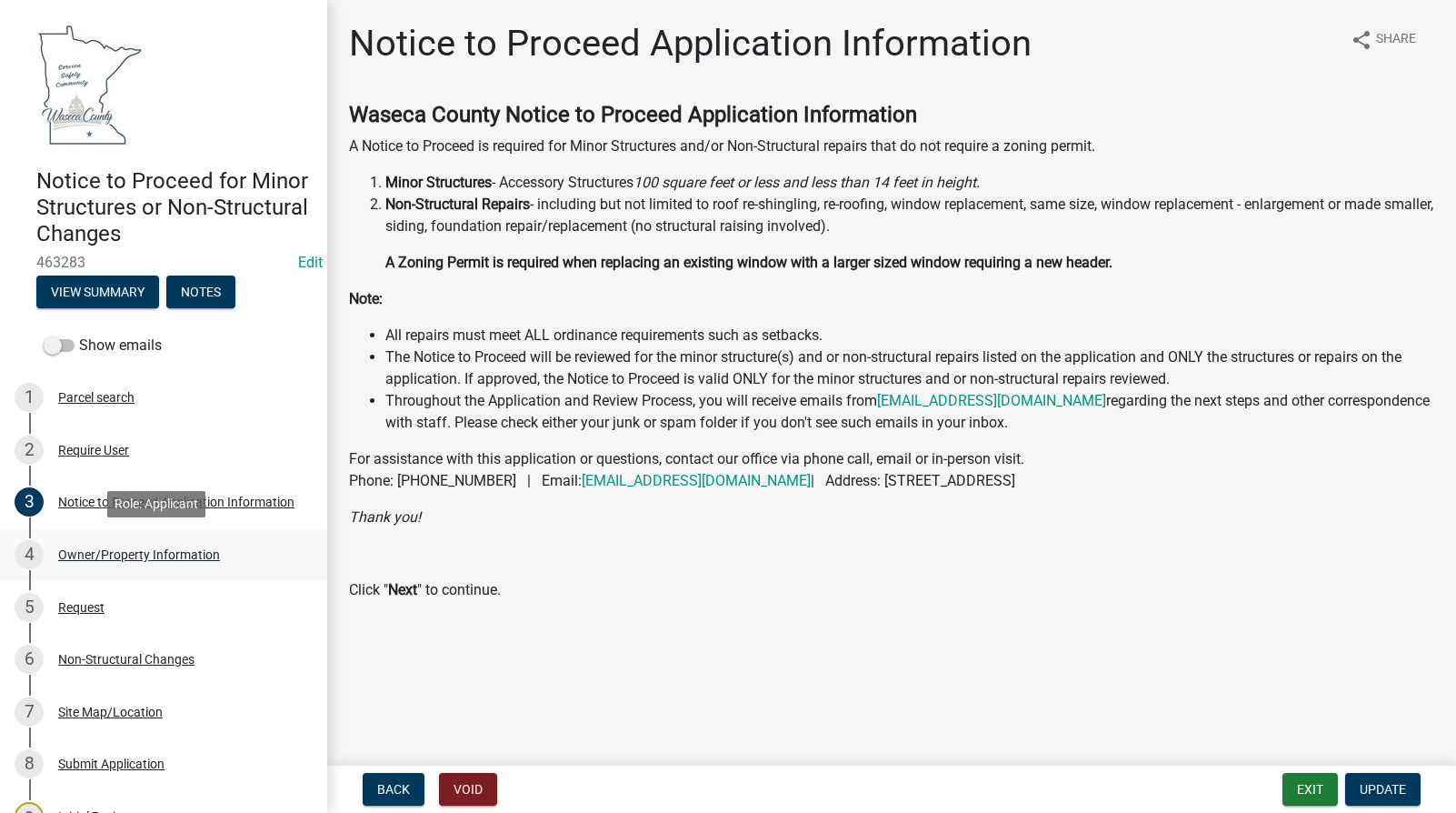
click at [116, 552] on div "Owner/Property Information" at bounding box center [138, 554] width 162 height 12
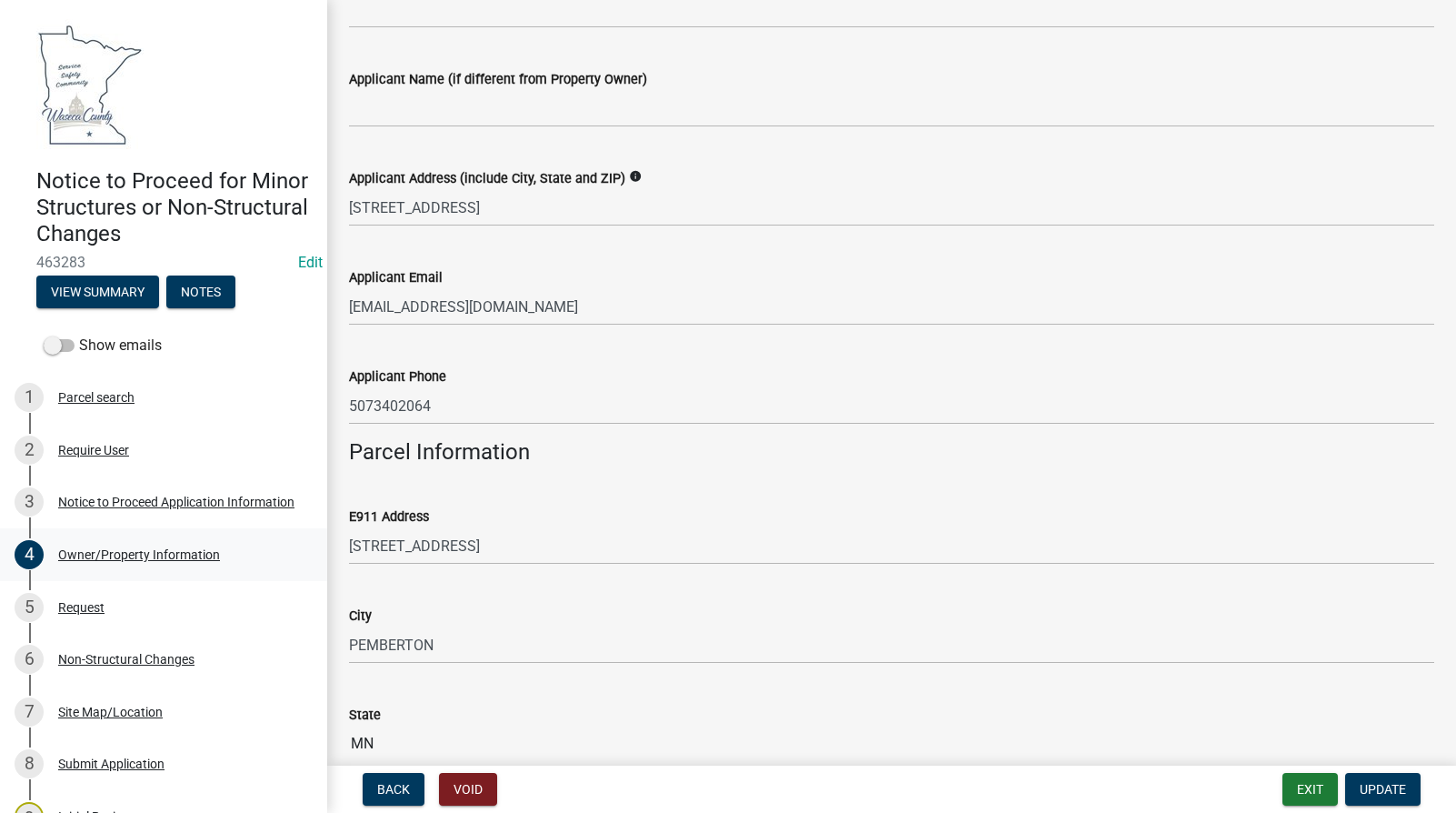
scroll to position [454, 0]
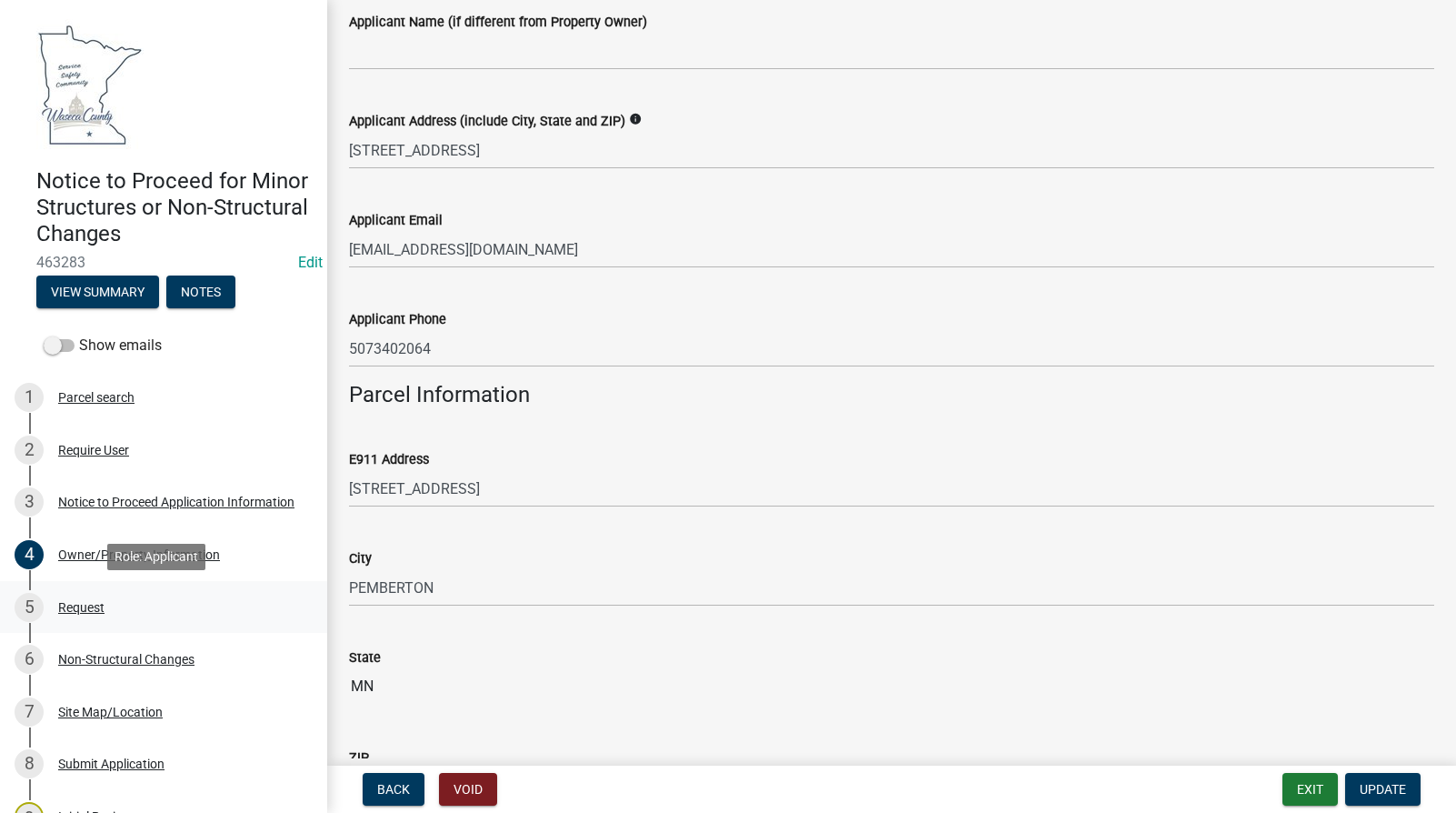
click at [74, 611] on div "Request" at bounding box center [81, 606] width 46 height 12
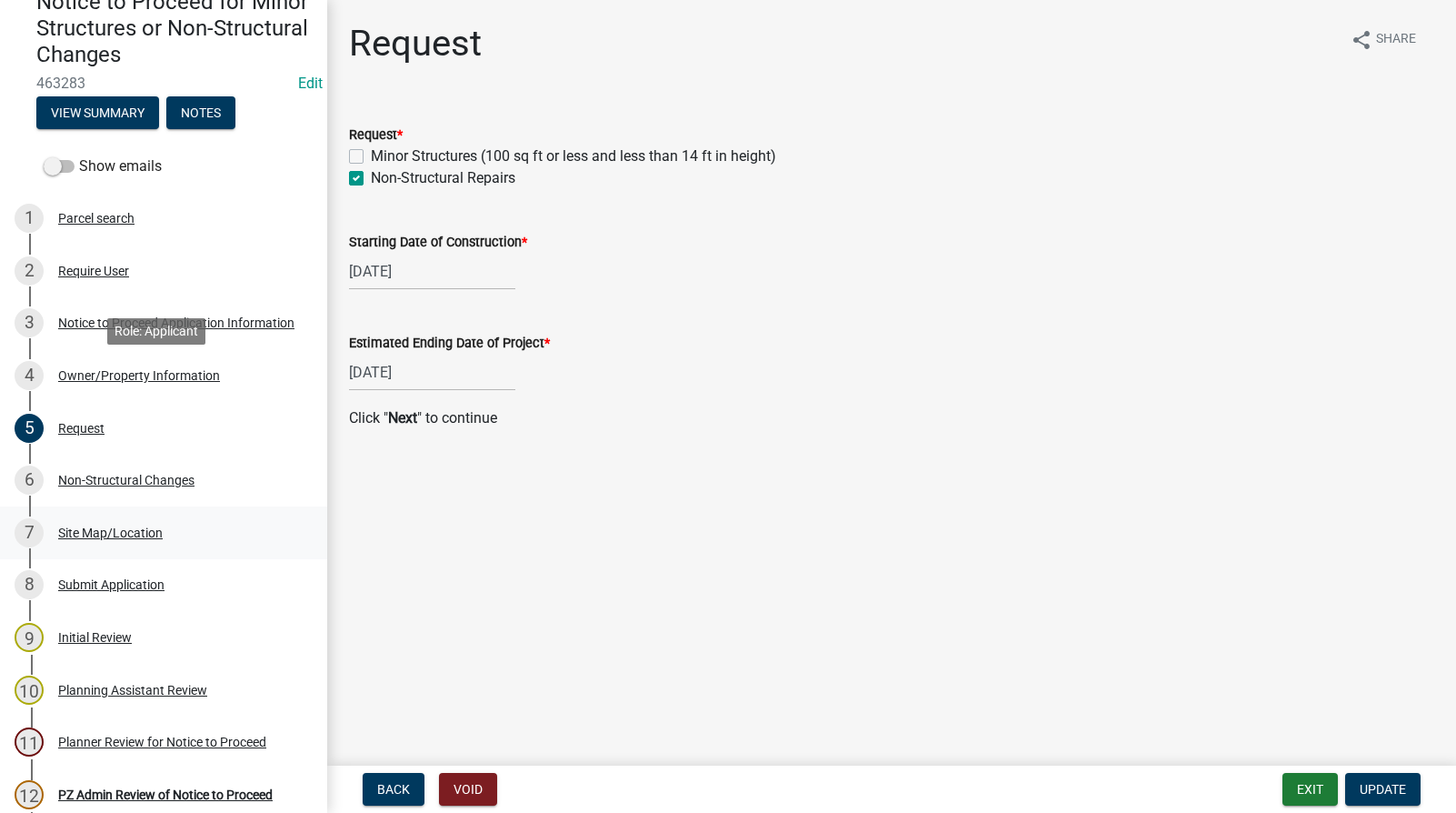
scroll to position [247, 0]
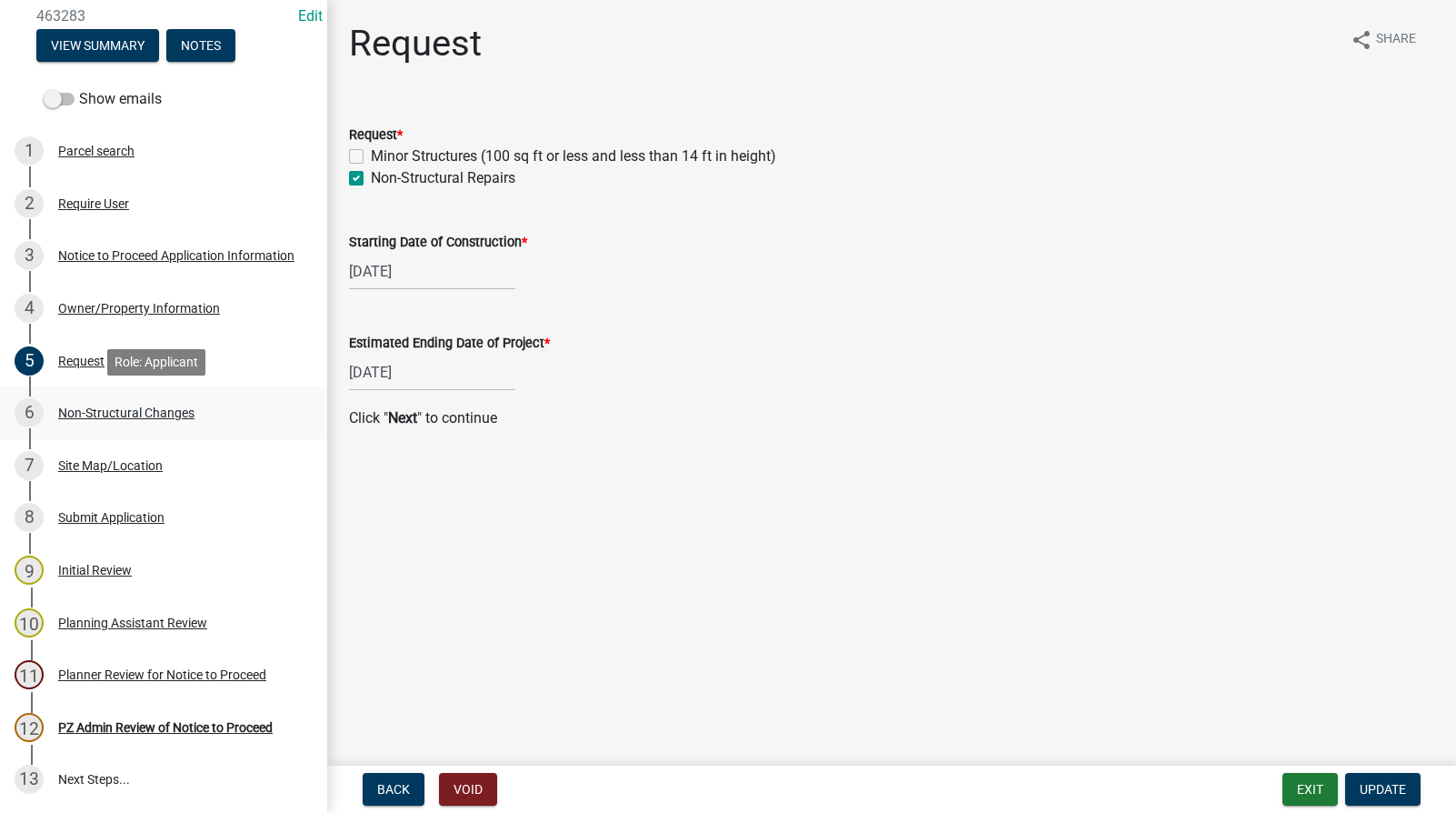
click at [105, 414] on div "Non-Structural Changes" at bounding box center [126, 412] width 137 height 12
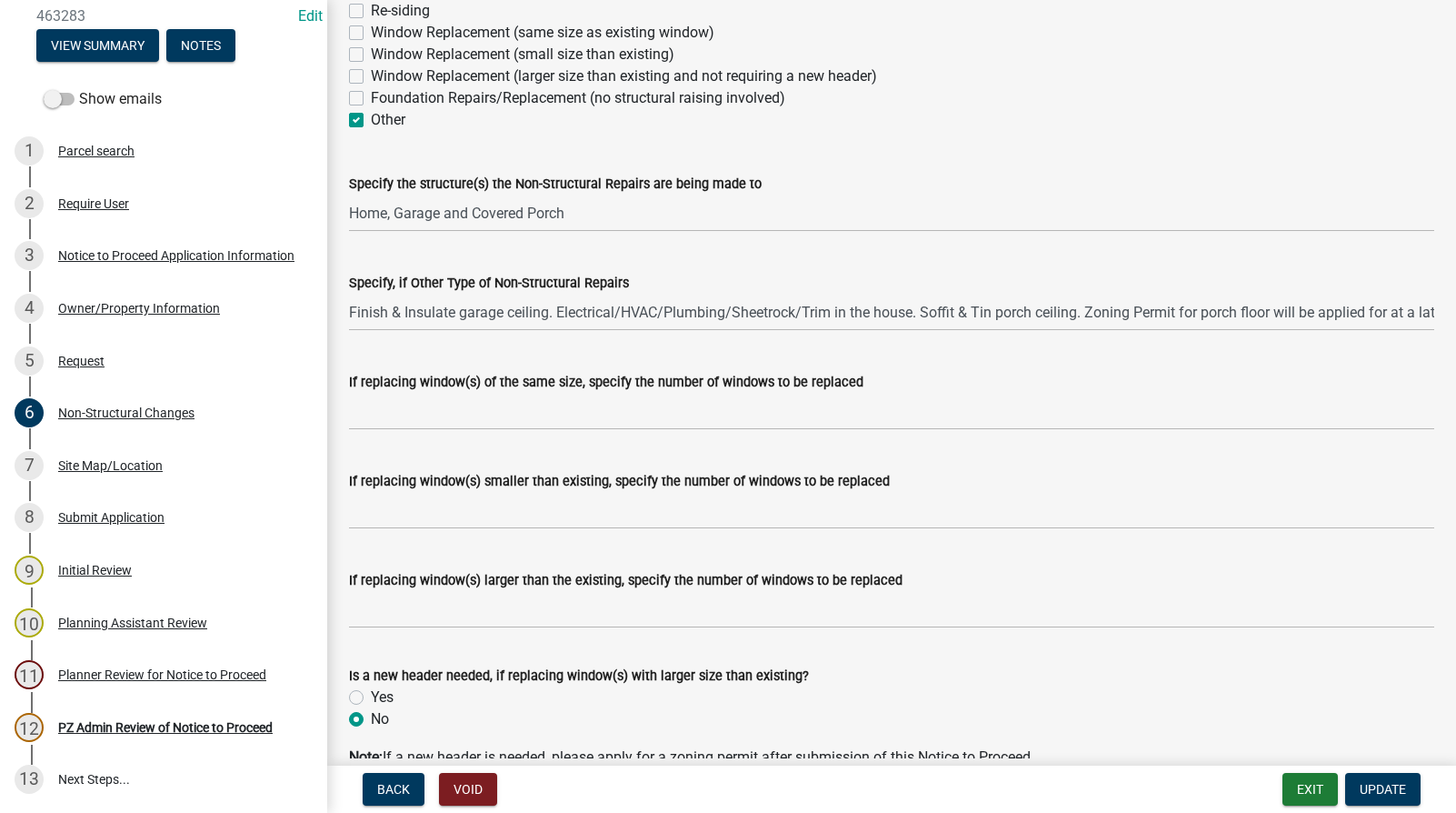
scroll to position [0, 0]
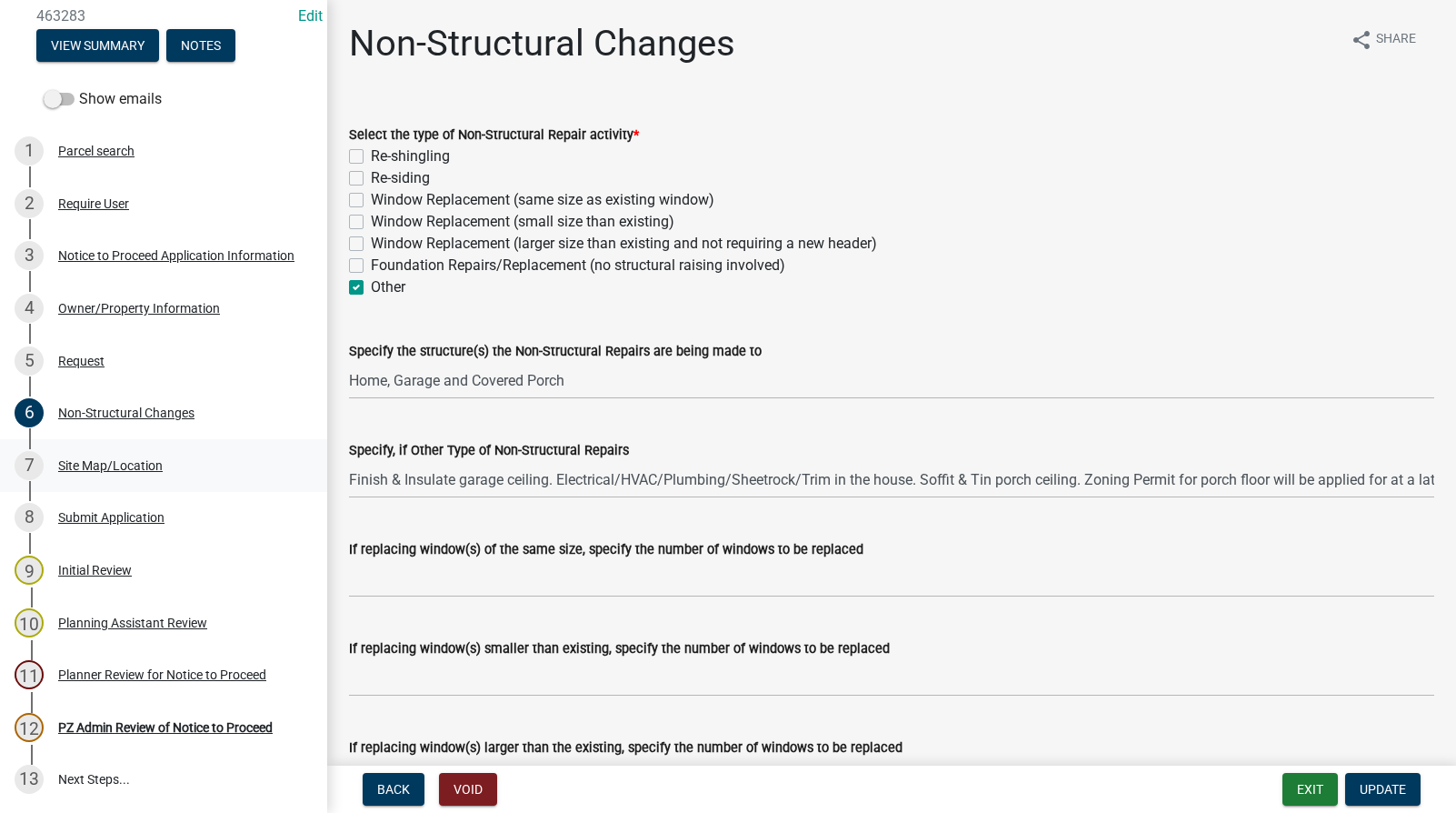
click at [99, 463] on div "Site Map/Location" at bounding box center [110, 465] width 104 height 12
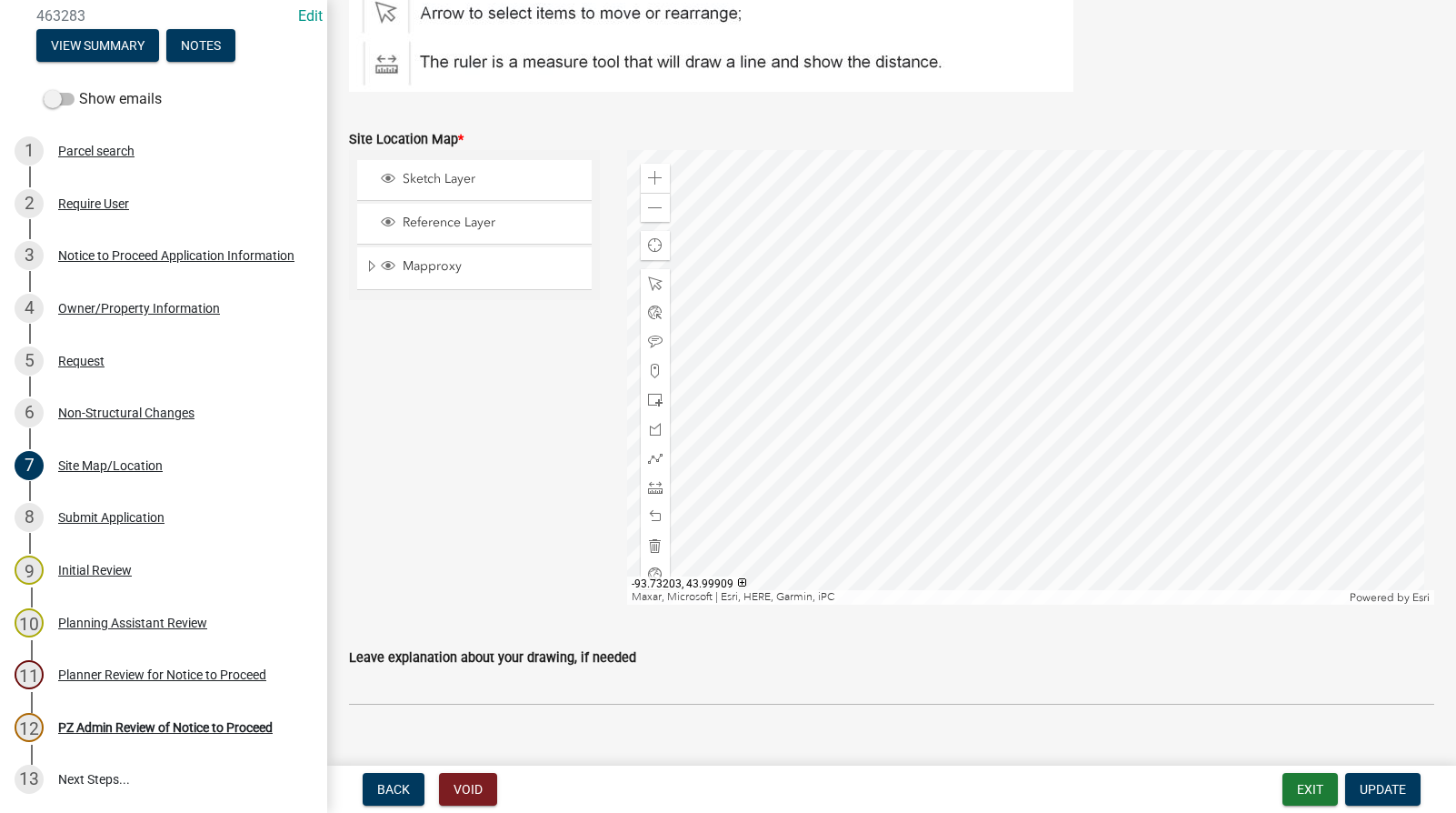
scroll to position [423, 0]
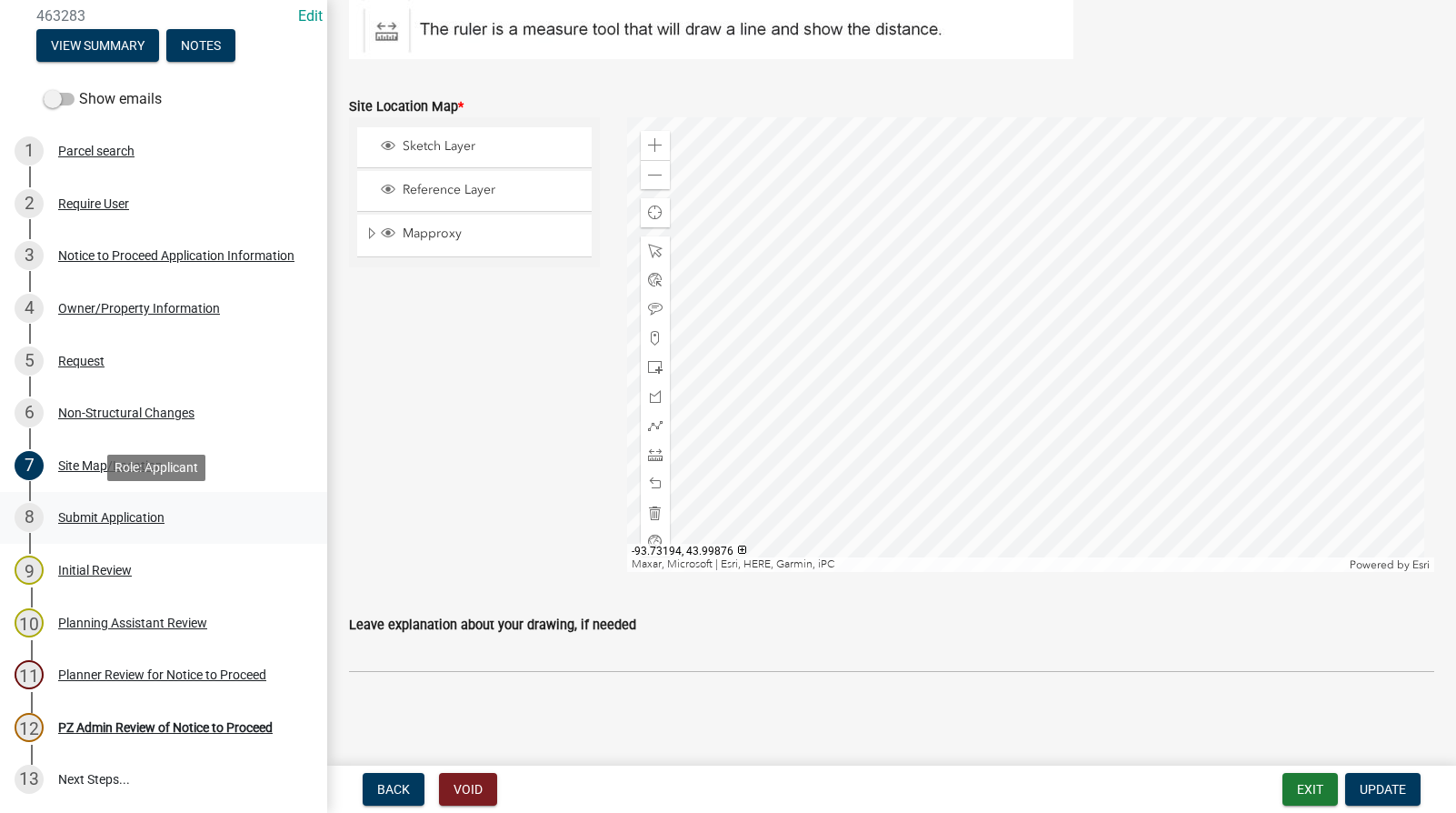
click at [85, 513] on div "Submit Application" at bounding box center [111, 517] width 106 height 12
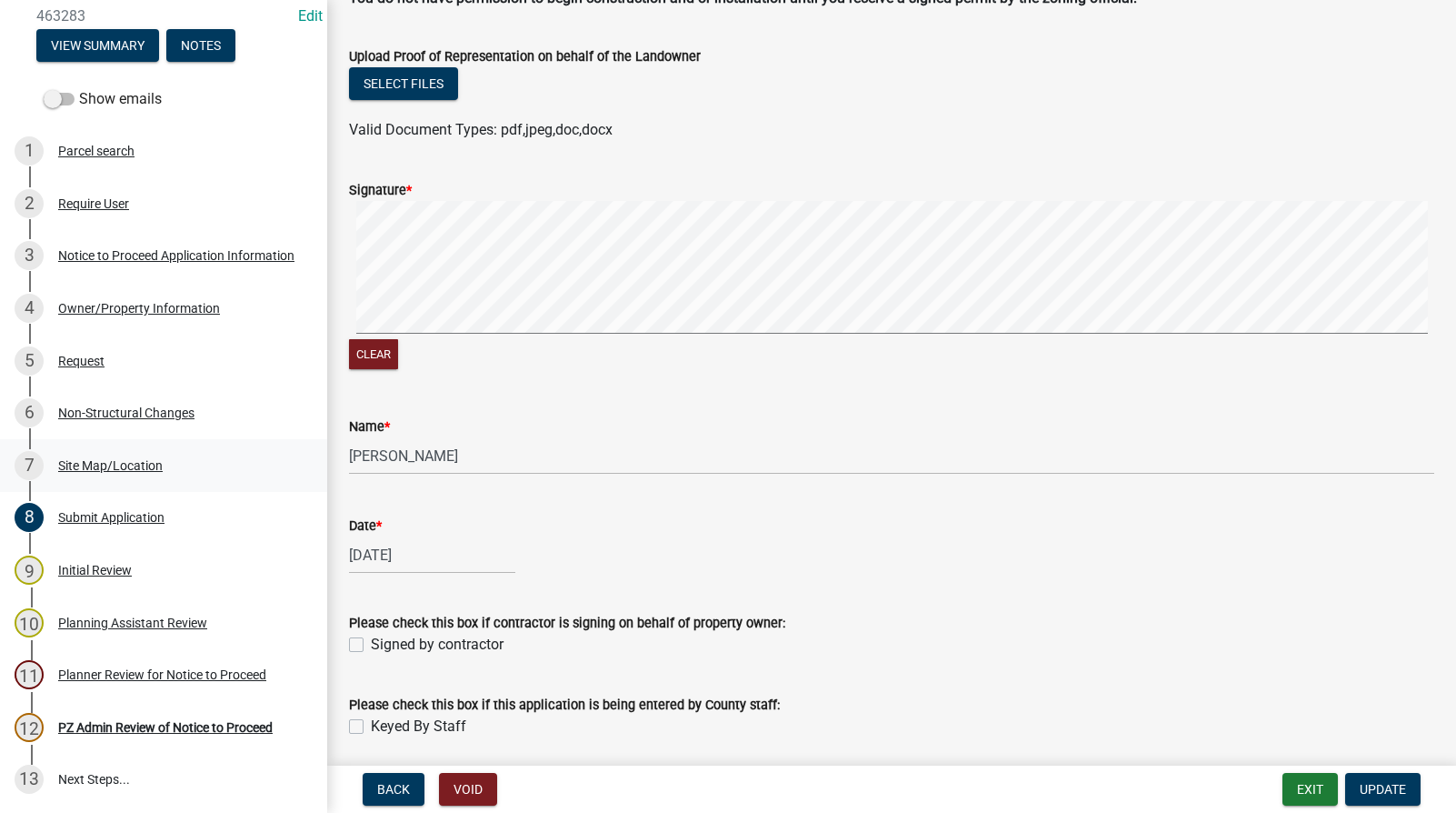
scroll to position [283, 0]
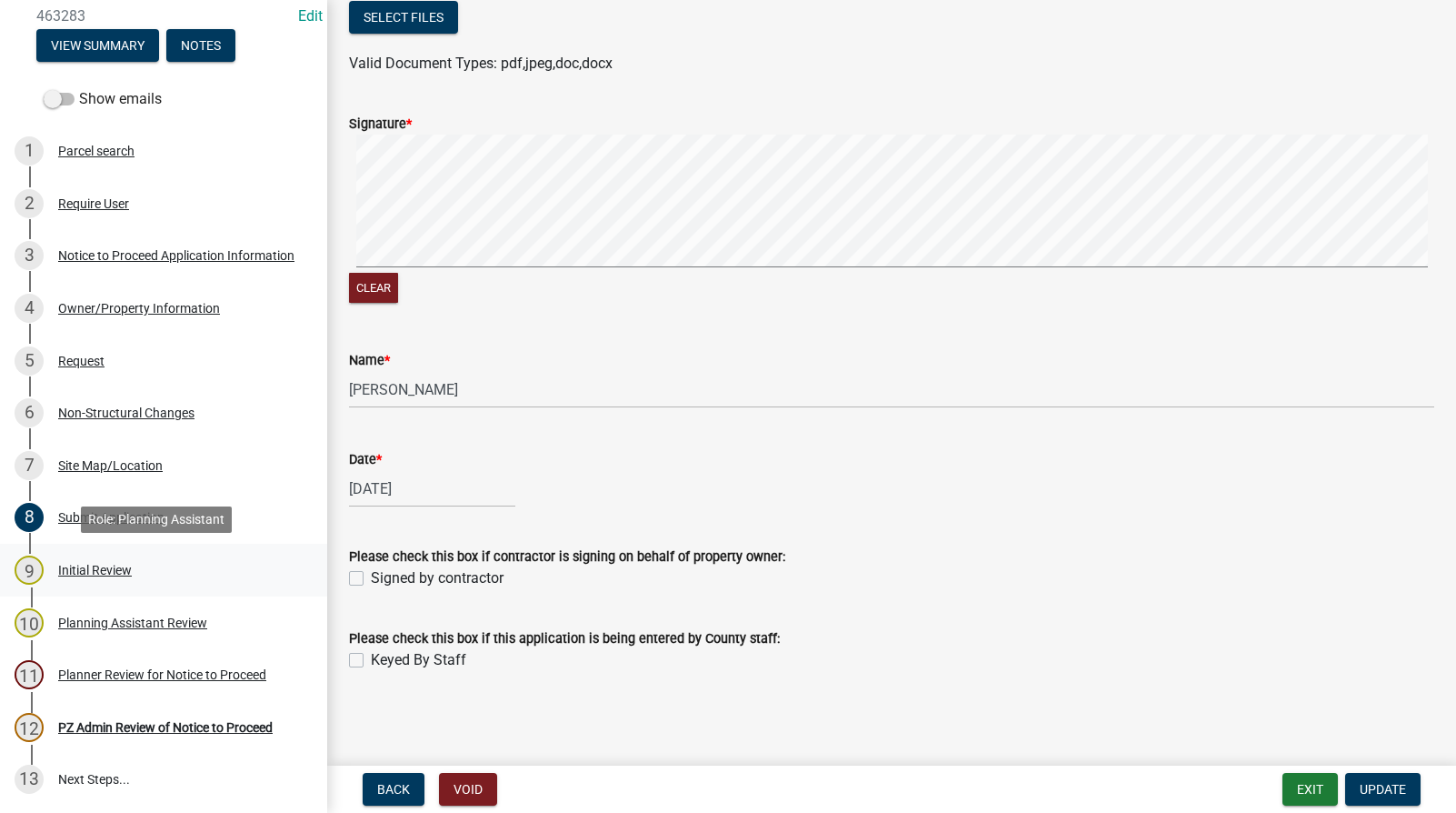
click at [87, 559] on div "9 Initial Review" at bounding box center [156, 569] width 284 height 29
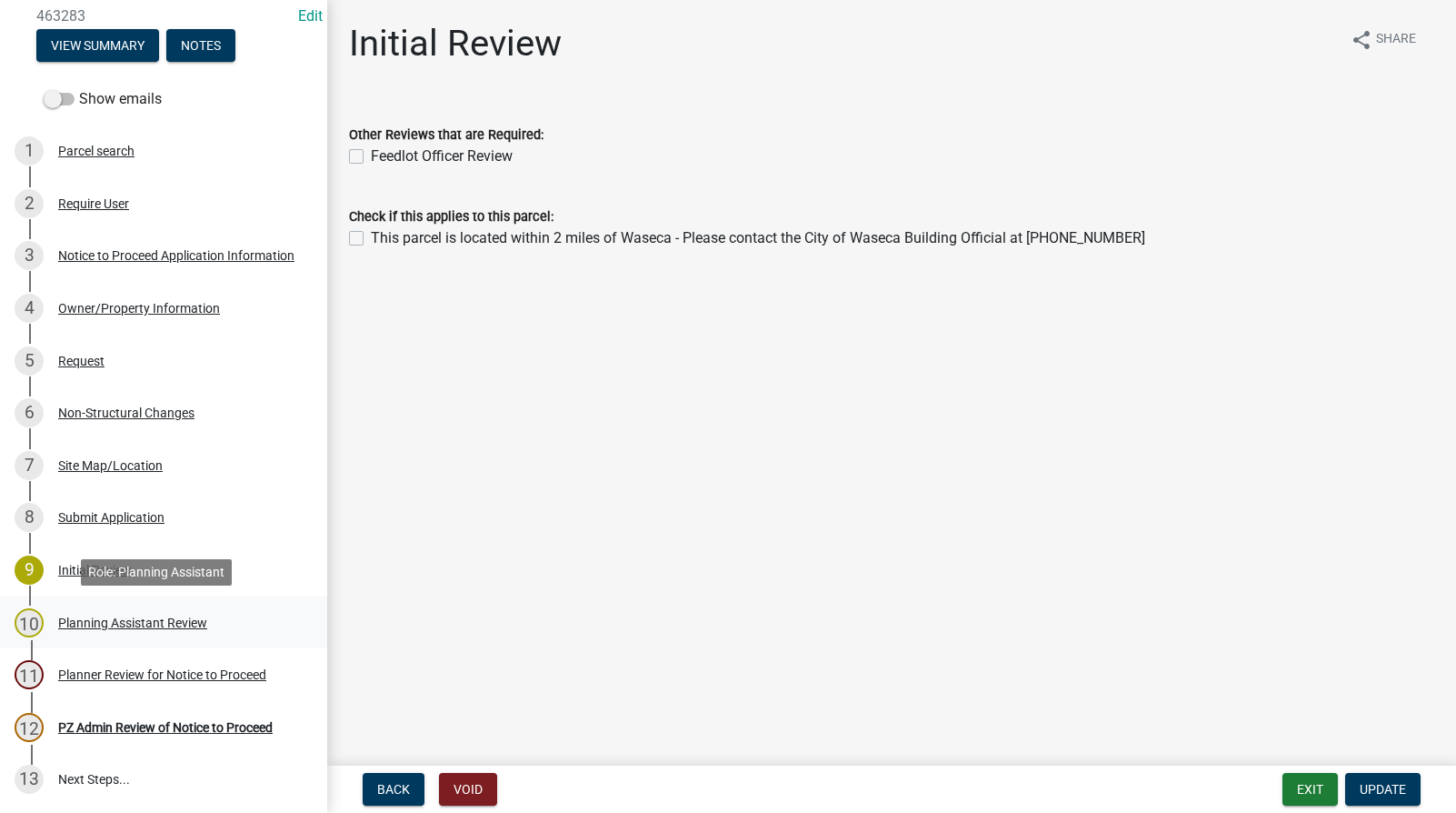
click at [101, 626] on div "Planning Assistant Review" at bounding box center [132, 622] width 149 height 12
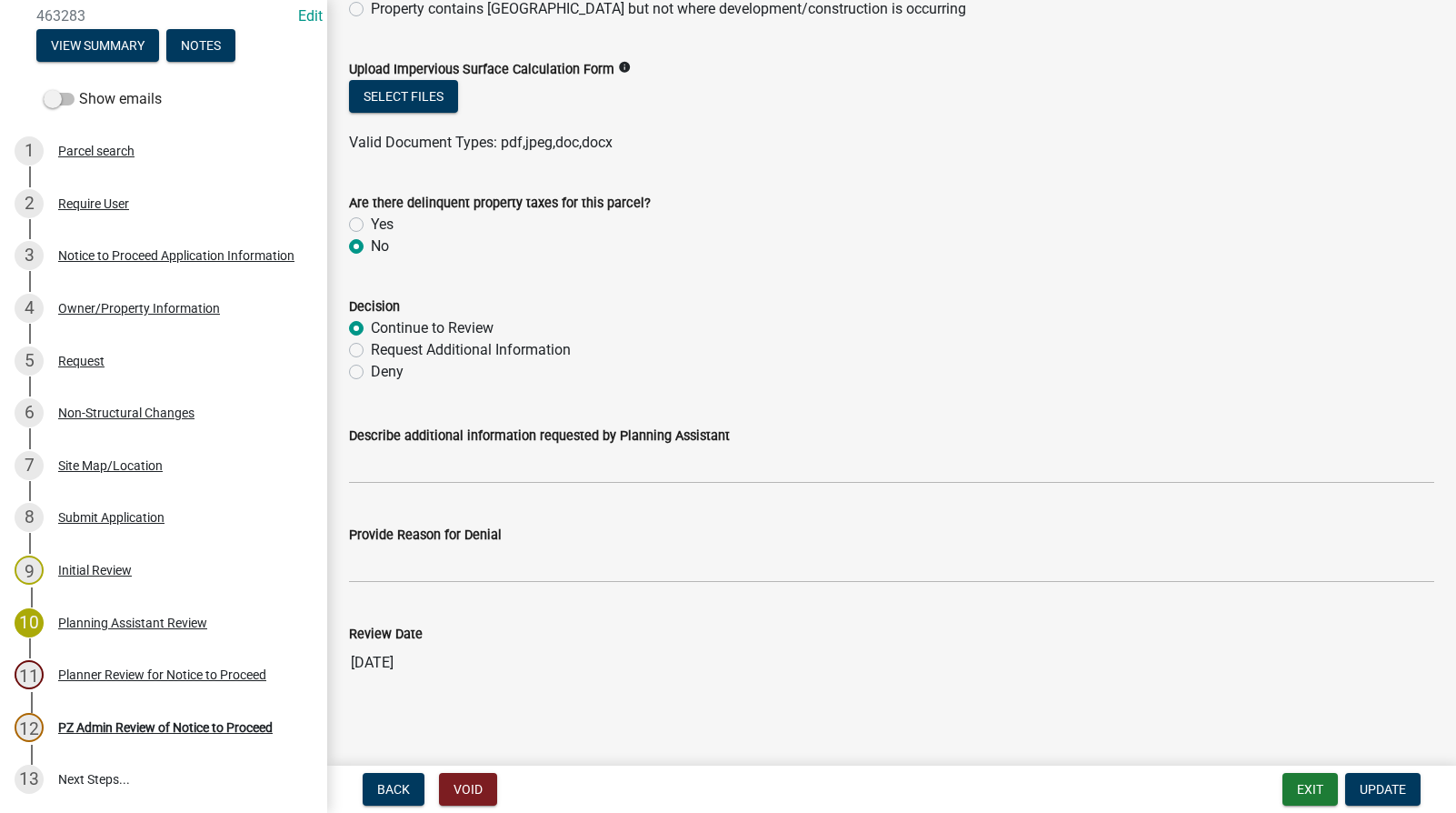
scroll to position [515, 0]
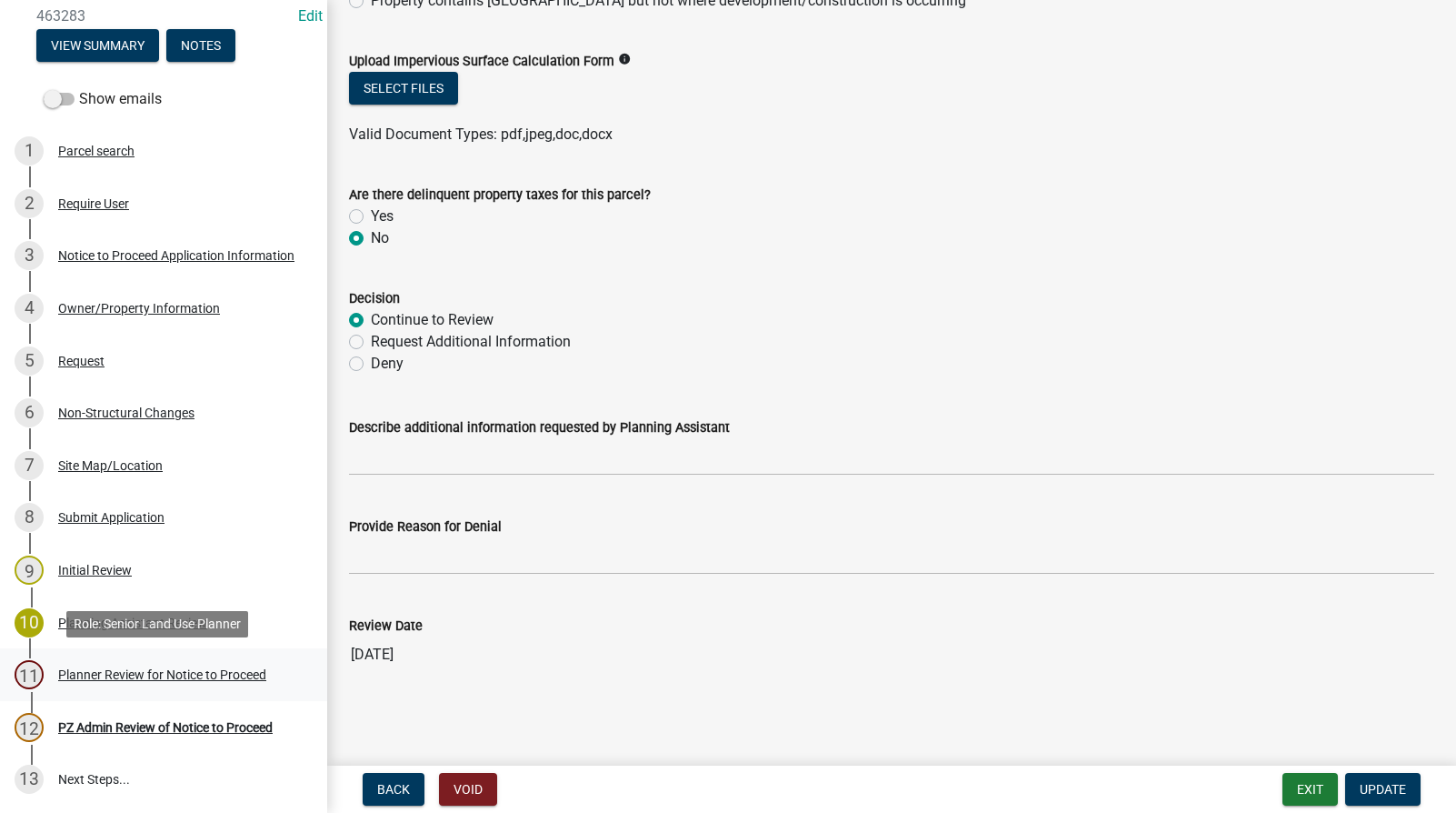
click at [86, 674] on div "Planner Review for Notice to Proceed" at bounding box center [161, 674] width 208 height 12
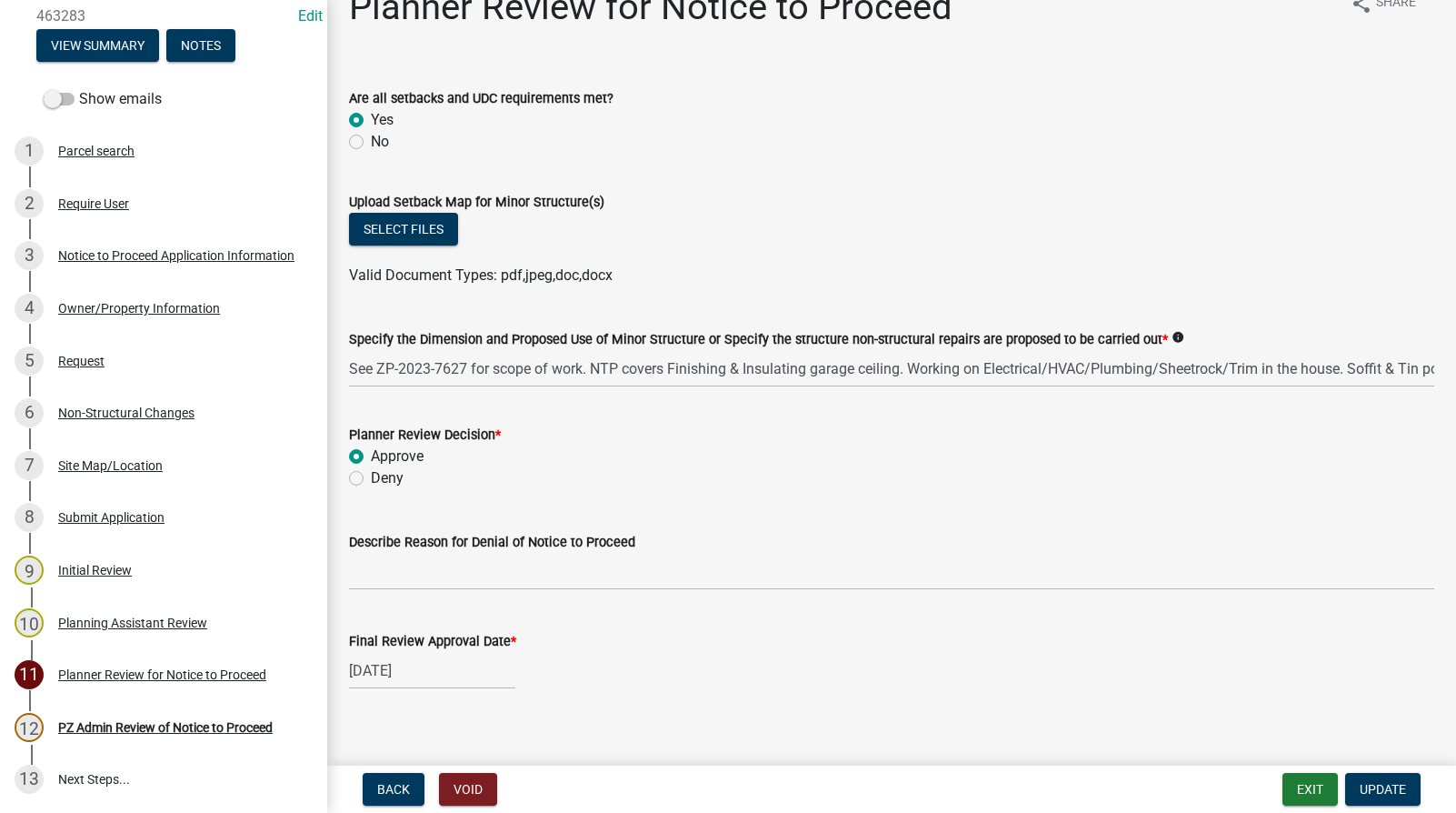
scroll to position [54, 0]
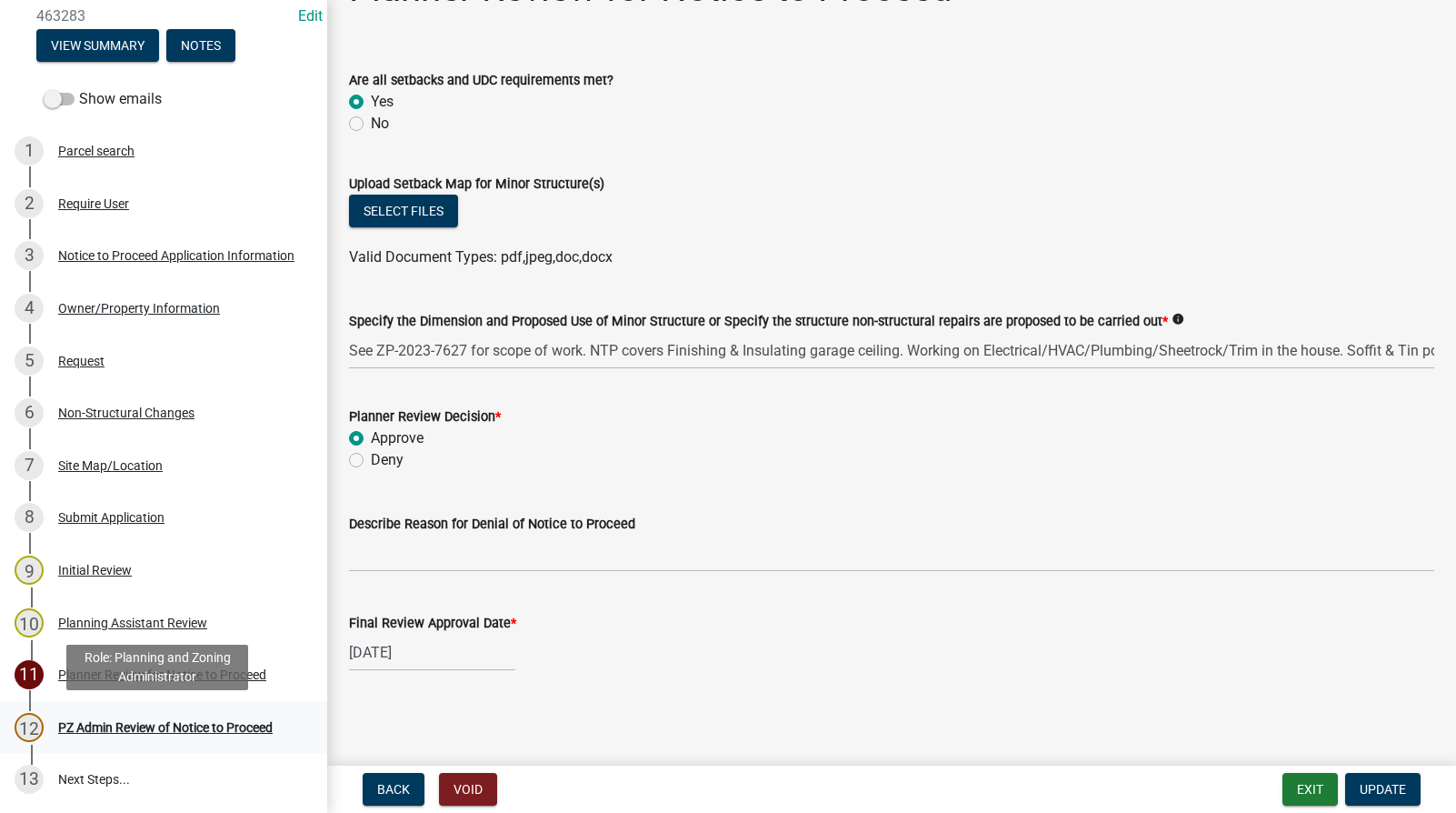
click at [125, 724] on div "PZ Admin Review of Notice to Proceed" at bounding box center [165, 727] width 214 height 12
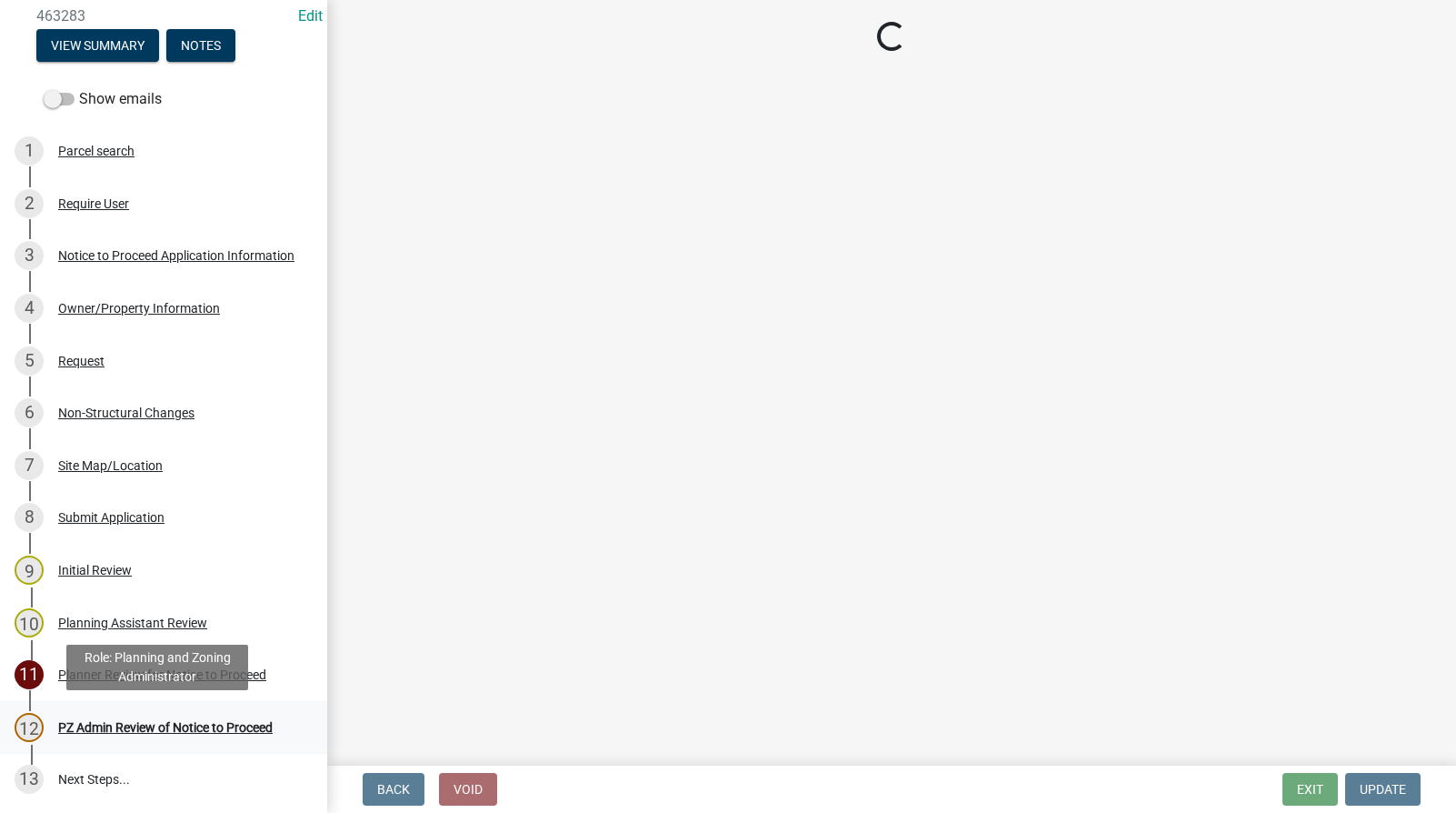
scroll to position [0, 0]
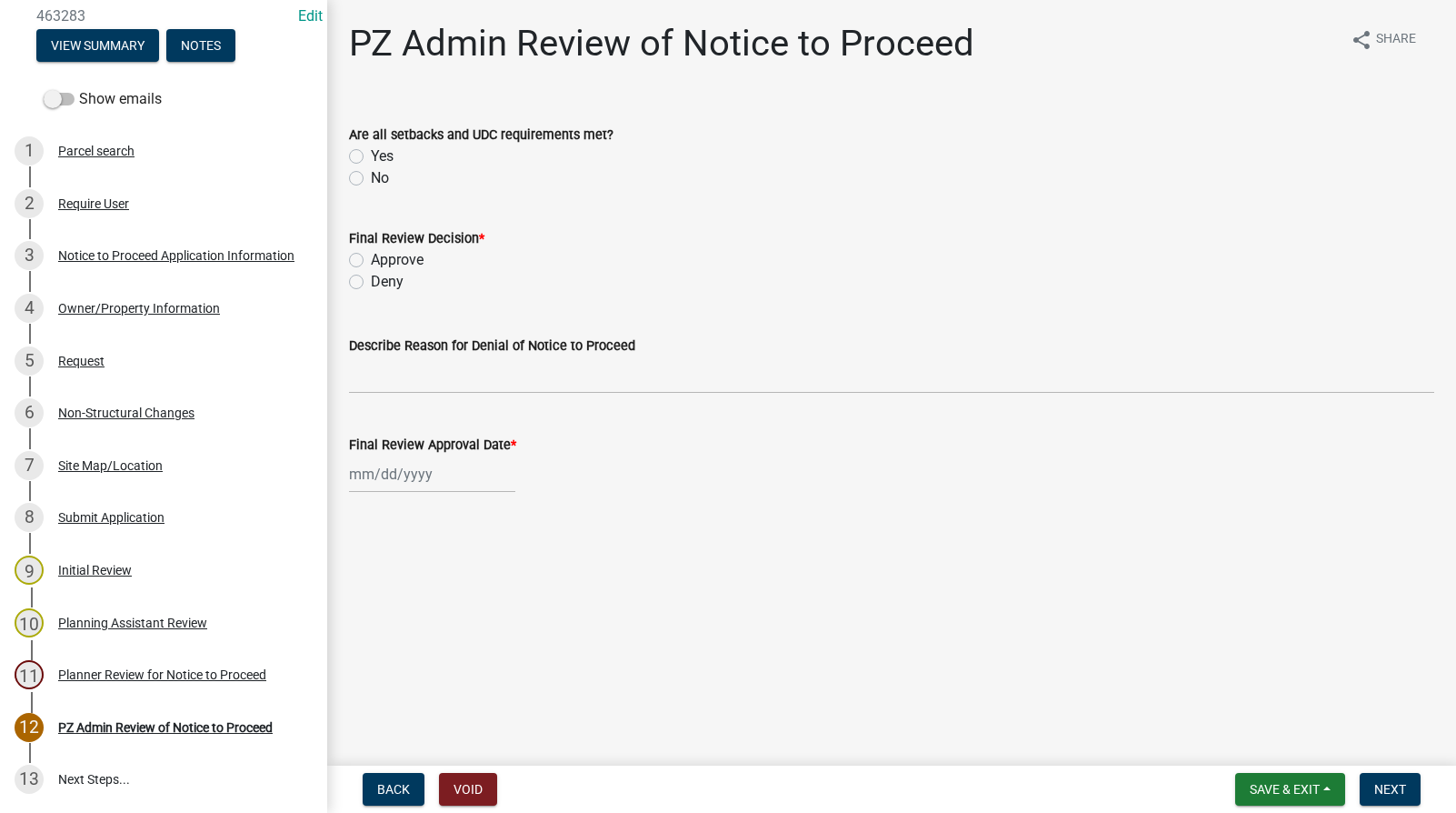
click at [371, 261] on label "Approve" at bounding box center [397, 260] width 53 height 22
click at [371, 261] on input "Approve" at bounding box center [377, 255] width 11 height 11
radio input "true"
select select "8"
select select "2025"
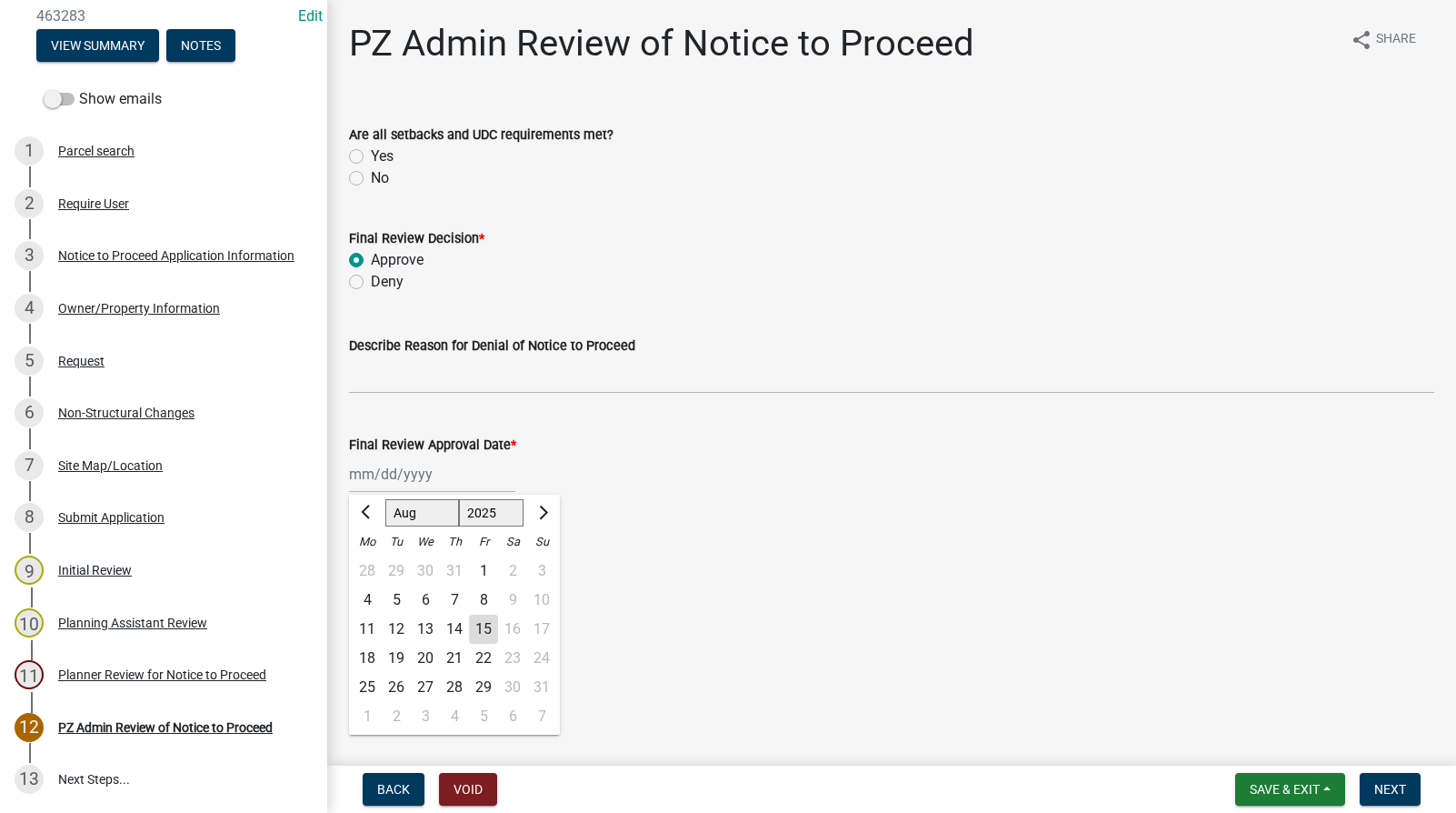
click at [412, 478] on div "Jan Feb Mar Apr May Jun Jul Aug Sep Oct Nov Dec 1525 1526 1527 1528 1529 1530 1…" at bounding box center [432, 473] width 166 height 37
click at [487, 623] on div "15" at bounding box center [483, 629] width 29 height 29
type input "[DATE]"
click at [1390, 784] on span "Next" at bounding box center [1391, 788] width 32 height 14
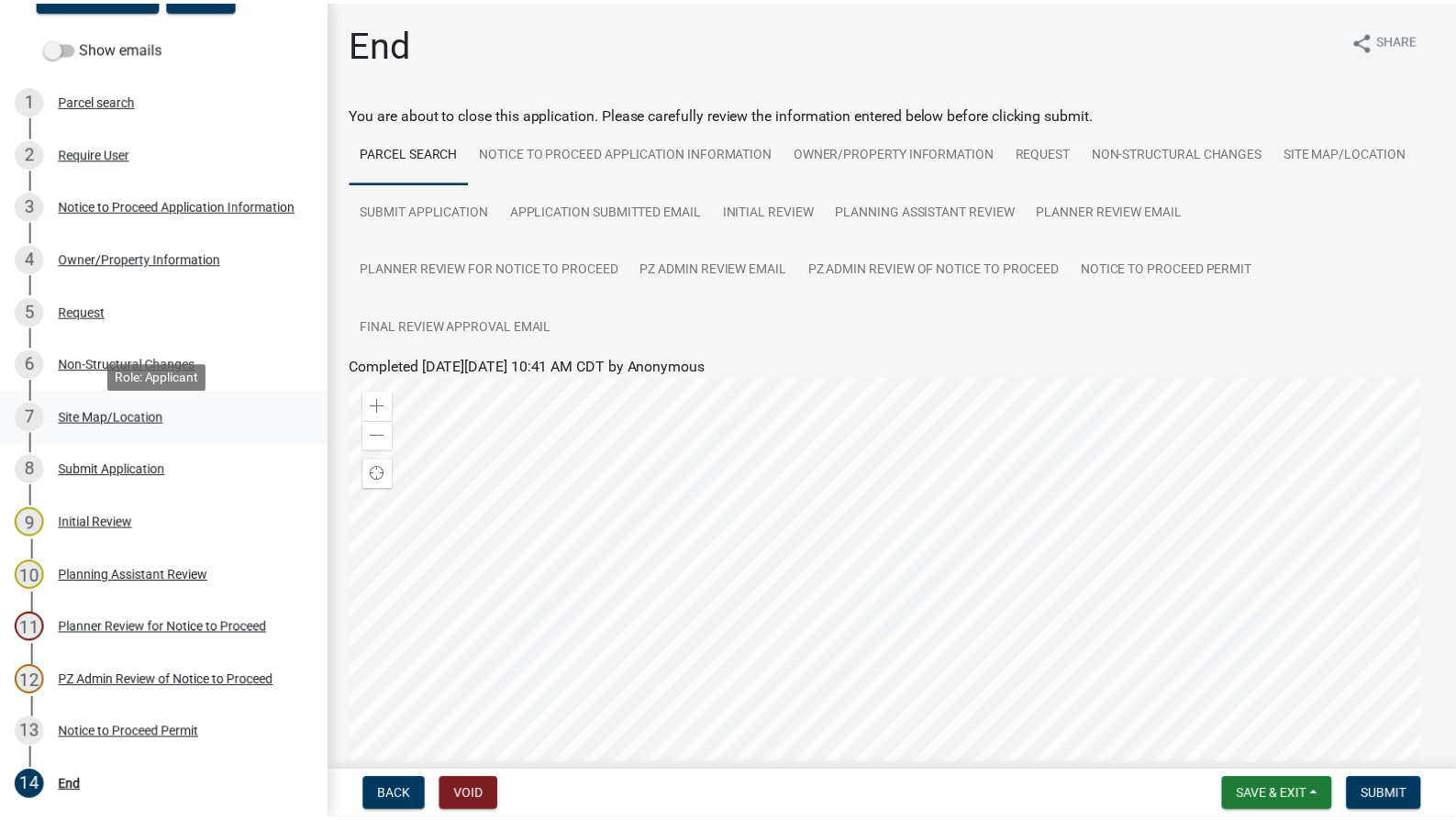
scroll to position [301, 0]
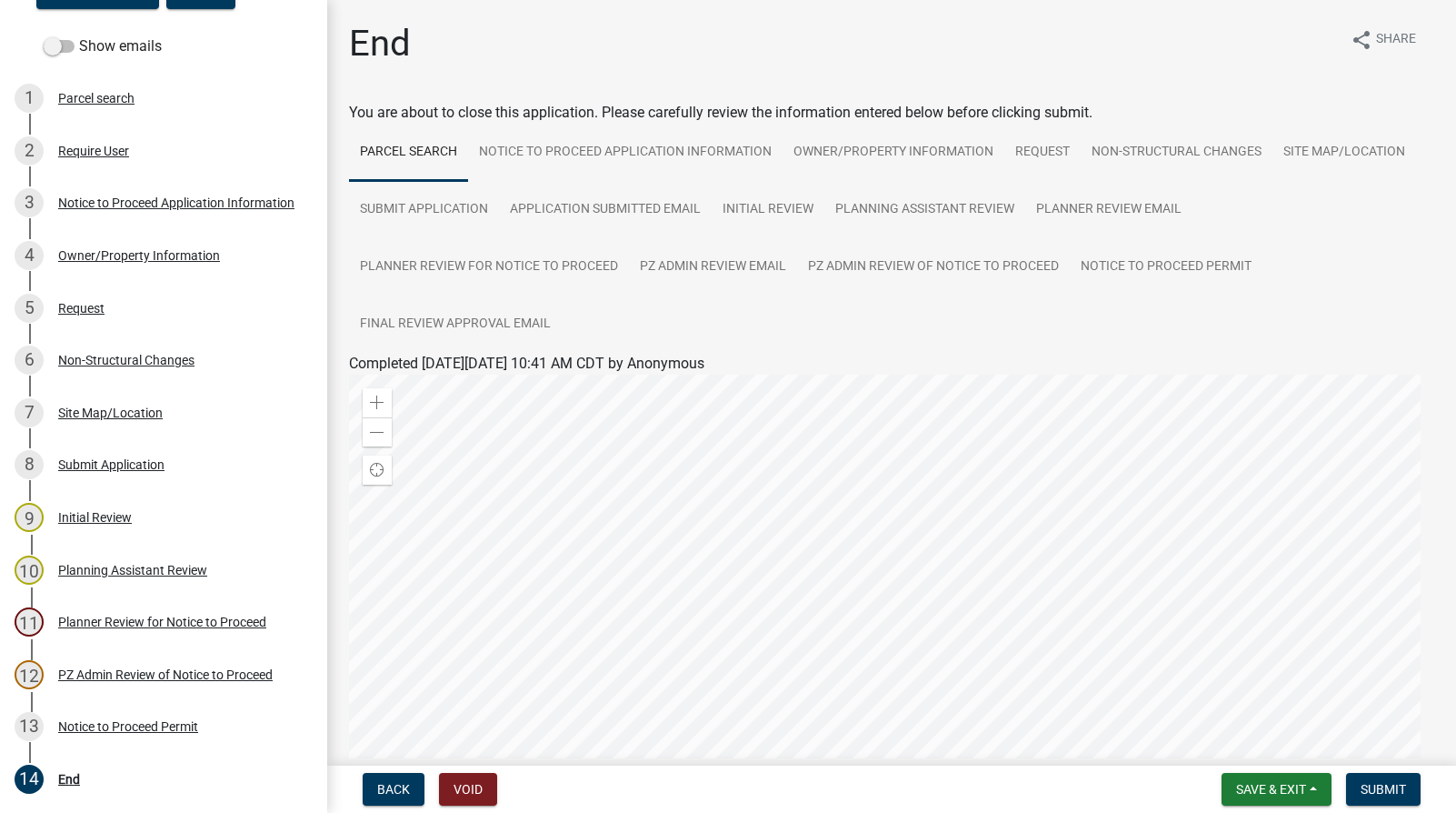
click at [550, 35] on div "End share Share" at bounding box center [892, 50] width 1085 height 58
click at [1277, 790] on span "Save & Exit" at bounding box center [1271, 788] width 70 height 14
click at [1251, 740] on button "Save & Exit" at bounding box center [1258, 742] width 145 height 44
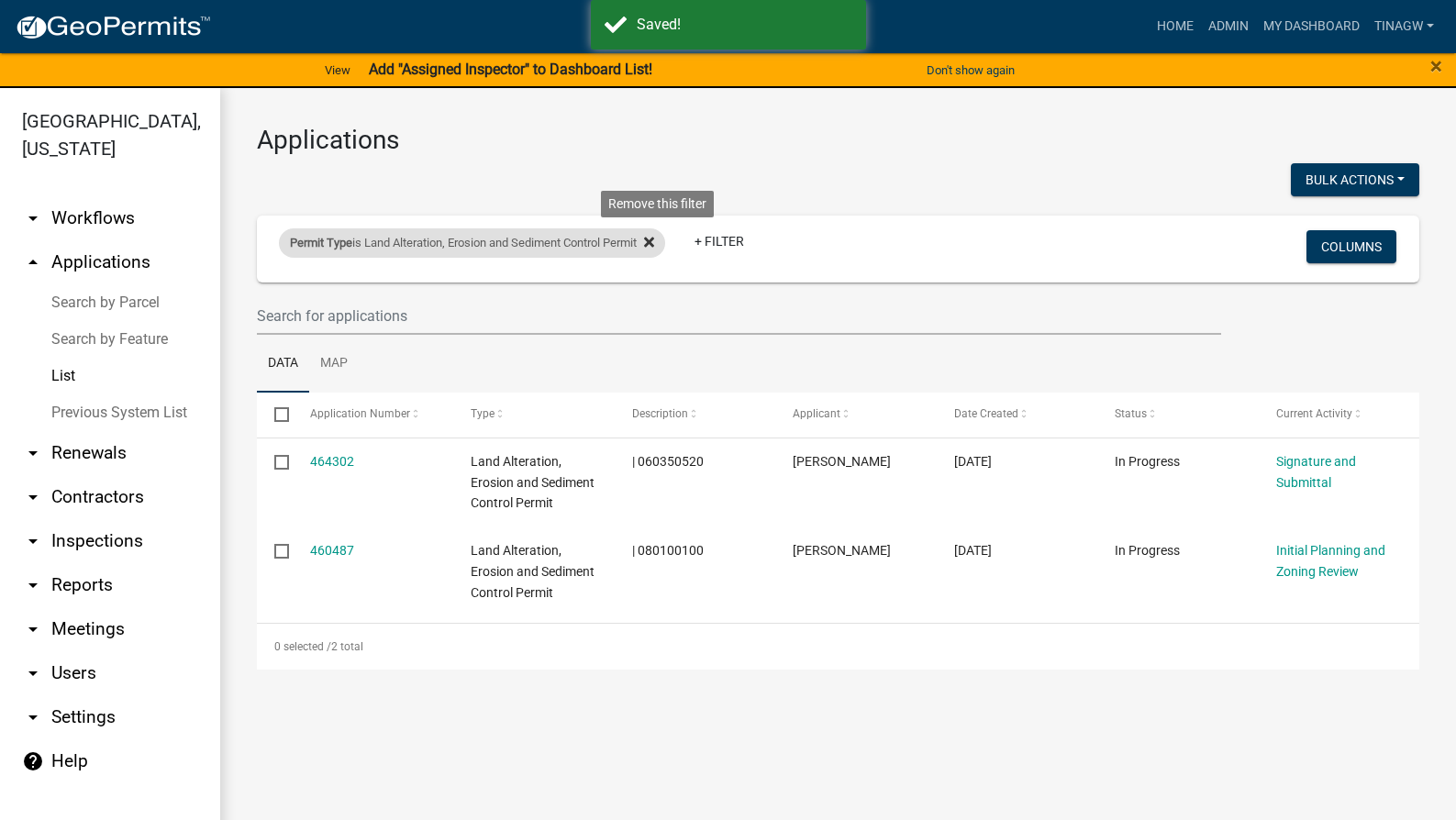
click at [654, 235] on icon at bounding box center [649, 241] width 11 height 14
